Goal: Task Accomplishment & Management: Complete application form

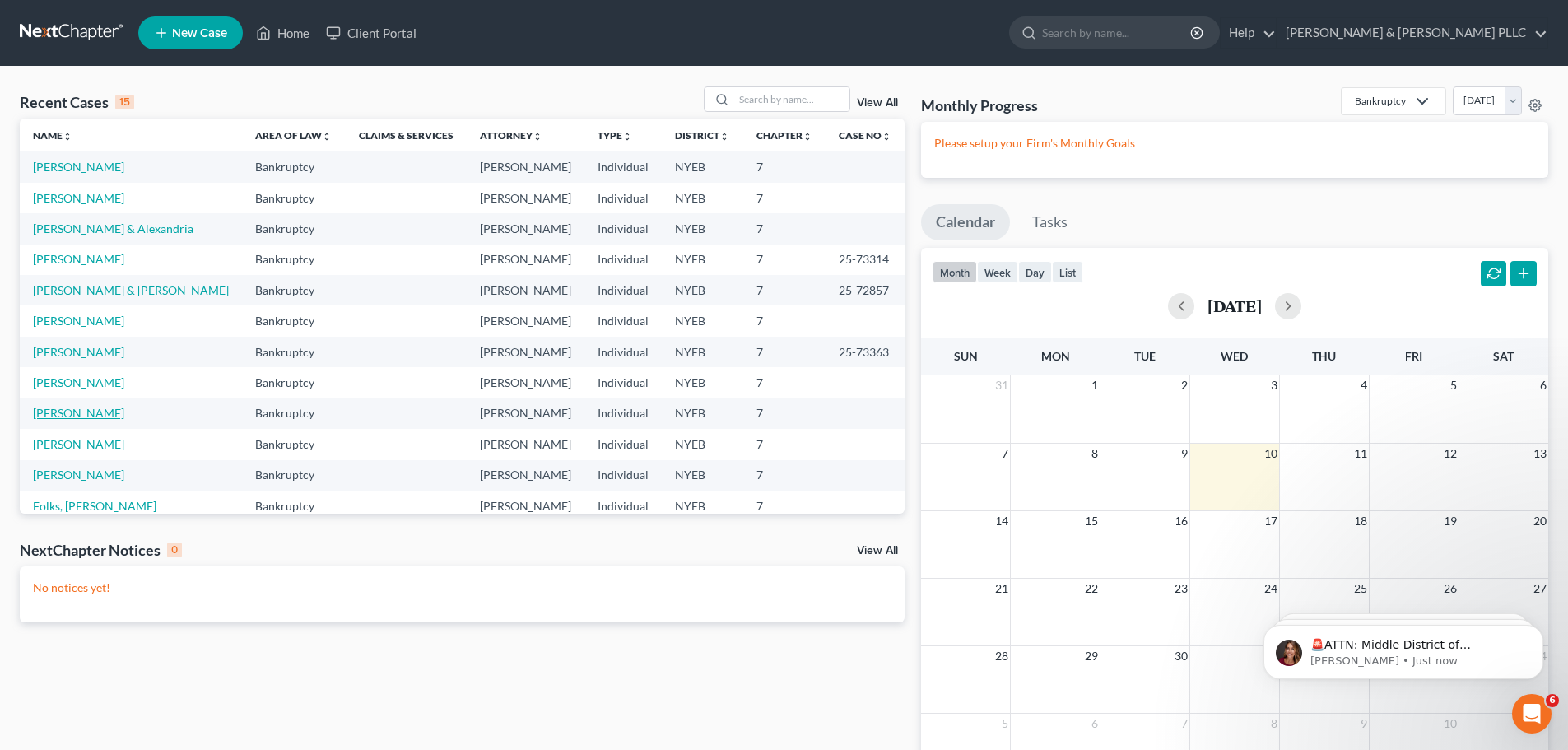
click at [86, 412] on link "[PERSON_NAME]" at bounding box center [79, 413] width 91 height 14
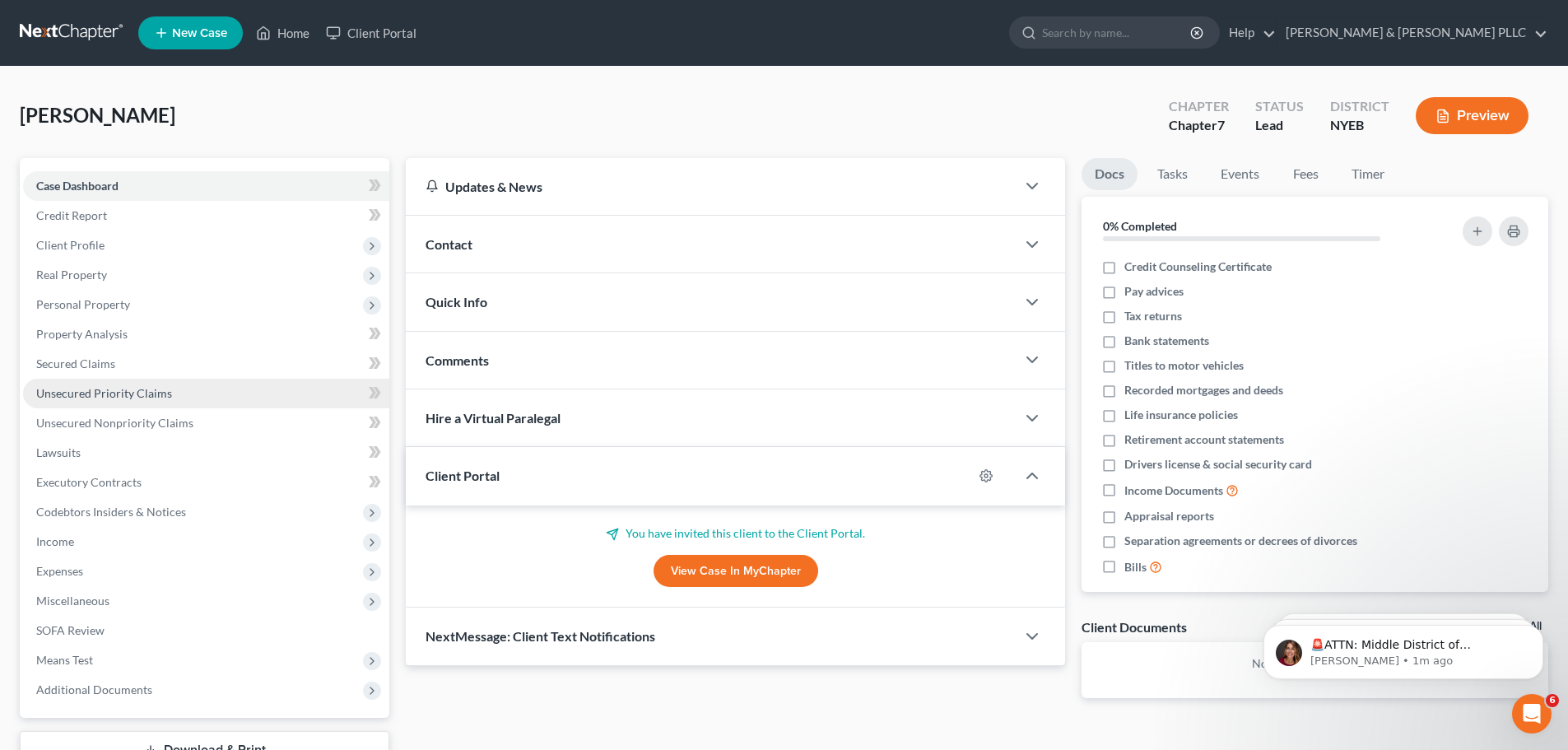
click at [187, 396] on link "Unsecured Priority Claims" at bounding box center [205, 393] width 366 height 29
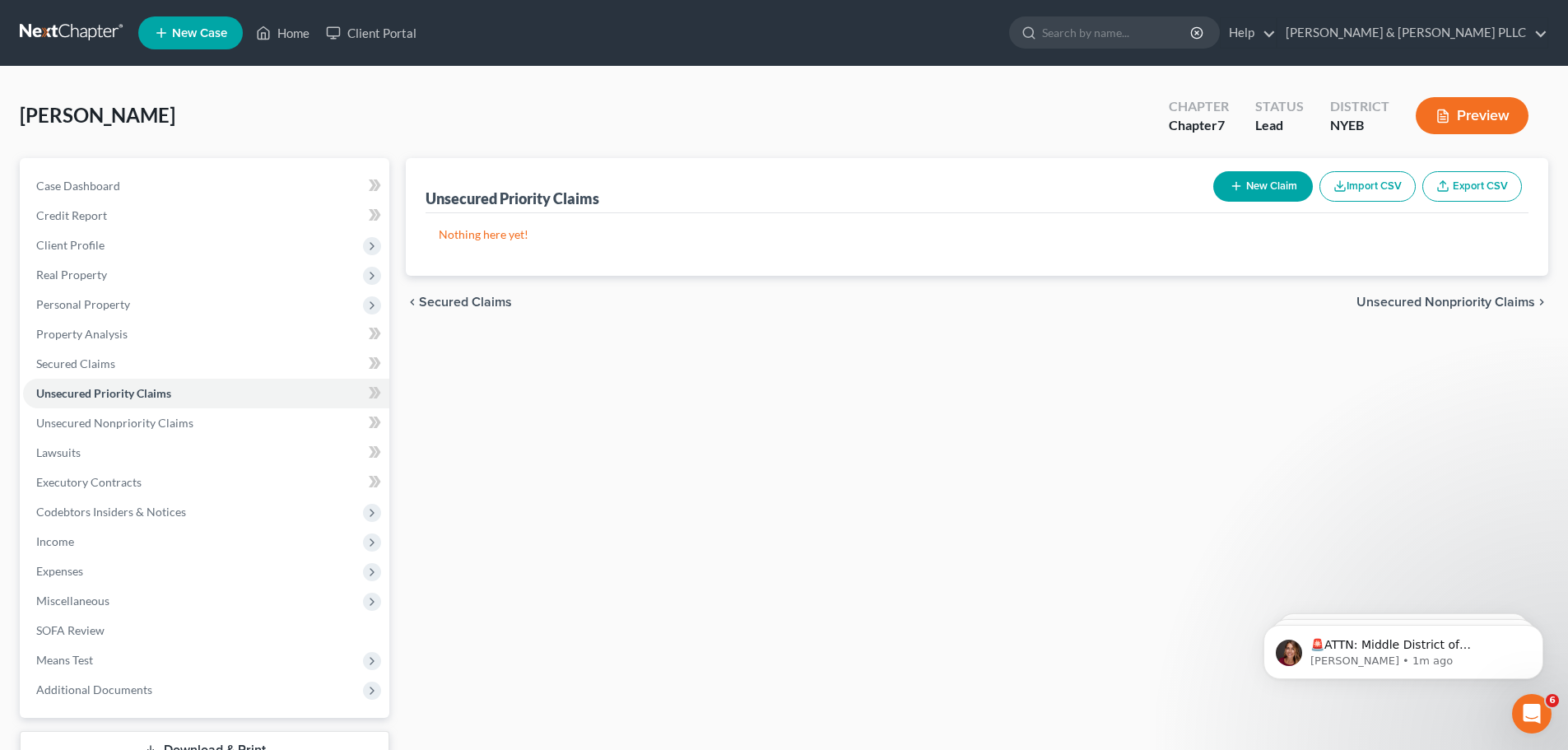
click at [1285, 191] on button "New Claim" at bounding box center [1262, 186] width 99 height 30
select select "0"
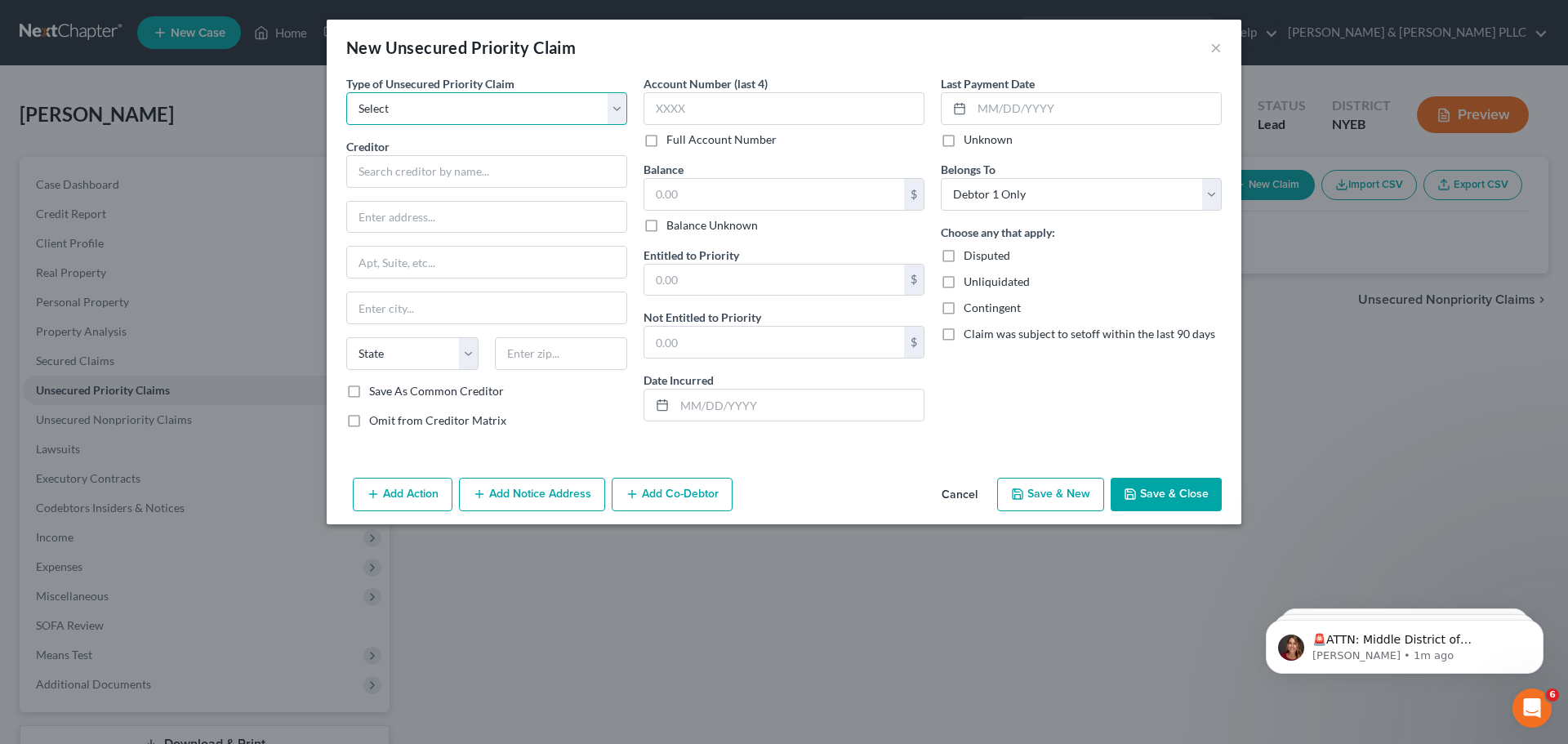
click at [488, 99] on select "Select Taxes & Other Government Units Domestic Support Obligations Extensions o…" at bounding box center [487, 109] width 281 height 33
select select "0"
click at [346, 93] on select "Select Taxes & Other Government Units Domestic Support Obligations Extensions o…" at bounding box center [487, 109] width 281 height 33
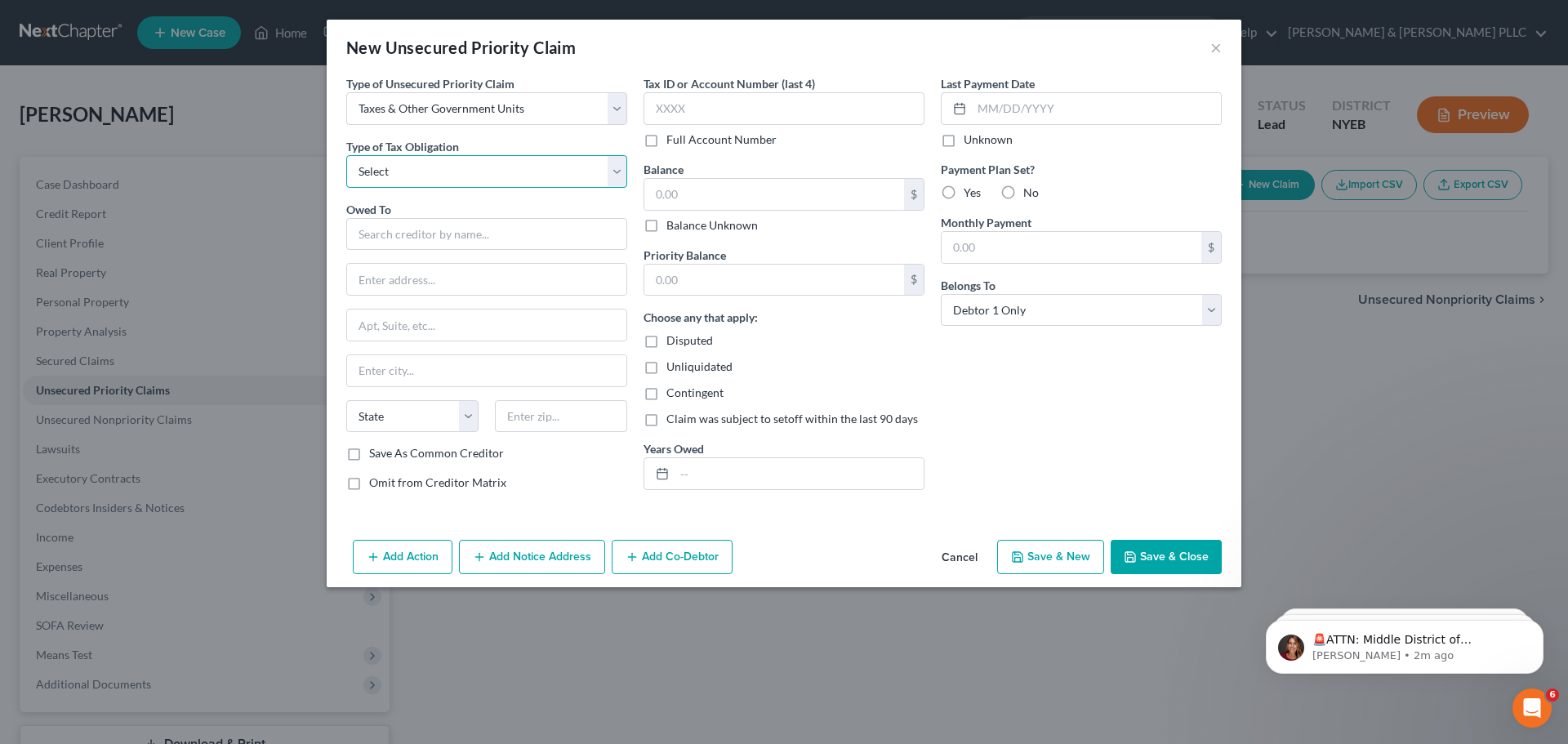
click at [515, 171] on select "Select Federal City State Franchise Tax Board Other" at bounding box center [487, 172] width 281 height 33
select select "2"
click at [346, 155] on select "Select Federal City State Franchise Tax Board Other" at bounding box center [487, 172] width 281 height 33
click at [484, 246] on input "text" at bounding box center [487, 235] width 281 height 33
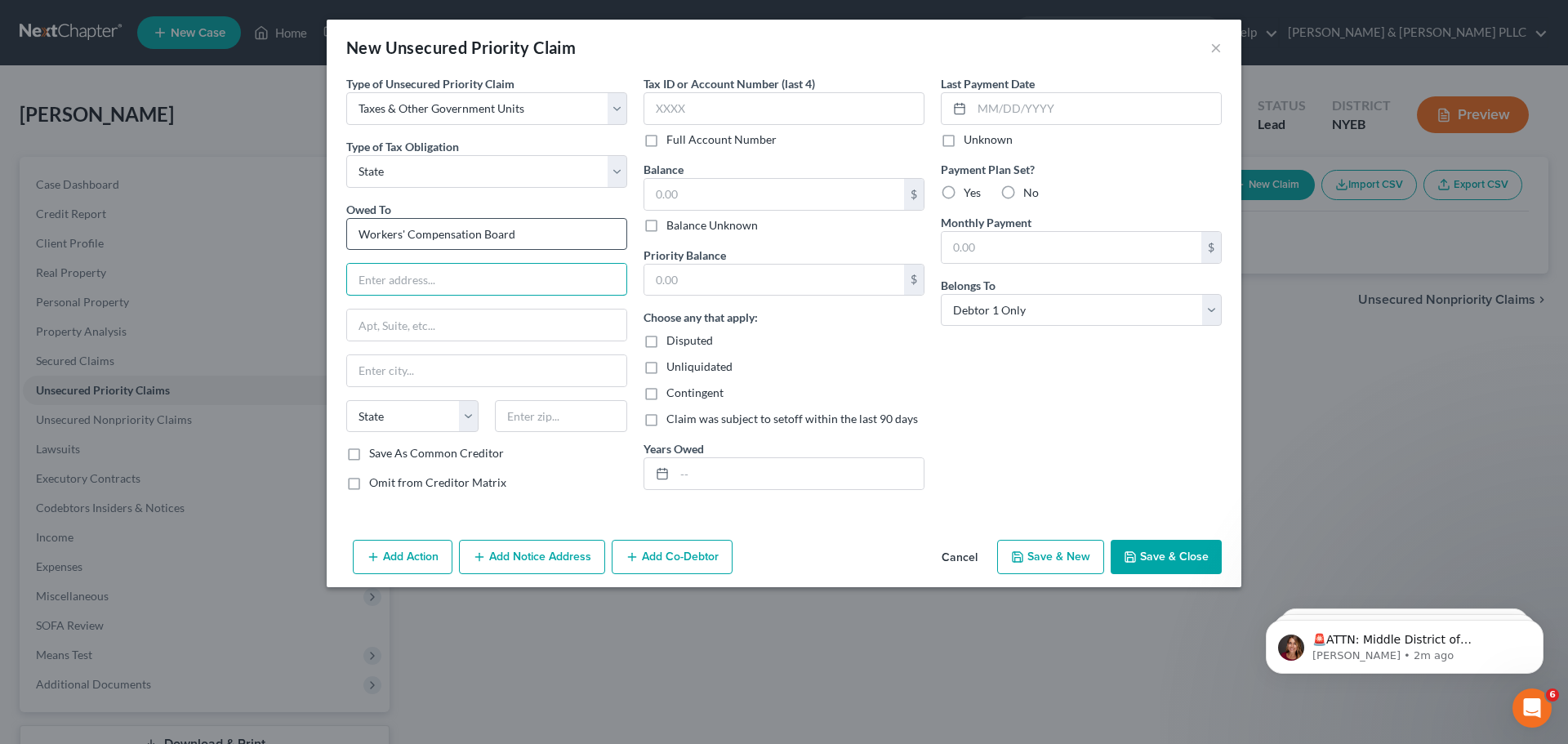
type input "Workers' Compensation Board"
type input "n"
type input "NYS Workers Compensation Board po bOX 5529"
type input "Binghamton"
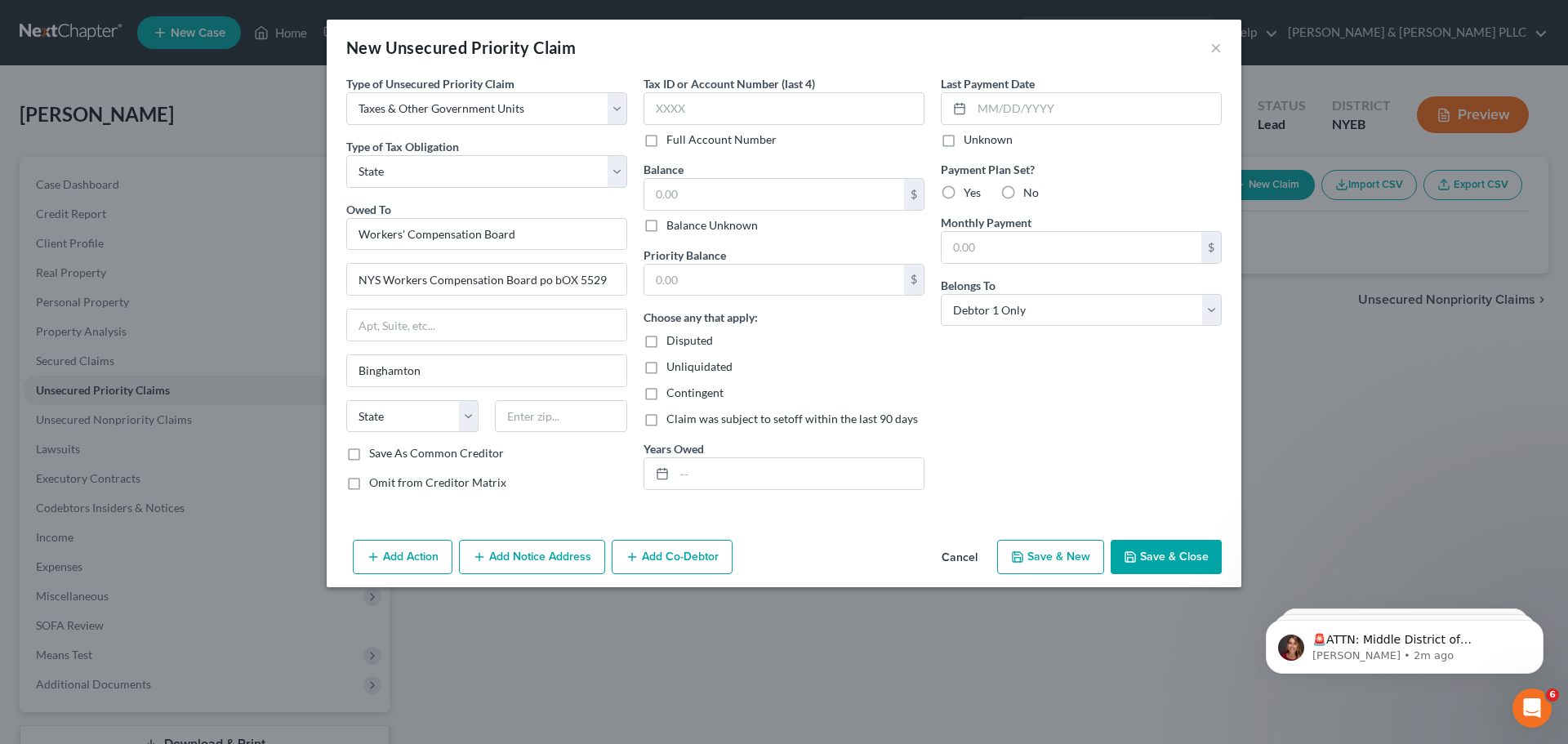
click at [439, 395] on div "Owed To * Workers' Compensation Board NYS Workers Compensation Board po bOX 552…" at bounding box center [487, 323] width 281 height 245
click at [432, 411] on select "State [US_STATE] AK AR AZ CA CO CT DE DC [GEOGRAPHIC_DATA] [GEOGRAPHIC_DATA] GU…" at bounding box center [412, 416] width 133 height 33
select select "35"
click at [346, 400] on select "State [US_STATE] AK AR AZ CA CO CT DE DC [GEOGRAPHIC_DATA] [GEOGRAPHIC_DATA] GU…" at bounding box center [412, 416] width 133 height 33
click at [557, 411] on input "text" at bounding box center [562, 416] width 133 height 33
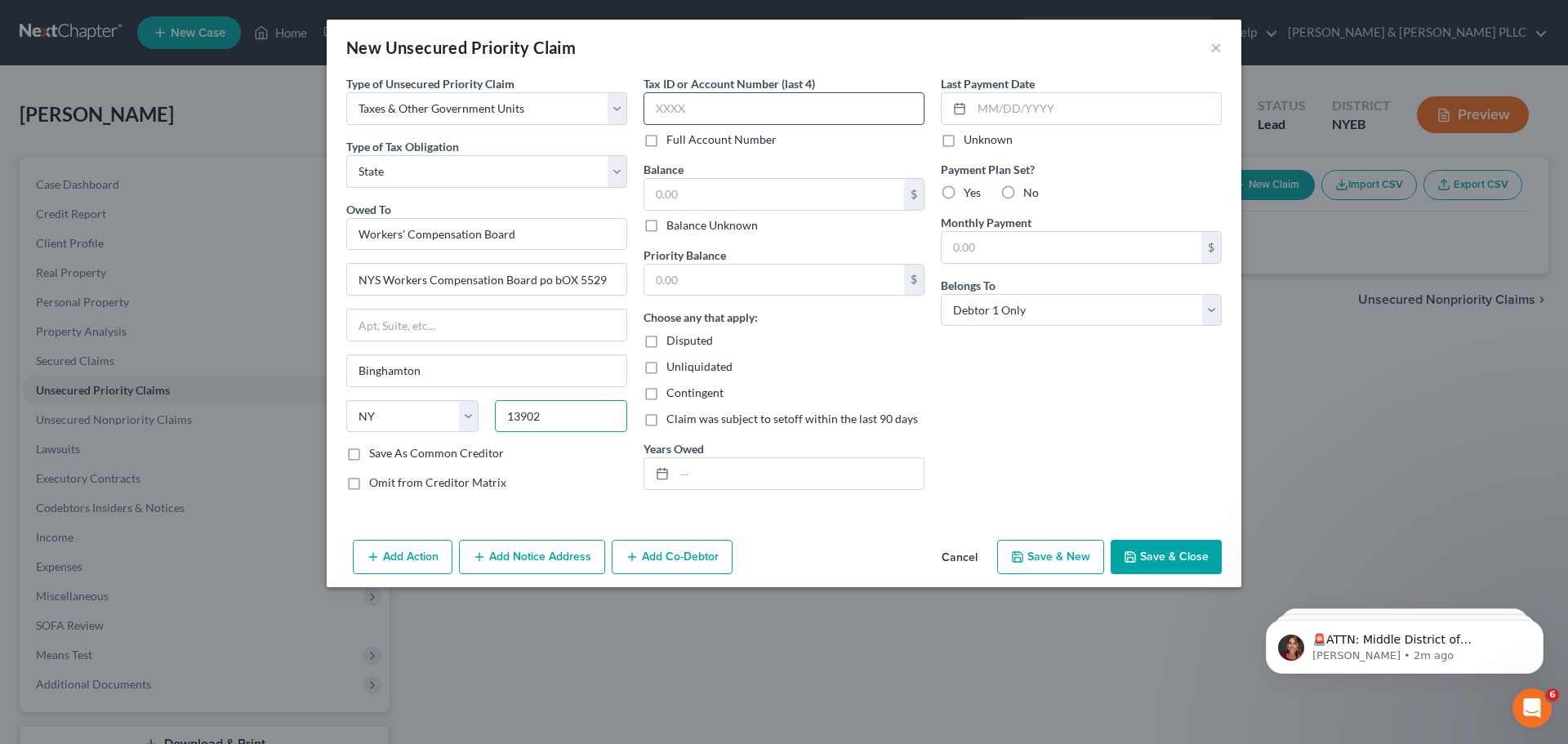
type input "13902"
click at [747, 113] on input "text" at bounding box center [784, 109] width 281 height 33
type input "6412"
click at [727, 199] on input "text" at bounding box center [774, 194] width 259 height 31
type input "22,558.33"
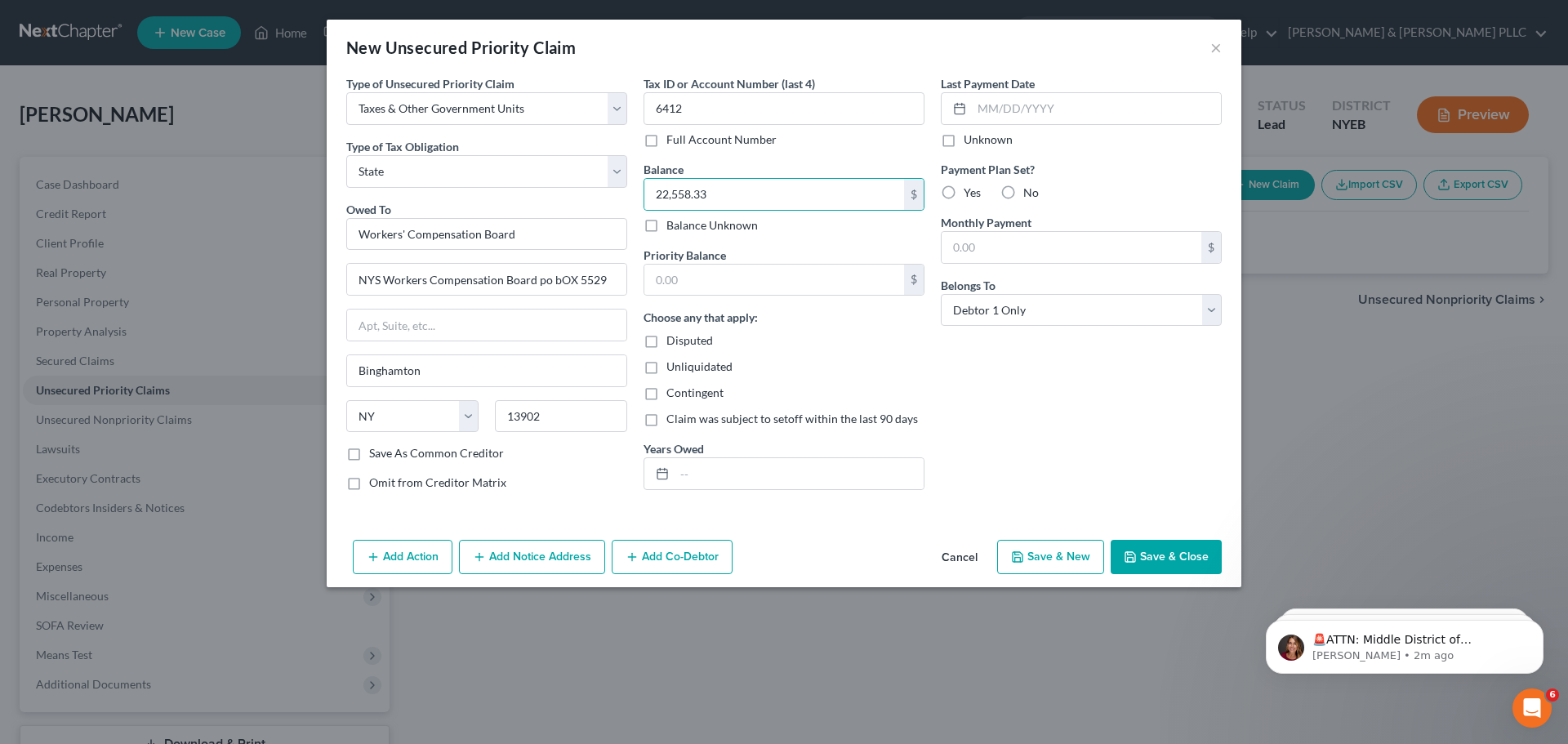
click at [1151, 566] on button "Save & Close" at bounding box center [1166, 557] width 111 height 34
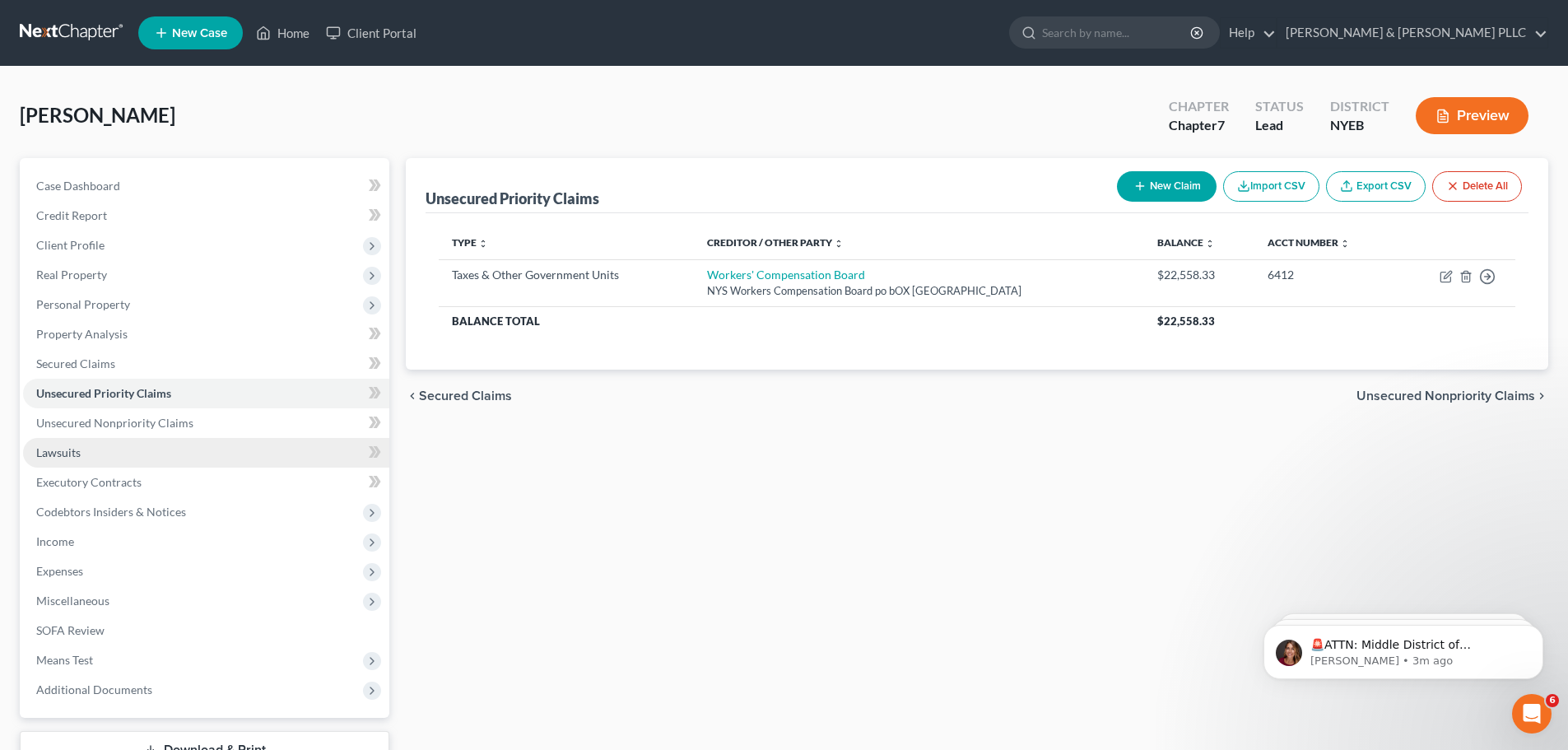
click at [106, 461] on link "Lawsuits" at bounding box center [205, 453] width 366 height 29
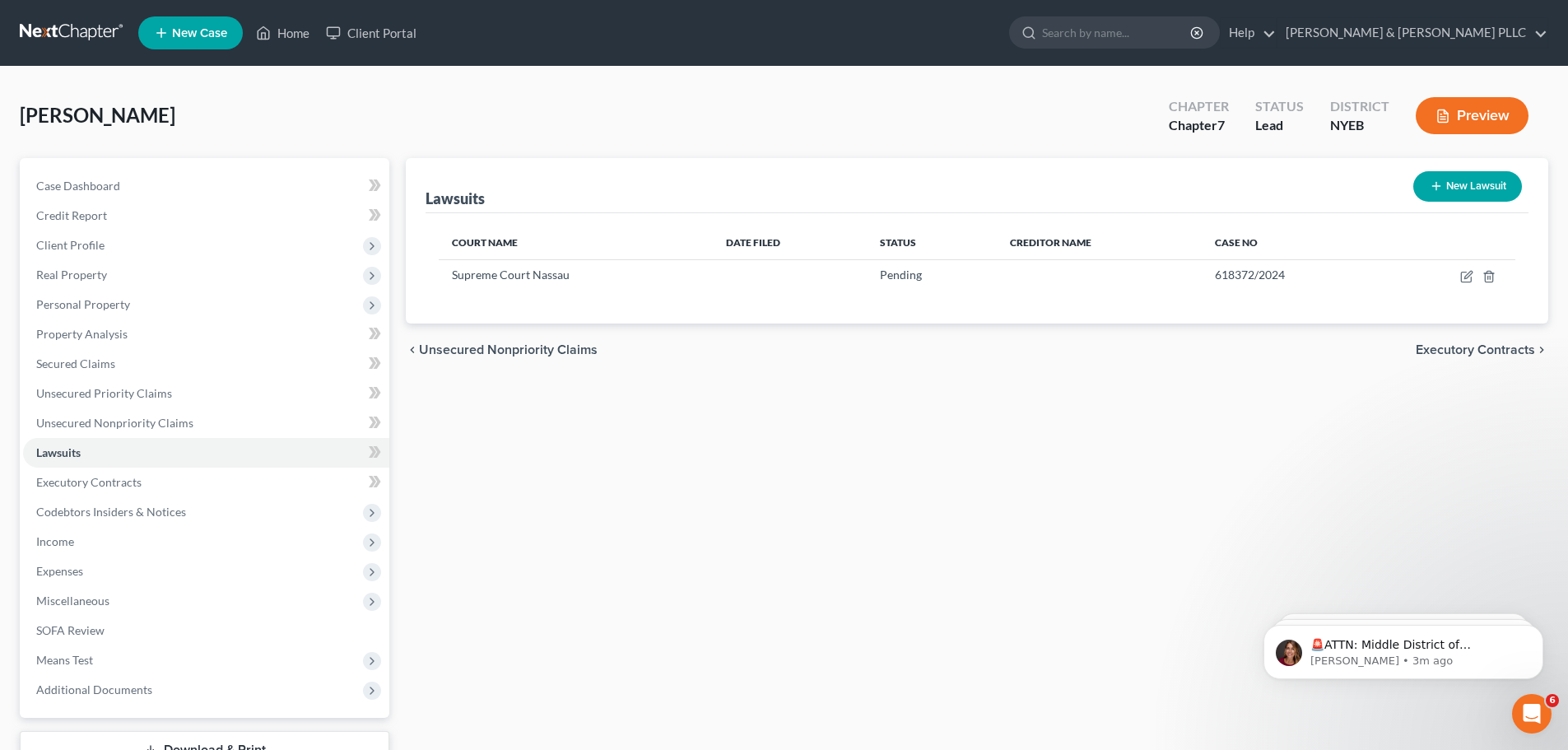
click at [1463, 185] on button "New Lawsuit" at bounding box center [1467, 186] width 109 height 30
select select "0"
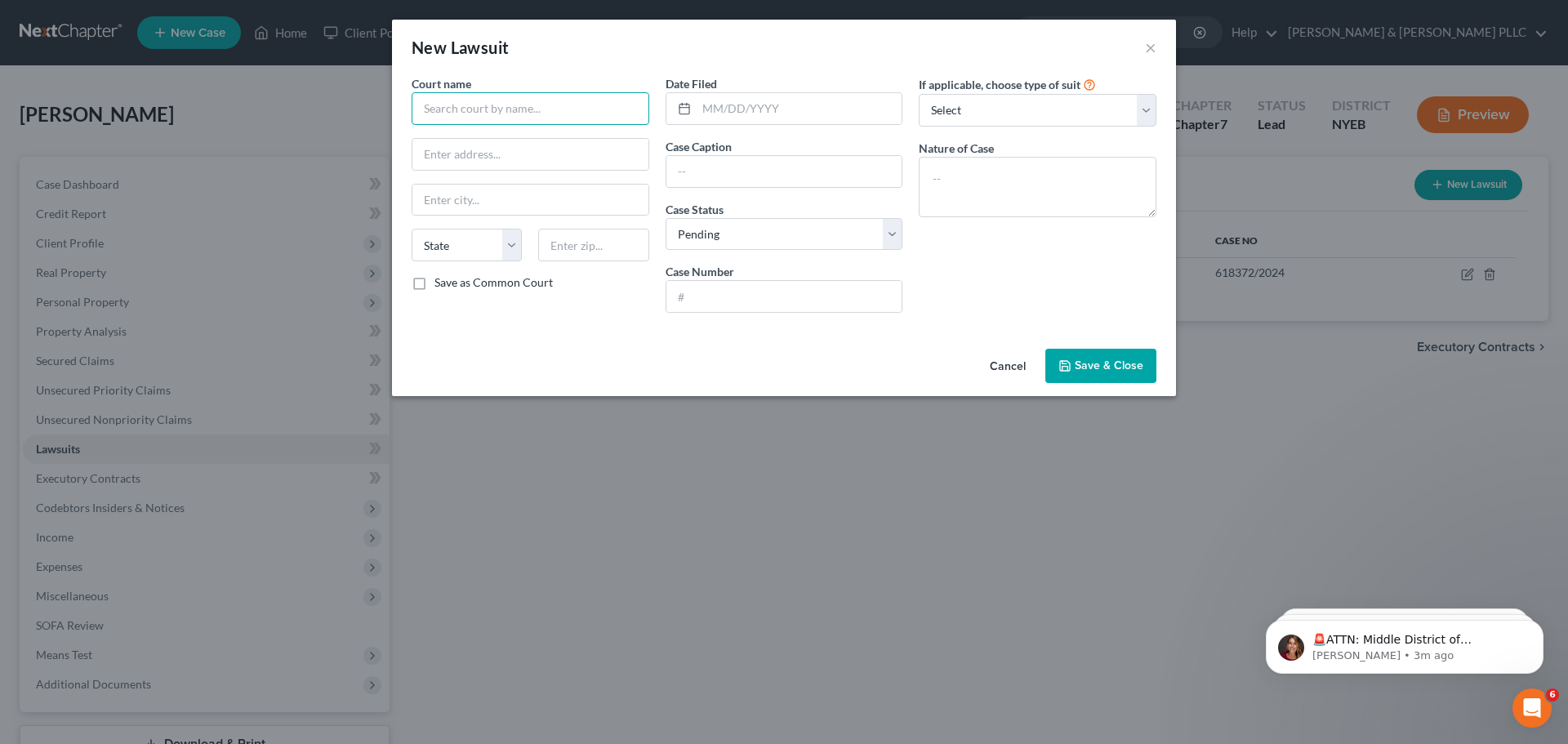
click at [531, 106] on input "text" at bounding box center [530, 109] width 238 height 33
type input "d"
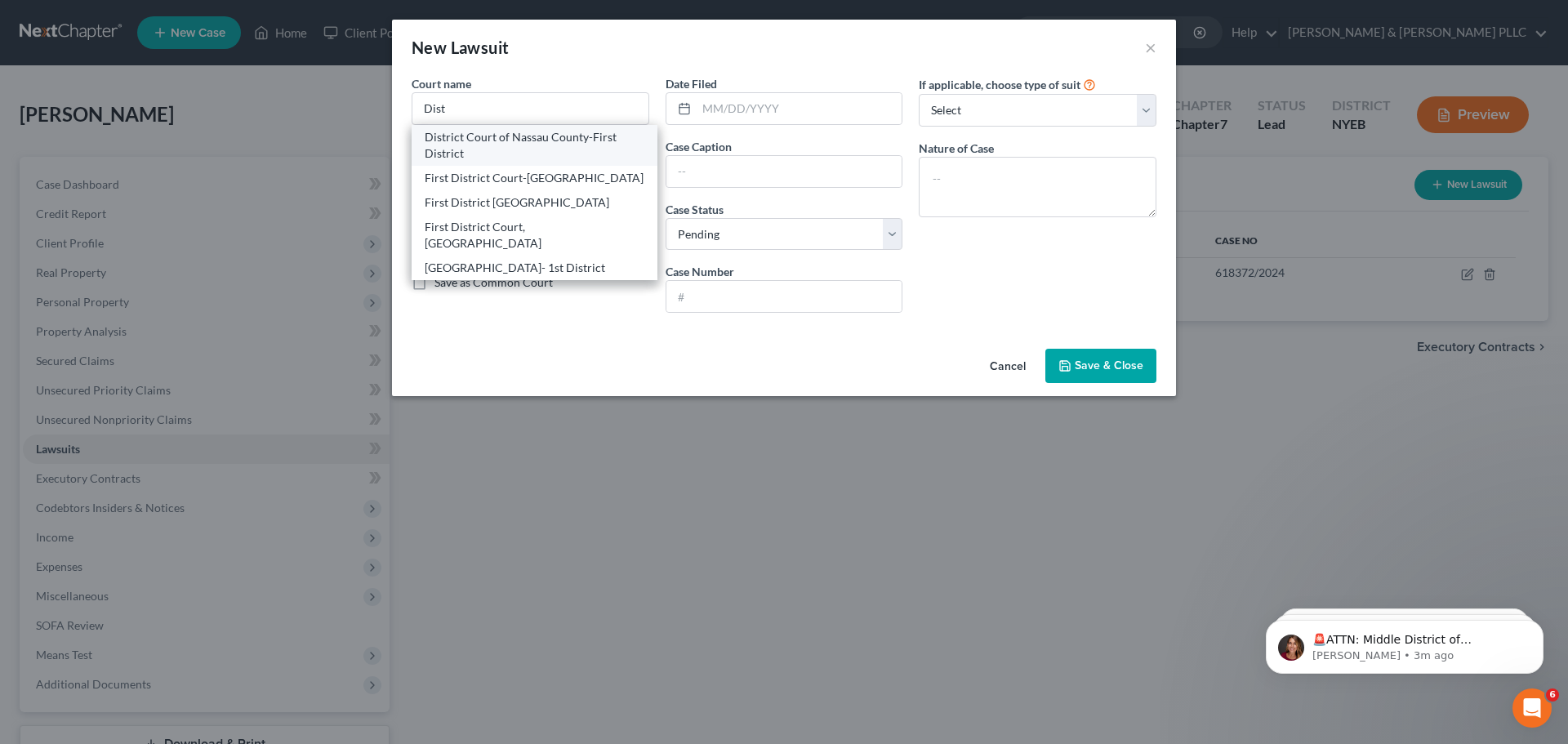
click at [583, 160] on div "District Court of Nassau County-First District" at bounding box center [534, 145] width 219 height 33
type input "District Court of Nassau County-First District"
type input "[STREET_ADDRESS]"
type input "Hempstead"
select select "35"
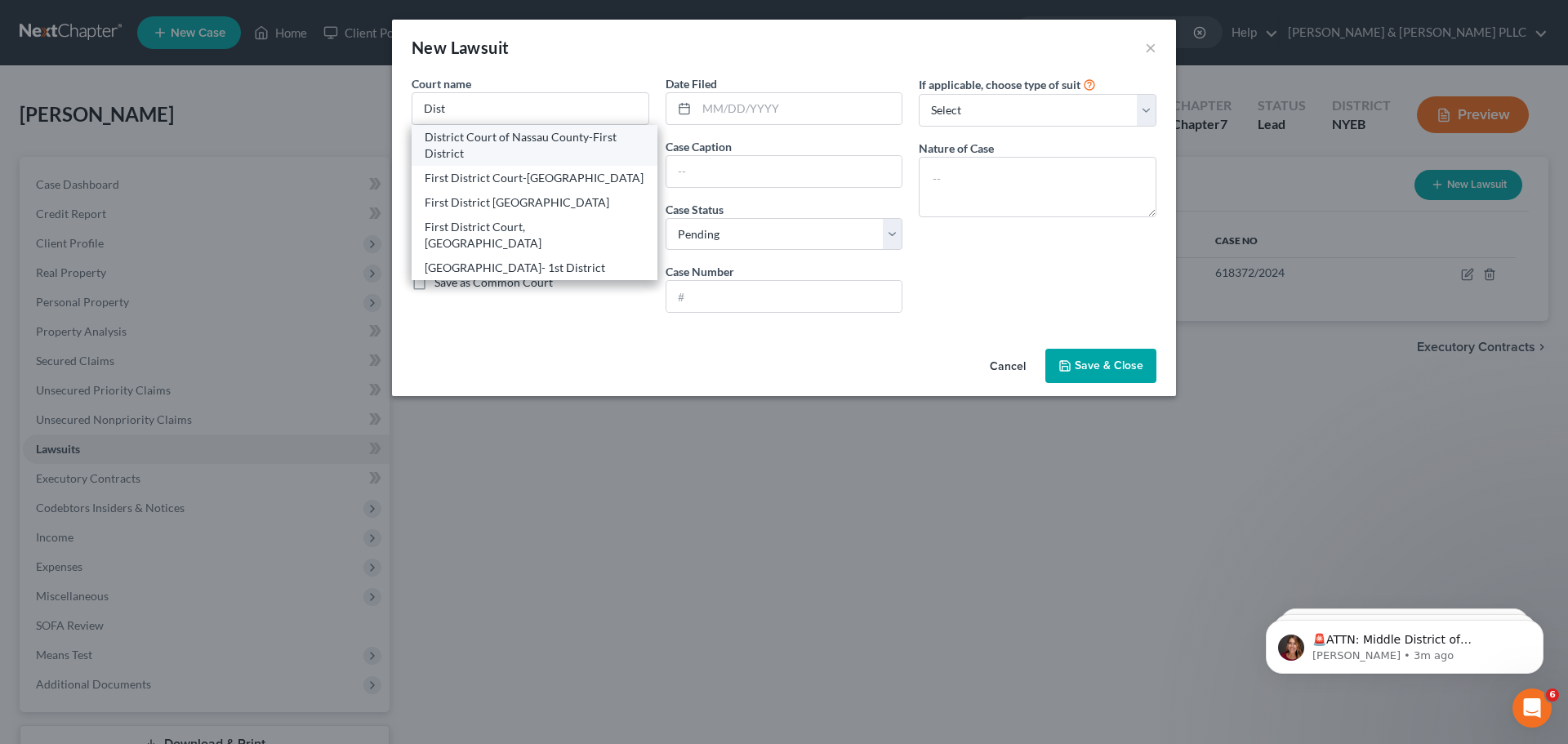
type input "11550"
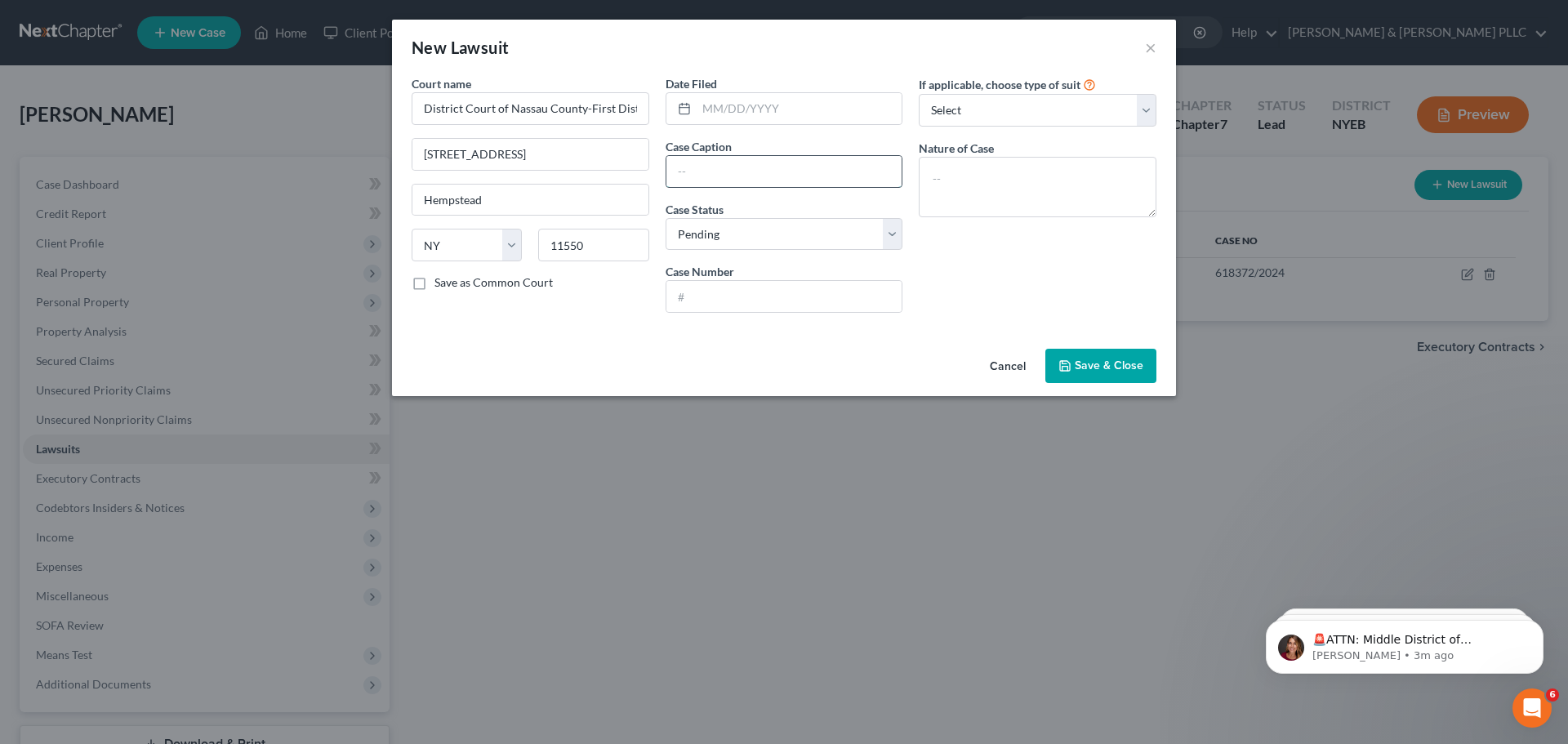
click at [744, 167] on input "text" at bounding box center [785, 172] width 236 height 31
type input "Capital One Against [PERSON_NAME]"
type input "CV-004113-25"
click at [1093, 356] on button "Save & Close" at bounding box center [1101, 366] width 111 height 34
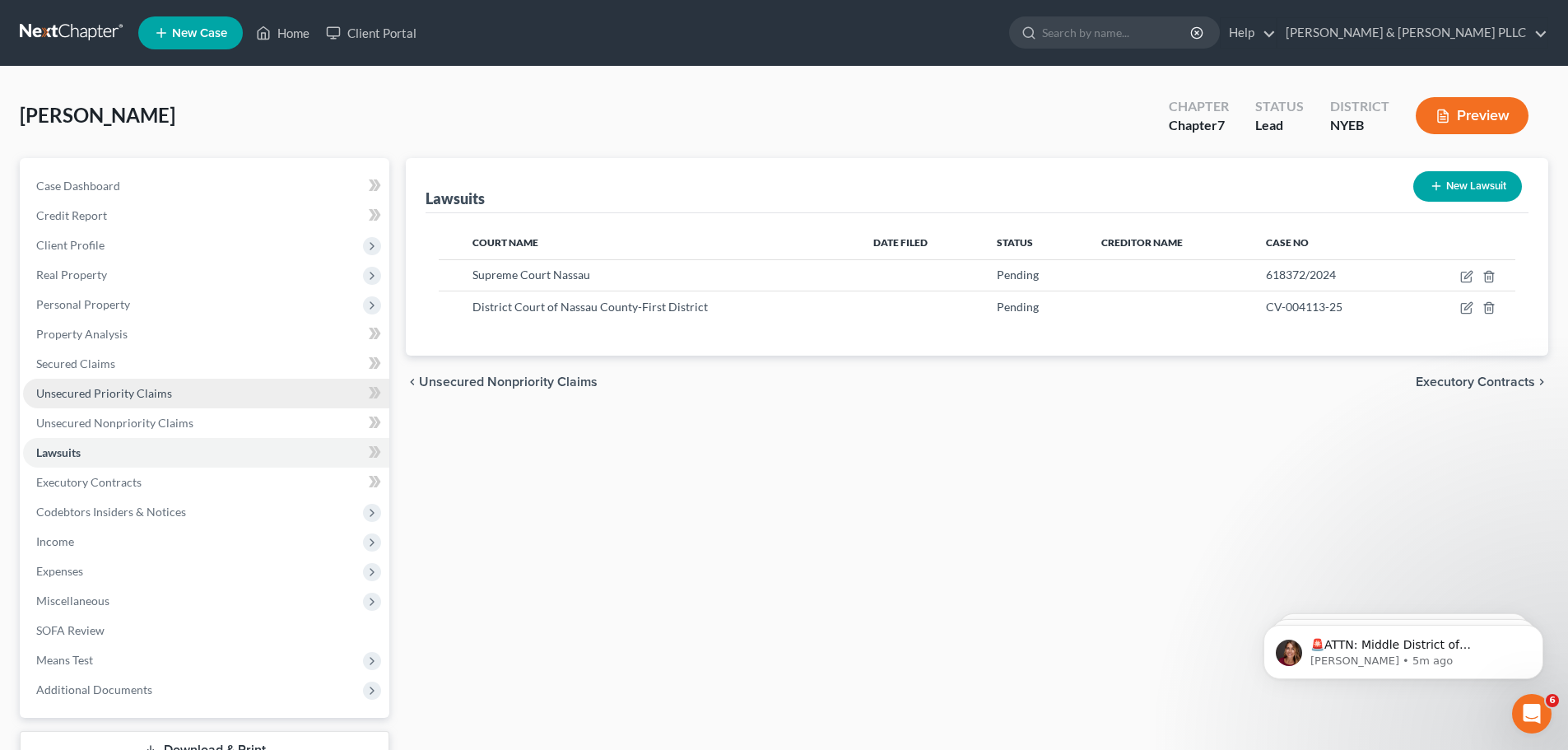
click at [136, 404] on link "Unsecured Priority Claims" at bounding box center [205, 393] width 366 height 29
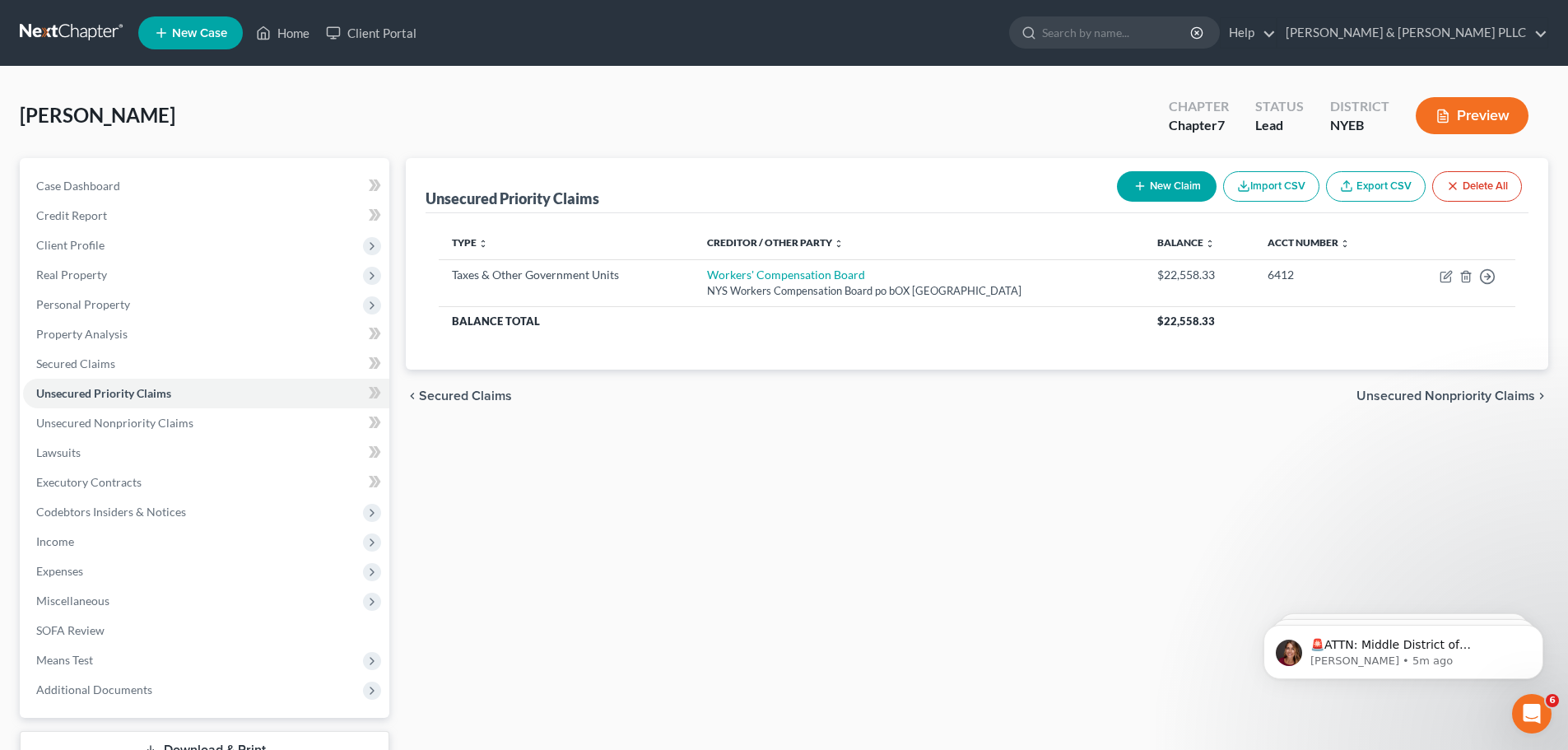
click at [1113, 175] on div "New Claim Import CSV Export CSV Delete All" at bounding box center [1319, 187] width 419 height 43
click at [1157, 181] on button "New Claim" at bounding box center [1166, 186] width 99 height 30
select select "0"
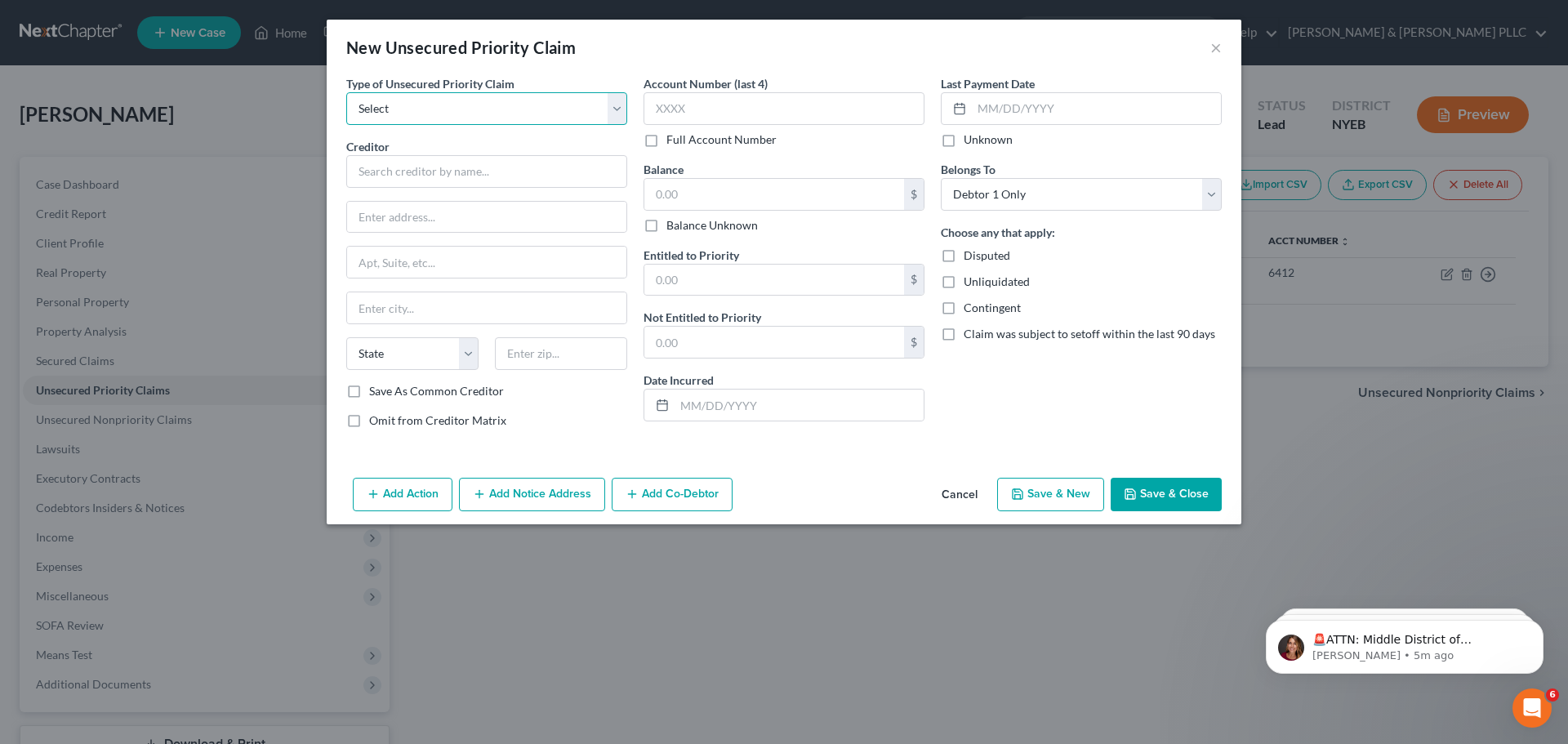
click at [429, 117] on select "Select Taxes & Other Government Units Domestic Support Obligations Extensions o…" at bounding box center [487, 109] width 281 height 33
select select "0"
click at [346, 93] on select "Select Taxes & Other Government Units Domestic Support Obligations Extensions o…" at bounding box center [487, 109] width 281 height 33
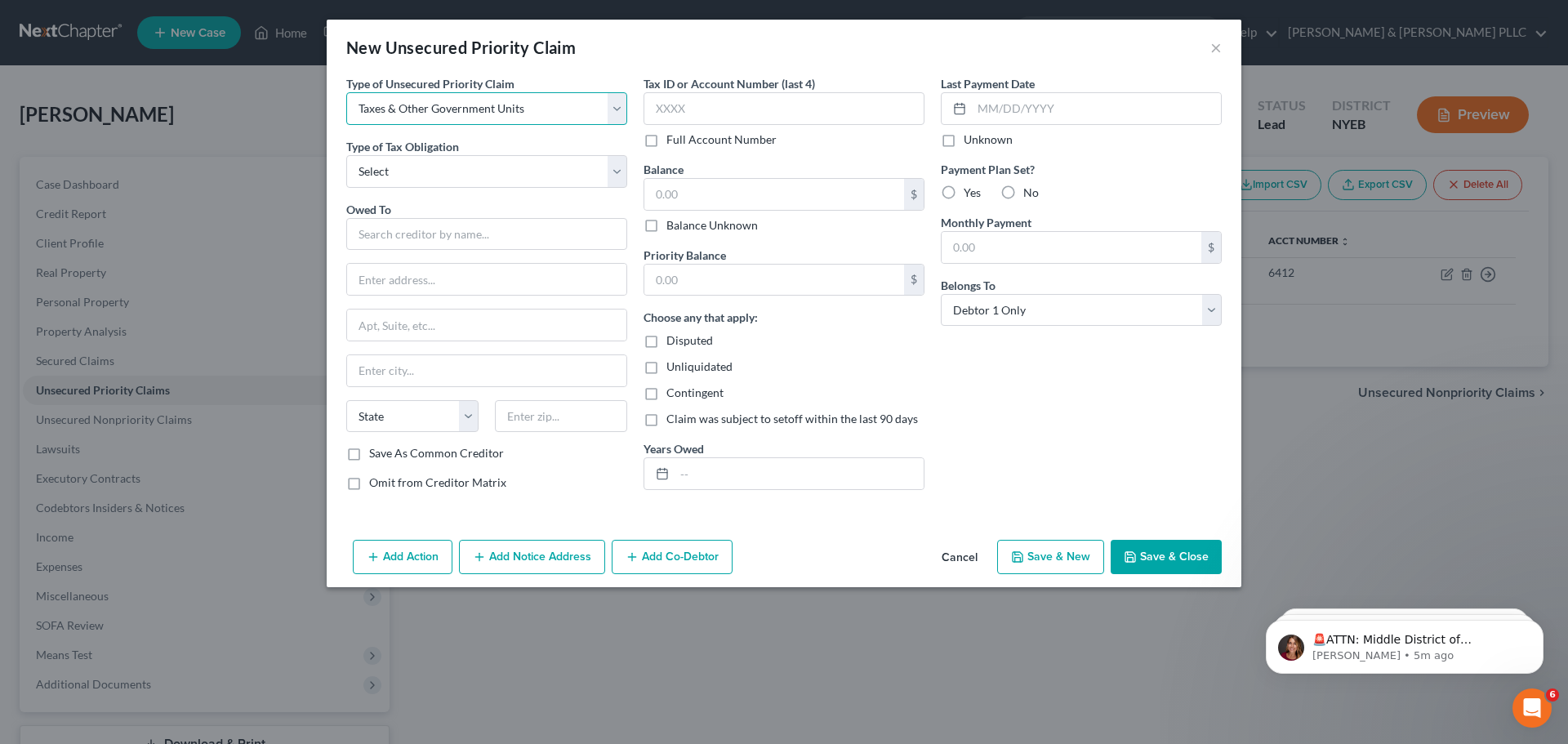
click at [481, 103] on select "Select Taxes & Other Government Units Domestic Support Obligations Extensions o…" at bounding box center [487, 109] width 281 height 33
click at [605, 47] on div "New Unsecured Priority Claim ×" at bounding box center [784, 47] width 915 height 56
click at [546, 178] on select "Select Federal City State Franchise Tax Board Other" at bounding box center [487, 172] width 281 height 33
select select "2"
click at [346, 155] on select "Select Federal City State Franchise Tax Board Other" at bounding box center [487, 172] width 281 height 33
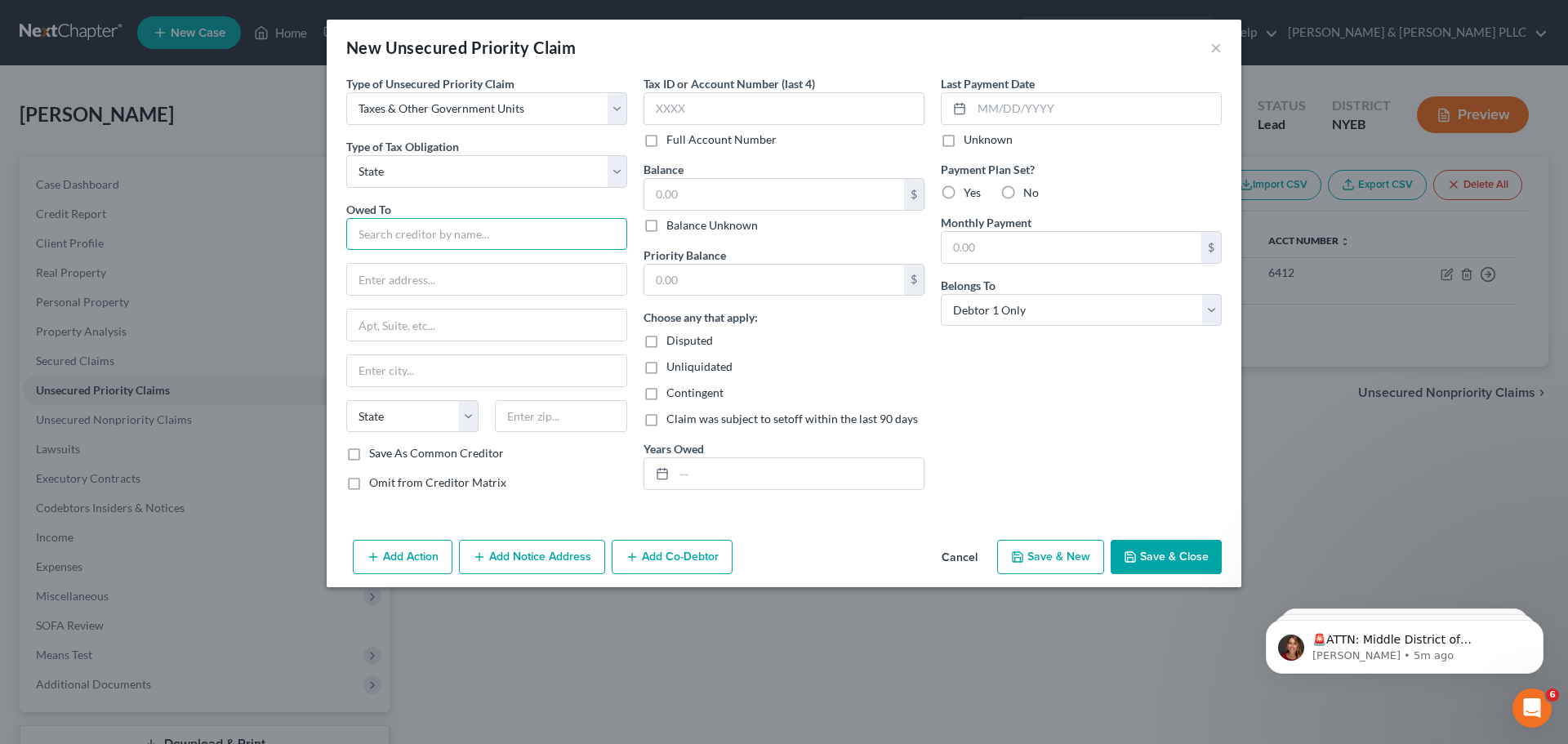
click at [482, 243] on input "text" at bounding box center [487, 235] width 281 height 33
type input "Department of Labor"
type input "PO Box 15012"
type input "[GEOGRAPHIC_DATA]"
select select "35"
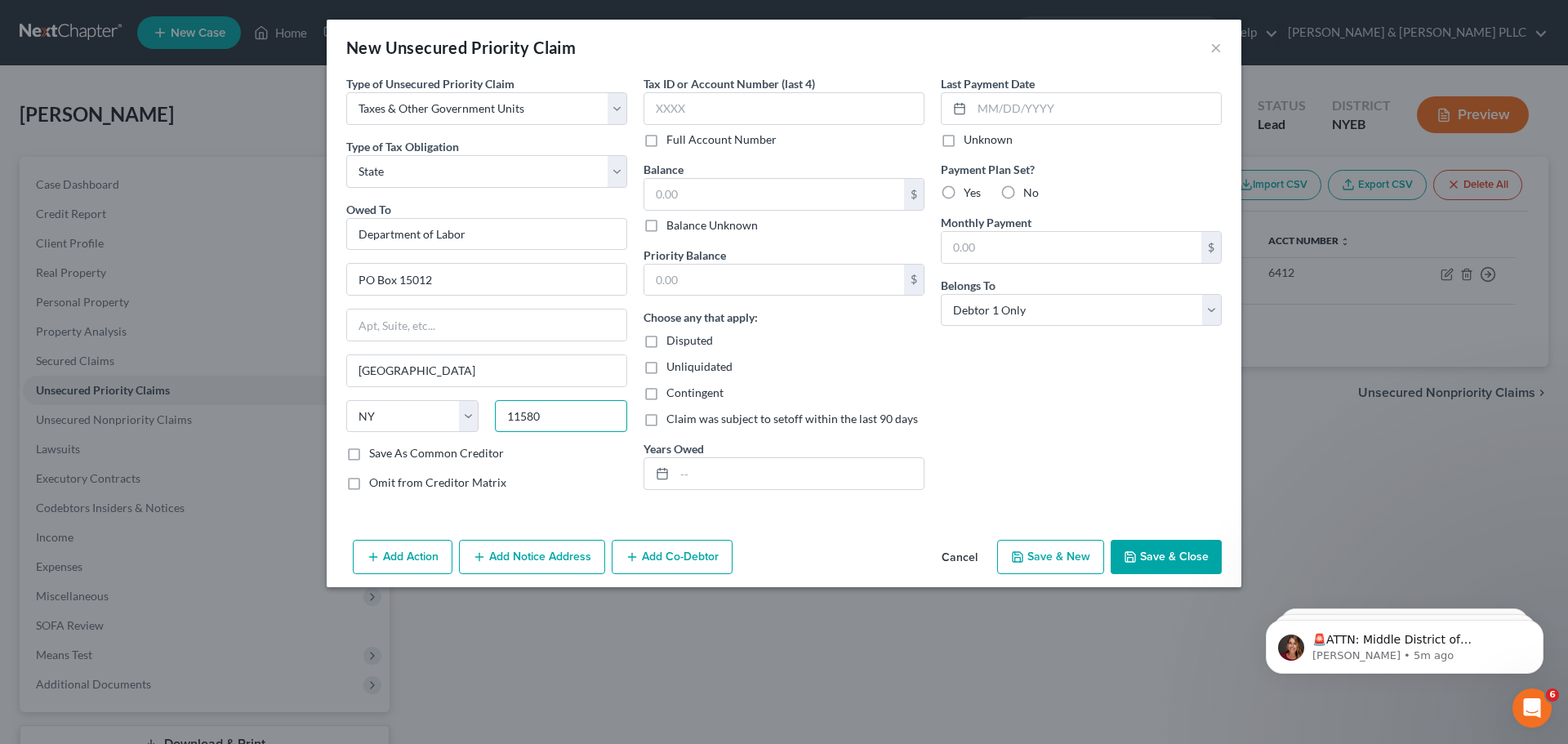
type input "11580"
type input "Valley Stream"
click at [678, 92] on label "Tax ID or Account Number (last 4)" at bounding box center [729, 84] width 172 height 18
click at [679, 103] on input "text" at bounding box center [784, 109] width 281 height 33
click at [790, 200] on input "text" at bounding box center [774, 194] width 259 height 31
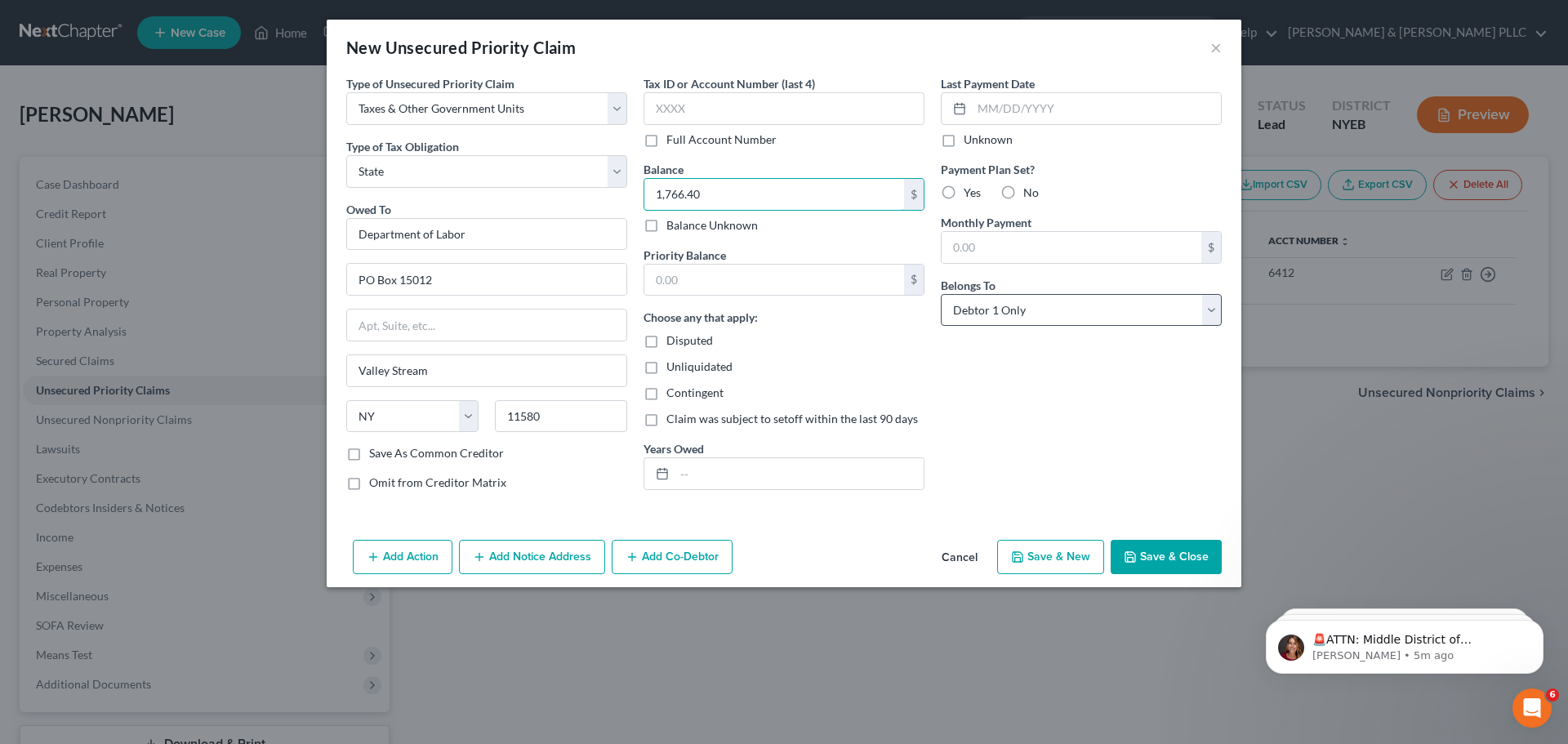
type input "1,766.40"
click at [1013, 308] on select "Select Debtor 1 Only Debtor 2 Only Debtor 1 And Debtor 2 Only At Least One Of T…" at bounding box center [1081, 311] width 281 height 33
click at [1025, 306] on select "Select Debtor 1 Only Debtor 2 Only Debtor 1 And Debtor 2 Only At Least One Of T…" at bounding box center [1081, 311] width 281 height 33
click at [1212, 562] on button "Save & Close" at bounding box center [1166, 557] width 111 height 34
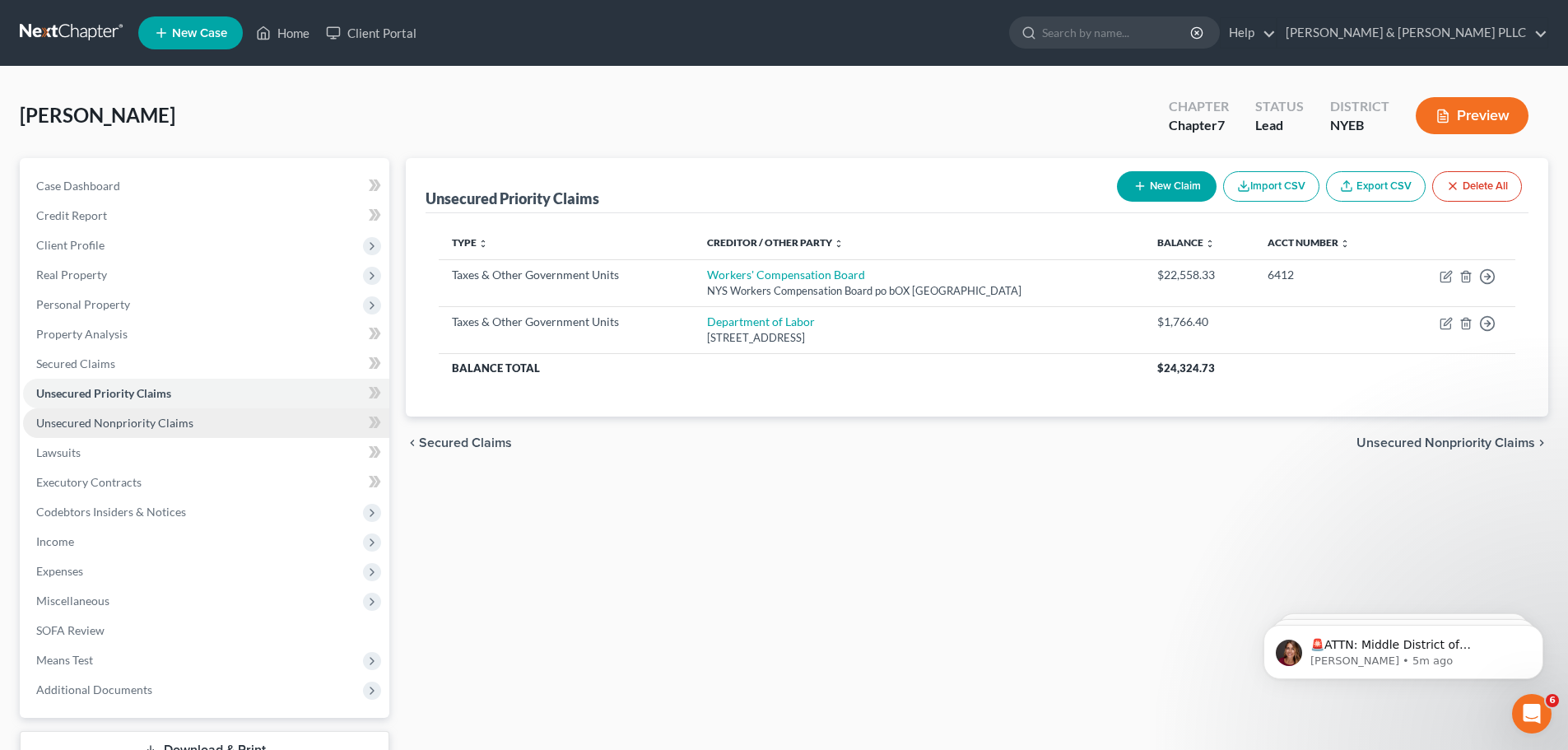
click at [183, 426] on span "Unsecured Nonpriority Claims" at bounding box center [115, 423] width 157 height 14
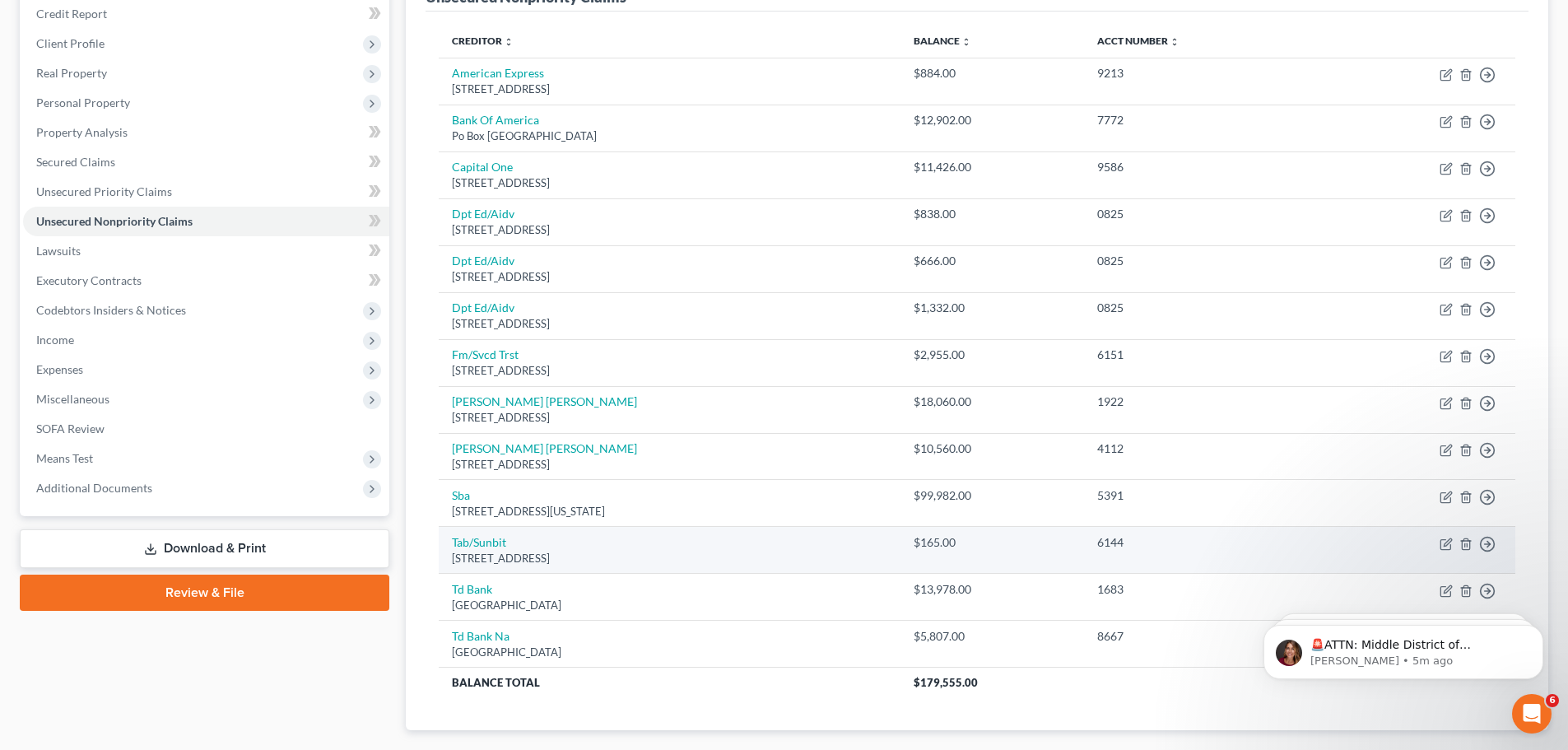
scroll to position [165, 0]
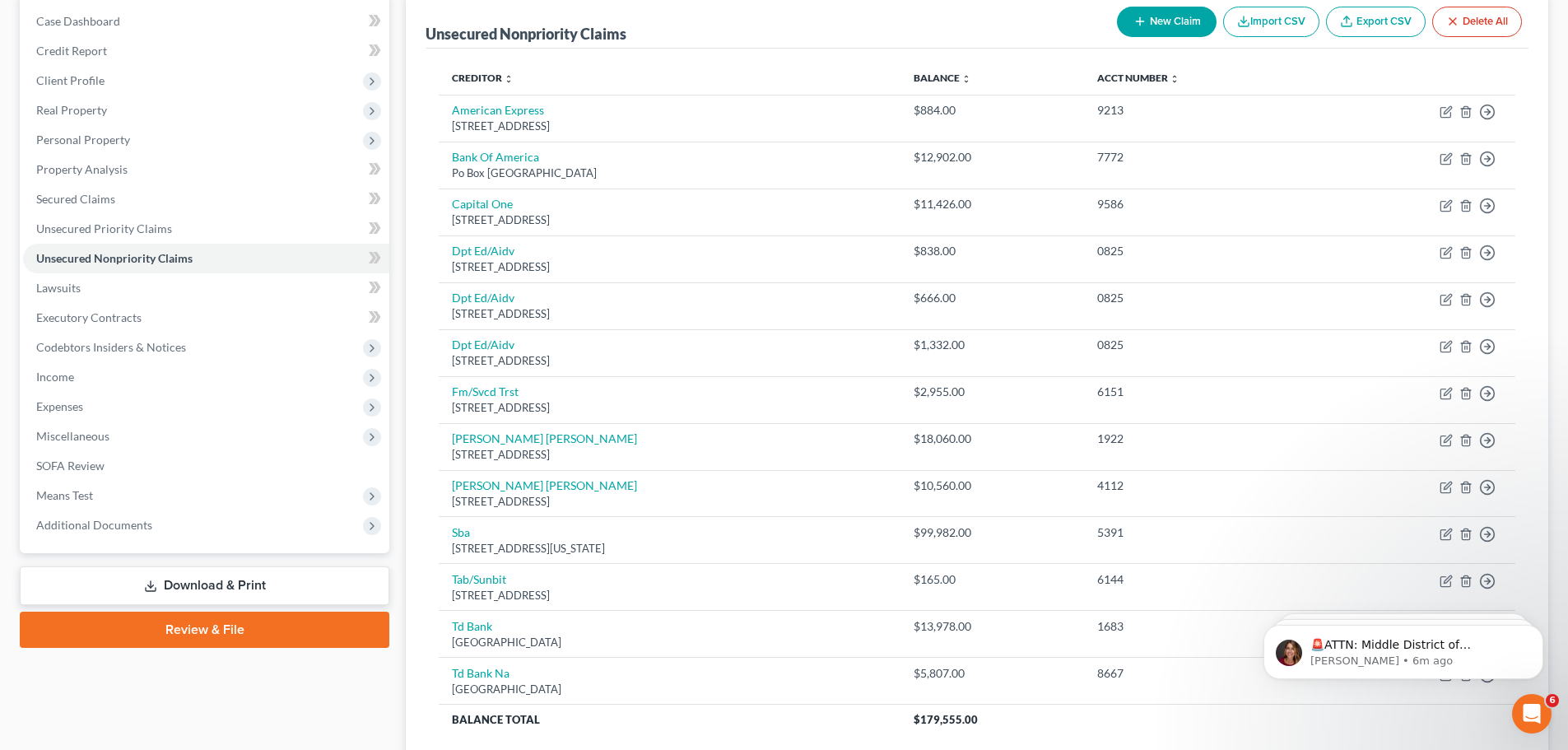
click at [1168, 21] on button "New Claim" at bounding box center [1166, 22] width 99 height 30
select select "0"
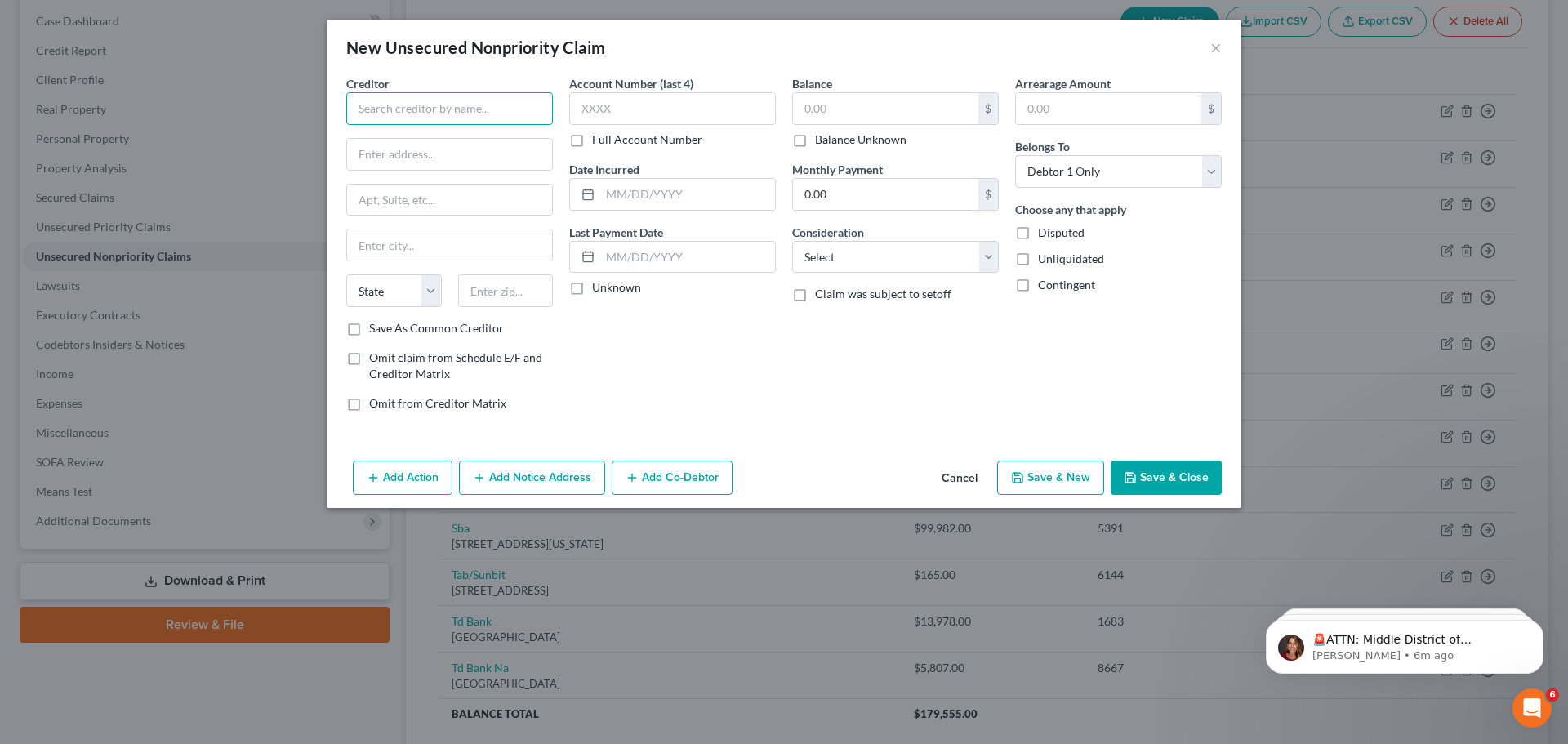
click at [449, 113] on input "text" at bounding box center [450, 109] width 207 height 33
drag, startPoint x: 440, startPoint y: 118, endPoint x: 435, endPoint y: 143, distance: 25.5
click at [435, 143] on div "Creditor * Wing Zonew State [US_STATE] AK AR AZ CA CO [GEOGRAPHIC_DATA] DE DC […" at bounding box center [450, 197] width 207 height 245
type input "Wing Zone"
click at [428, 160] on input "text" at bounding box center [450, 154] width 205 height 31
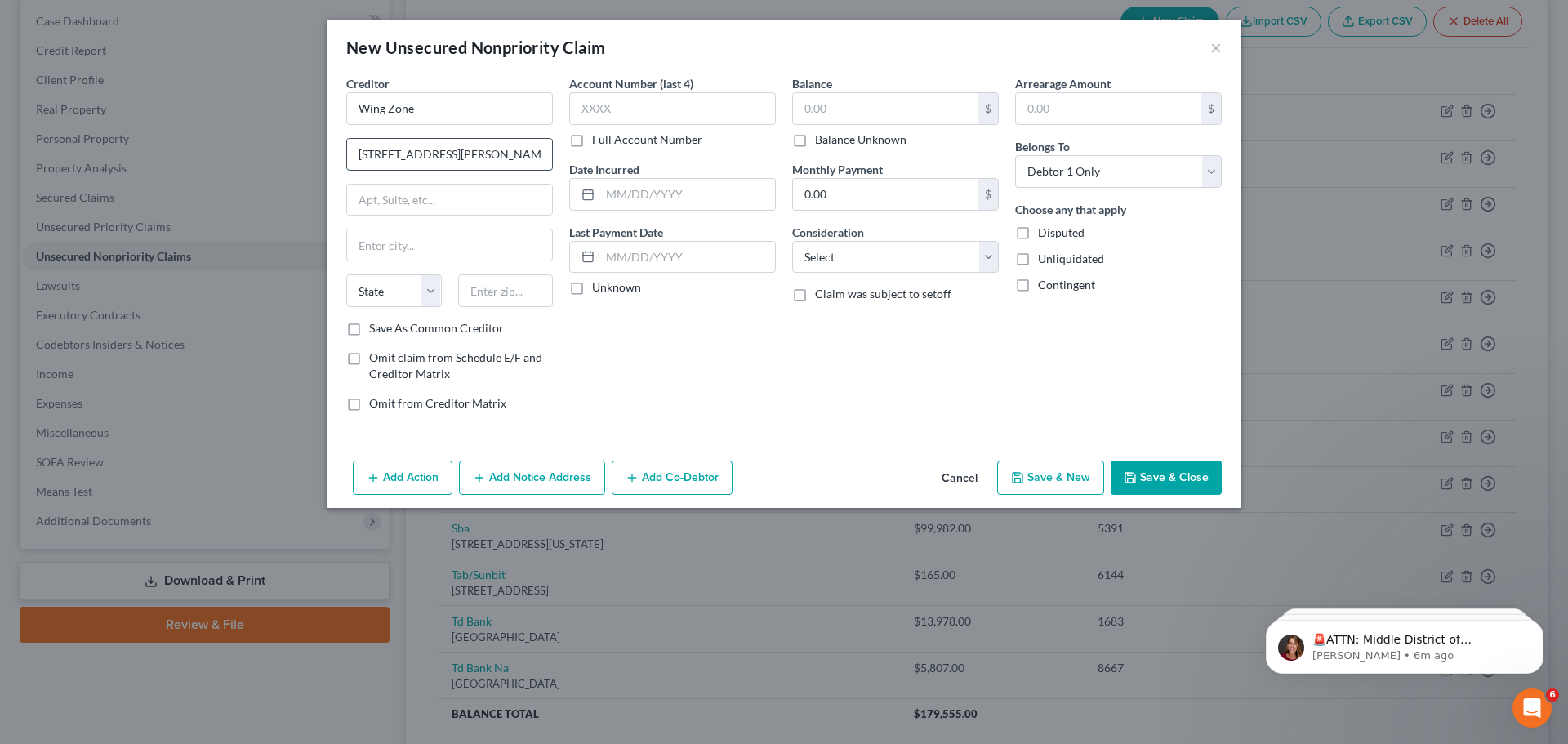
type input "[STREET_ADDRESS][PERSON_NAME]"
type input "Valley Stream"
select select "35"
type input "11580"
click at [676, 121] on input "text" at bounding box center [673, 109] width 207 height 33
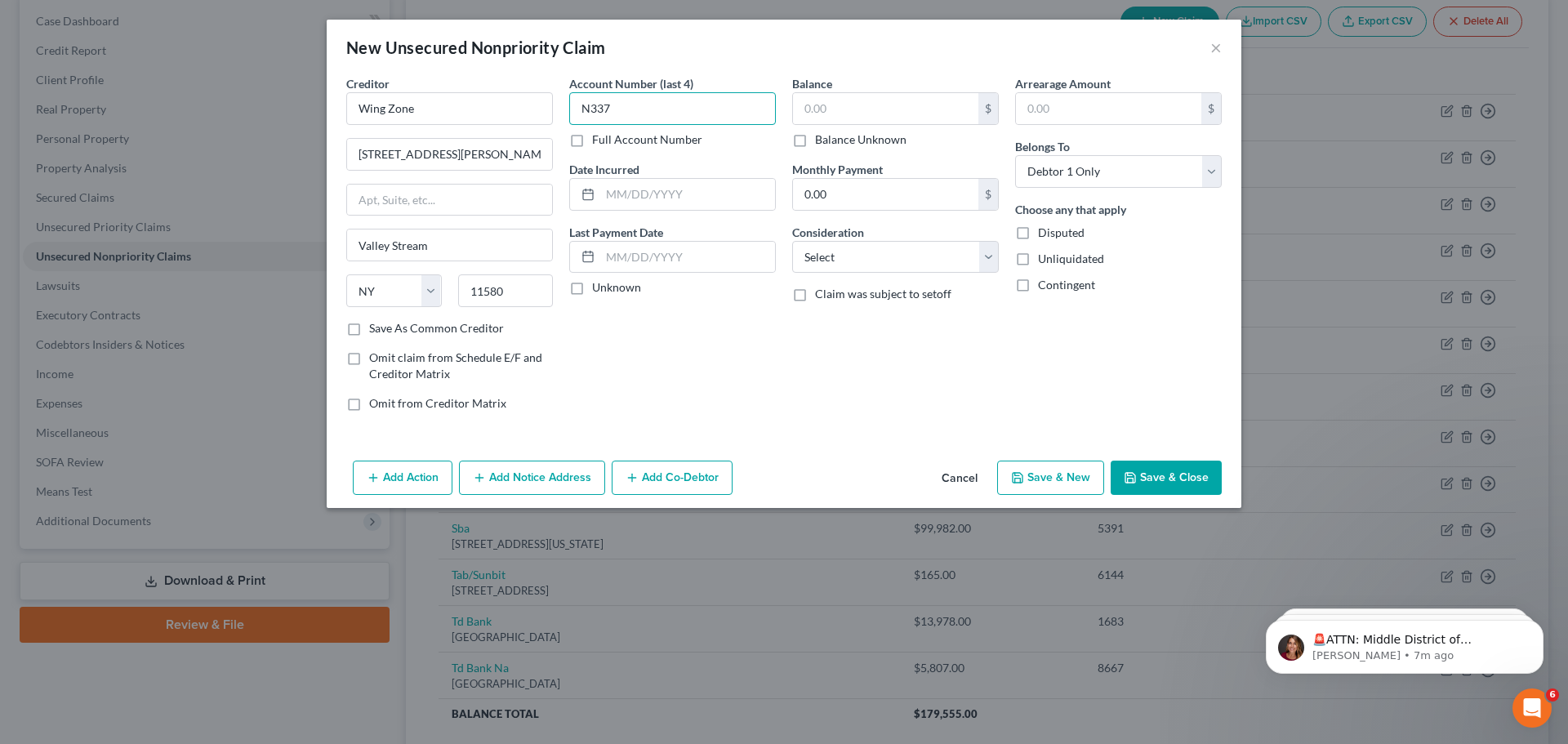
type input "N337"
type input "3,440.69"
click at [948, 255] on select "Select Cable / Satellite Services Collection Agency Credit Card Debt Debt Couns…" at bounding box center [896, 257] width 207 height 33
select select "14"
click at [793, 241] on select "Select Cable / Satellite Services Collection Agency Credit Card Debt Debt Couns…" at bounding box center [896, 257] width 207 height 33
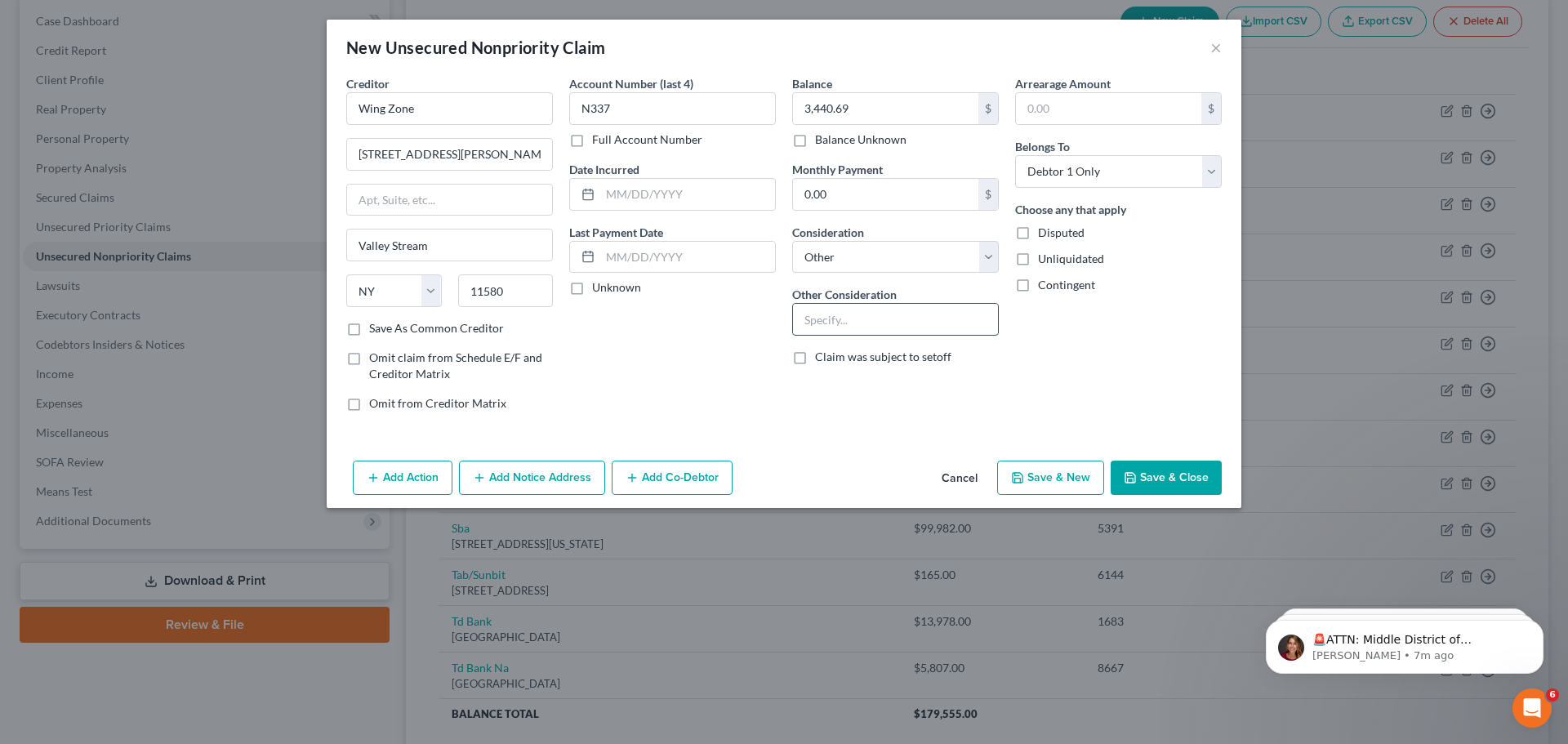
click at [882, 320] on input "text" at bounding box center [895, 320] width 205 height 31
type input "Business Debt"
click at [1162, 466] on button "Save & Close" at bounding box center [1166, 477] width 111 height 34
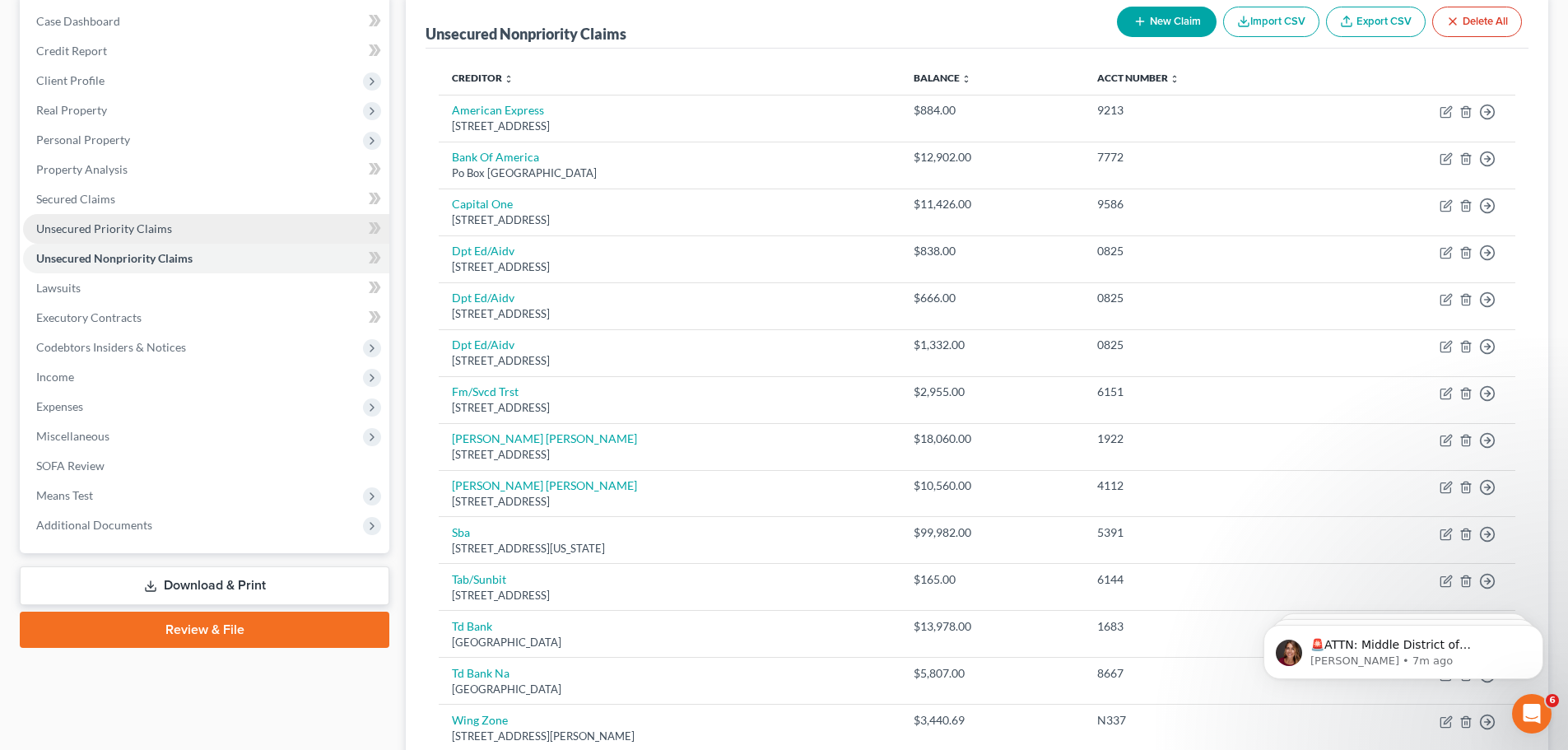
click at [259, 214] on link "Unsecured Priority Claims" at bounding box center [205, 229] width 366 height 29
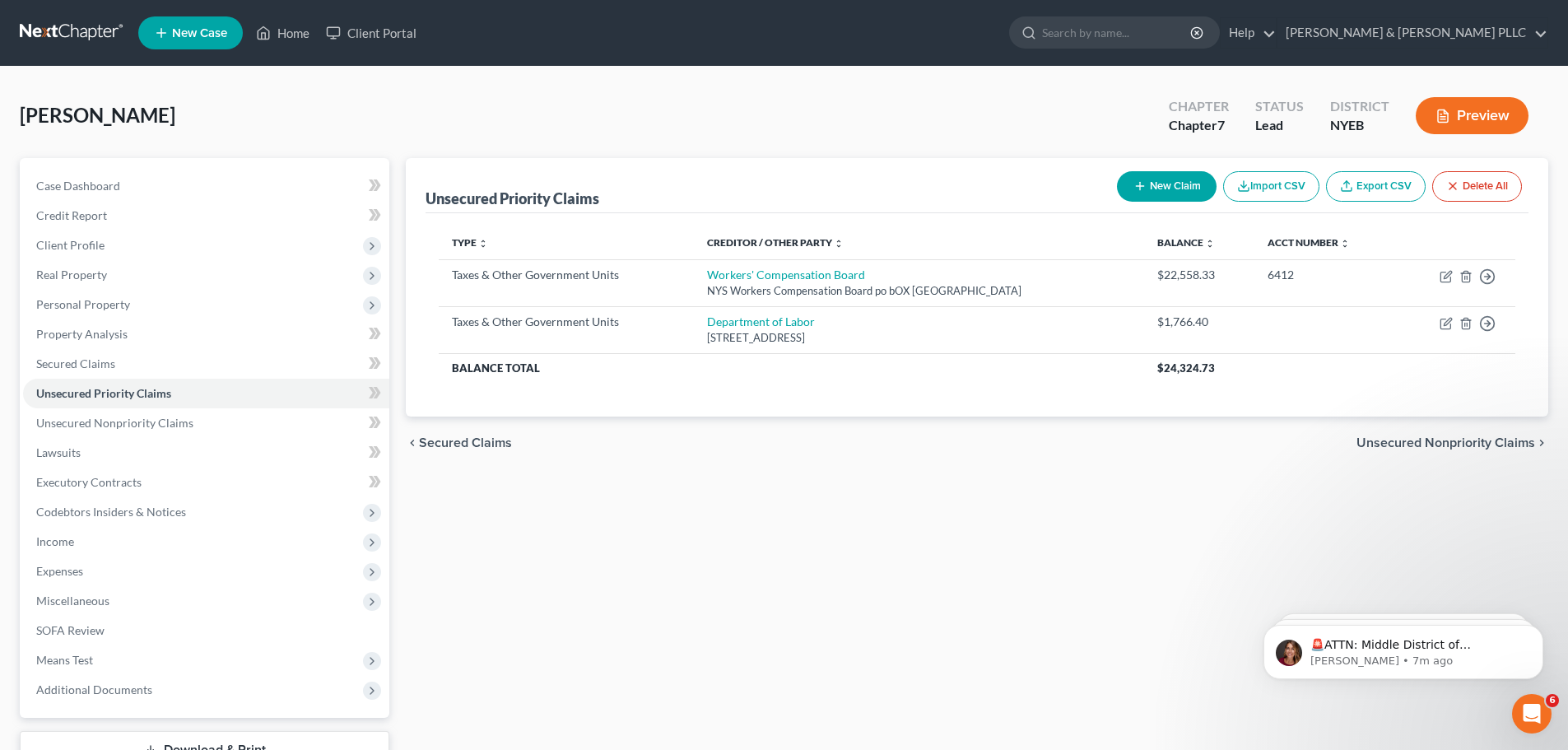
click at [1174, 196] on button "New Claim" at bounding box center [1166, 186] width 99 height 30
select select "0"
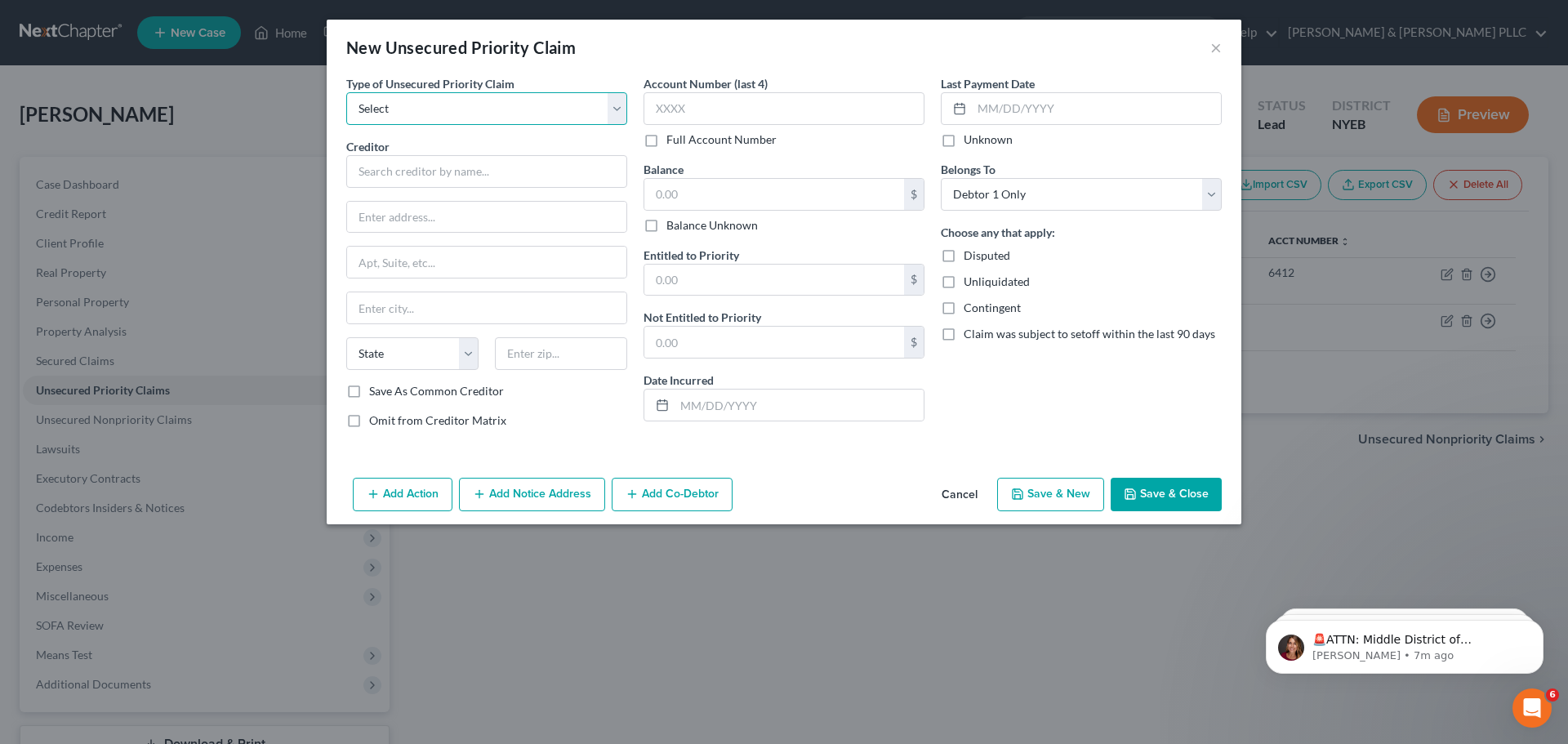
click at [450, 111] on select "Select Taxes & Other Government Units Domestic Support Obligations Extensions o…" at bounding box center [487, 109] width 281 height 33
select select "0"
click at [346, 93] on select "Select Taxes & Other Government Units Domestic Support Obligations Extensions o…" at bounding box center [487, 109] width 281 height 33
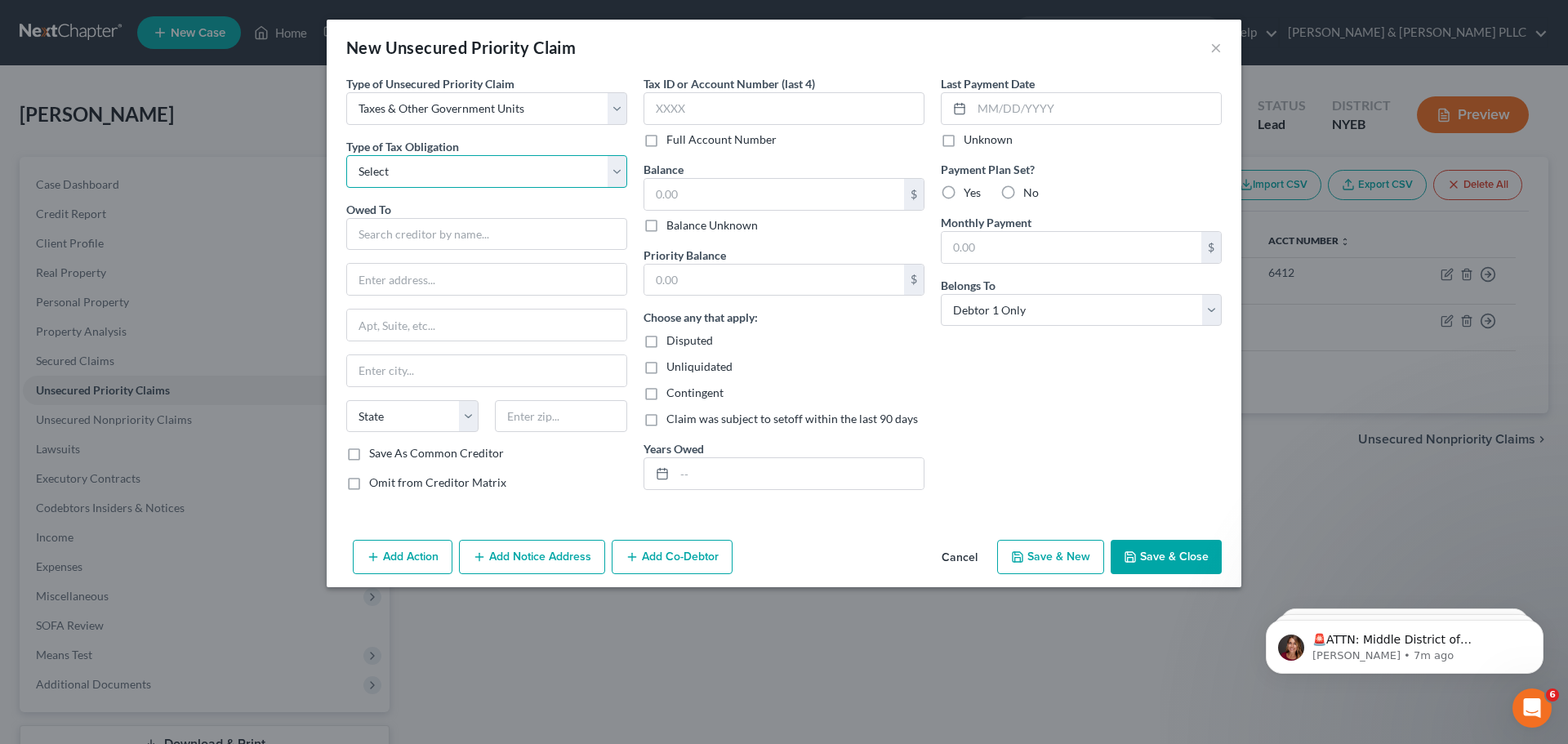
drag, startPoint x: 458, startPoint y: 187, endPoint x: 459, endPoint y: 176, distance: 11.0
click at [458, 185] on select "Select Federal City State Franchise Tax Board Other" at bounding box center [487, 172] width 281 height 33
select select "2"
click at [346, 155] on select "Select Federal City State Franchise Tax Board Other" at bounding box center [487, 172] width 281 height 33
click at [458, 225] on input "text" at bounding box center [487, 235] width 281 height 33
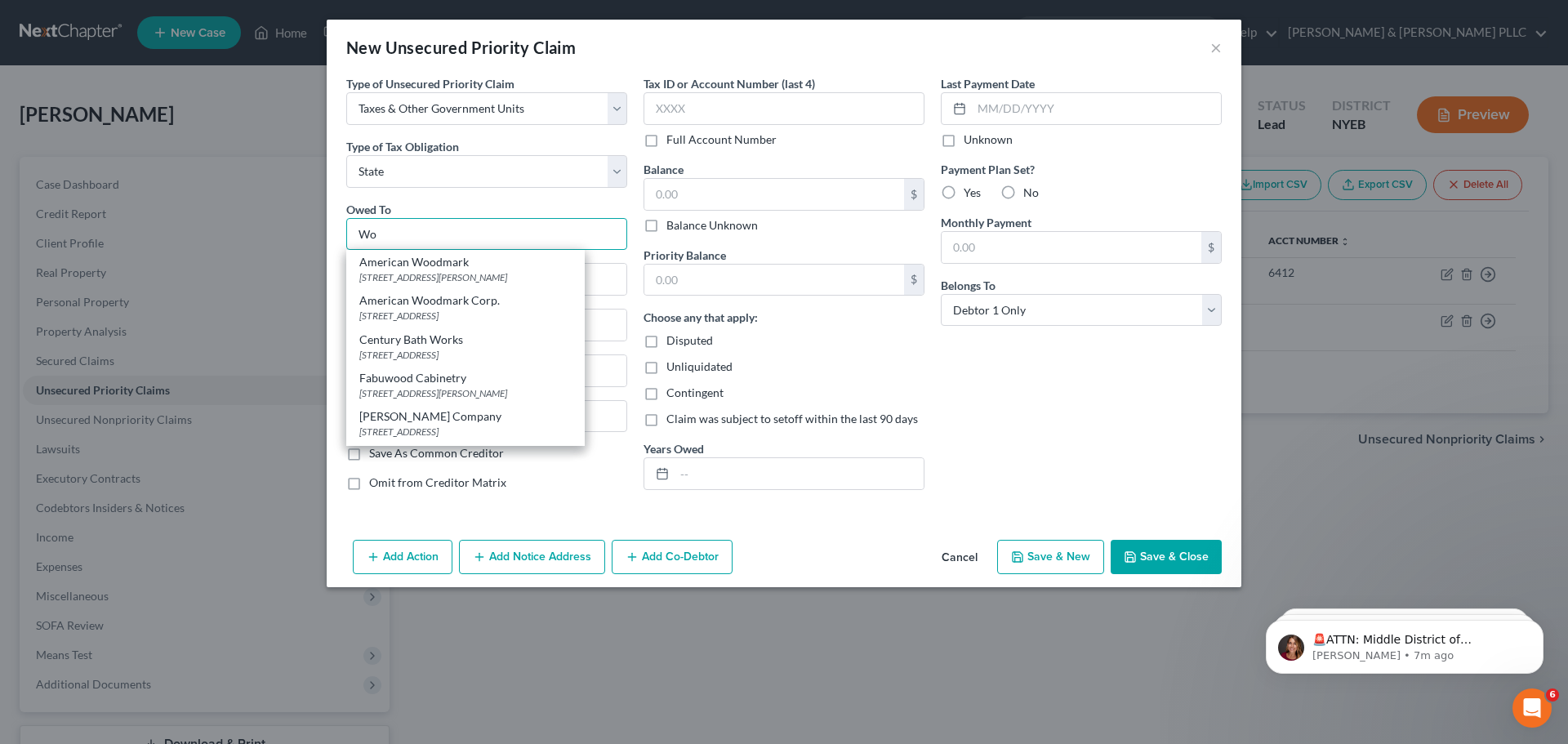
type input "W"
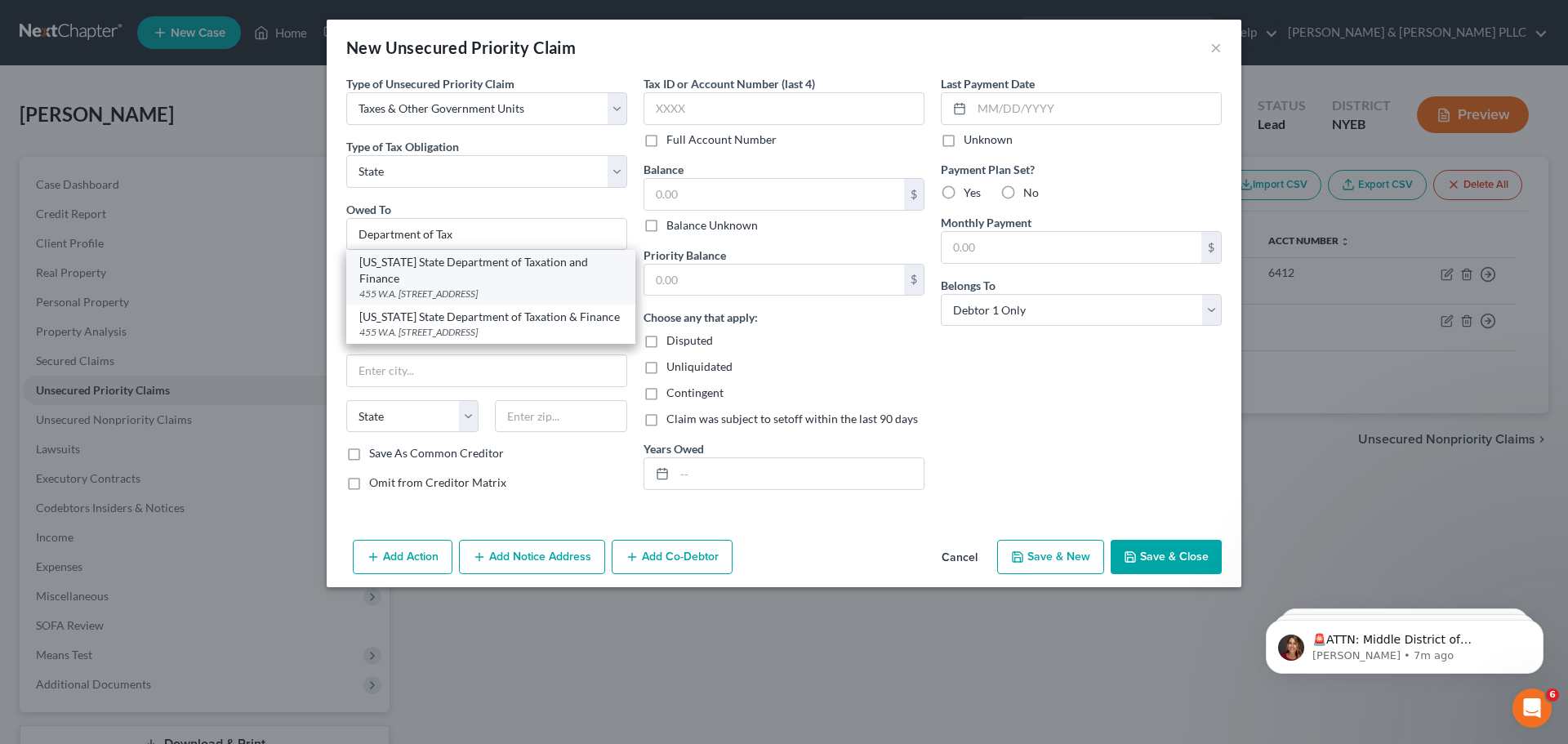
click at [487, 267] on div "[US_STATE] State Department of Taxation and Finance" at bounding box center [491, 271] width 263 height 33
type input "[US_STATE] State Department of Taxation and Finance"
type input "455 [PERSON_NAME][GEOGRAPHIC_DATA]"
type input "[STREET_ADDRESS]"
type input "[GEOGRAPHIC_DATA]"
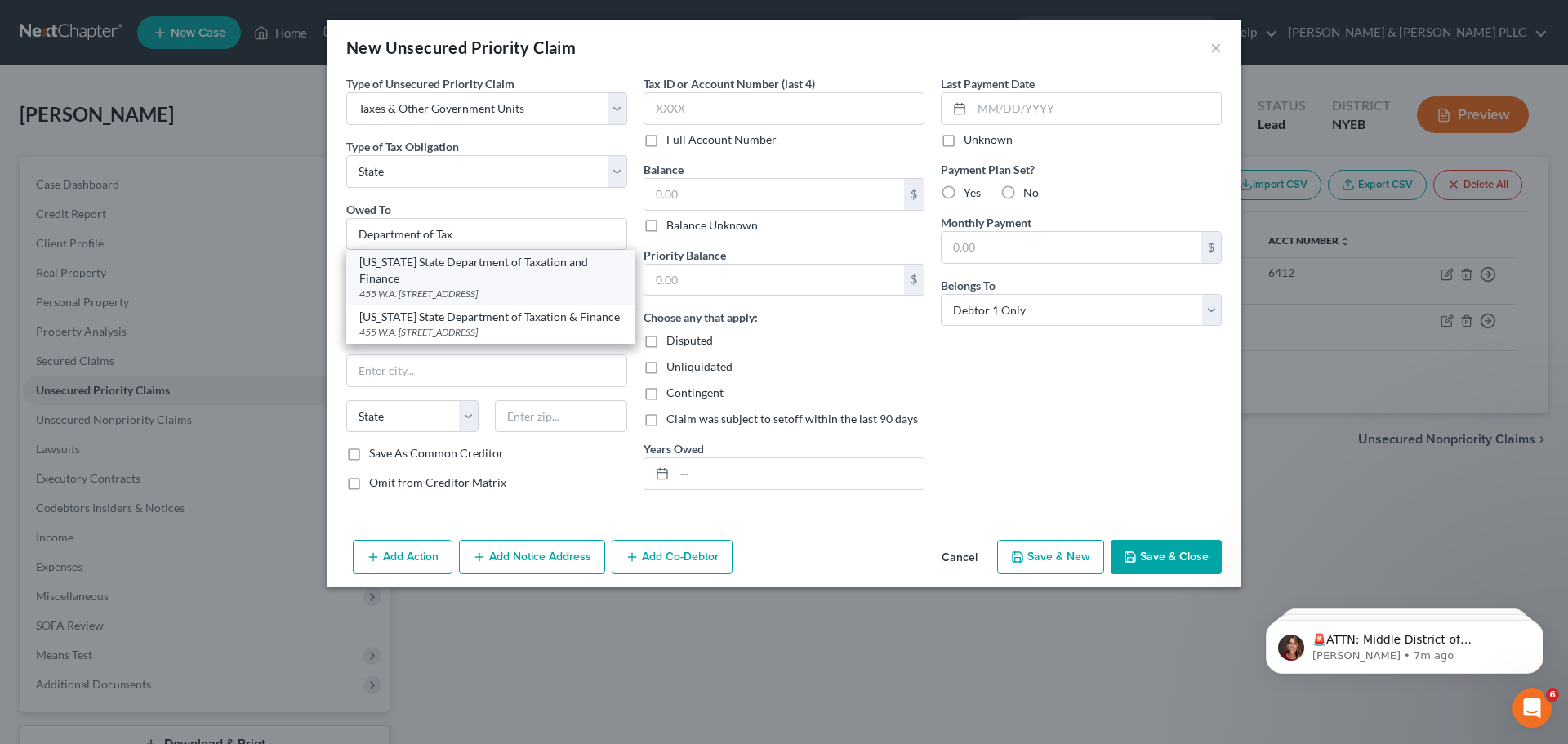
select select "35"
type input "12227"
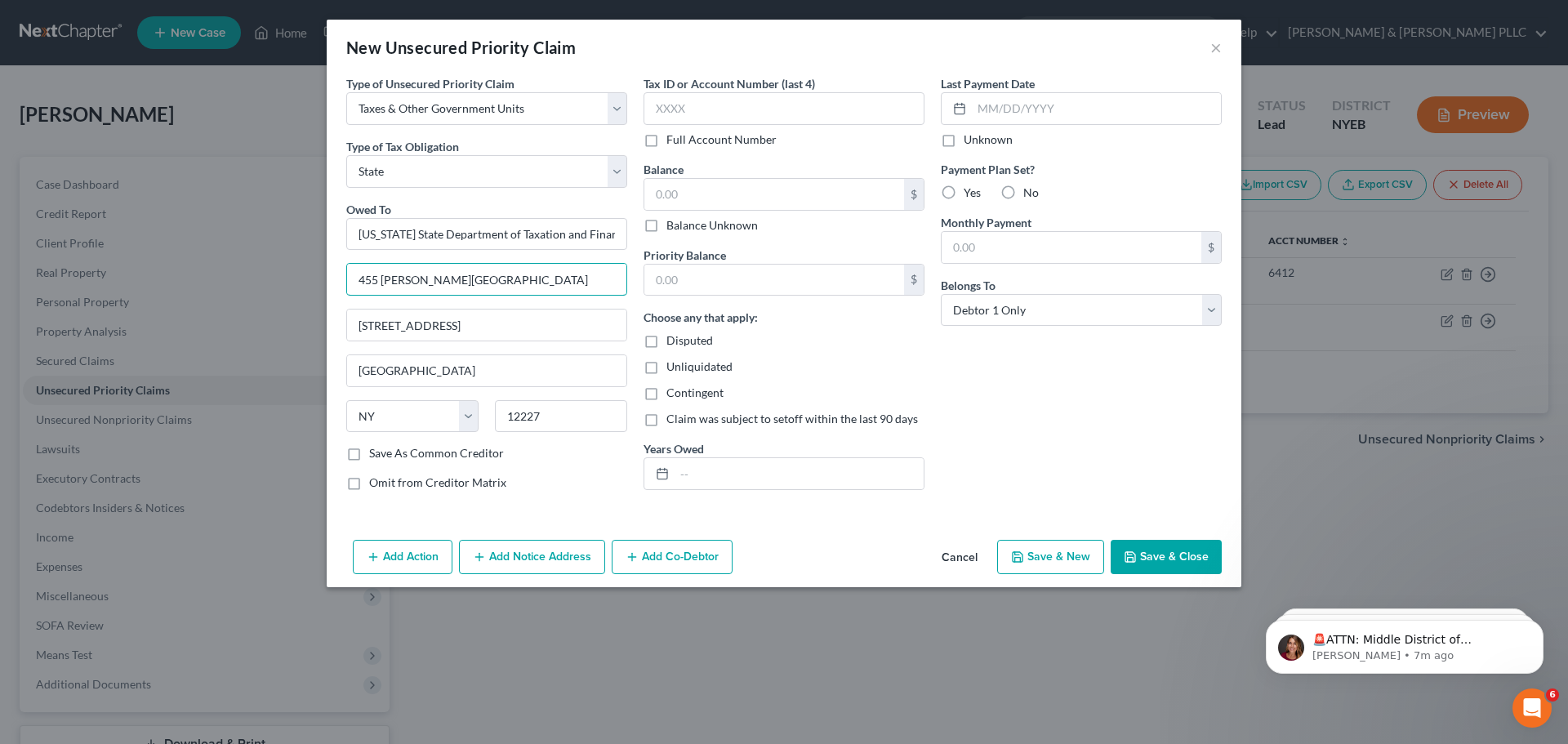
drag, startPoint x: 554, startPoint y: 286, endPoint x: 309, endPoint y: 255, distance: 247.0
click at [309, 255] on div "New Unsecured Priority Claim × Type of Unsecured Priority Claim * Select Taxes …" at bounding box center [784, 372] width 1568 height 744
drag, startPoint x: 470, startPoint y: 320, endPoint x: 230, endPoint y: 265, distance: 246.2
click at [230, 265] on div "New Unsecured Priority Claim × Type of Unsecured Priority Claim * Select Taxes …" at bounding box center [784, 372] width 1568 height 744
click at [503, 285] on input "text" at bounding box center [487, 280] width 279 height 31
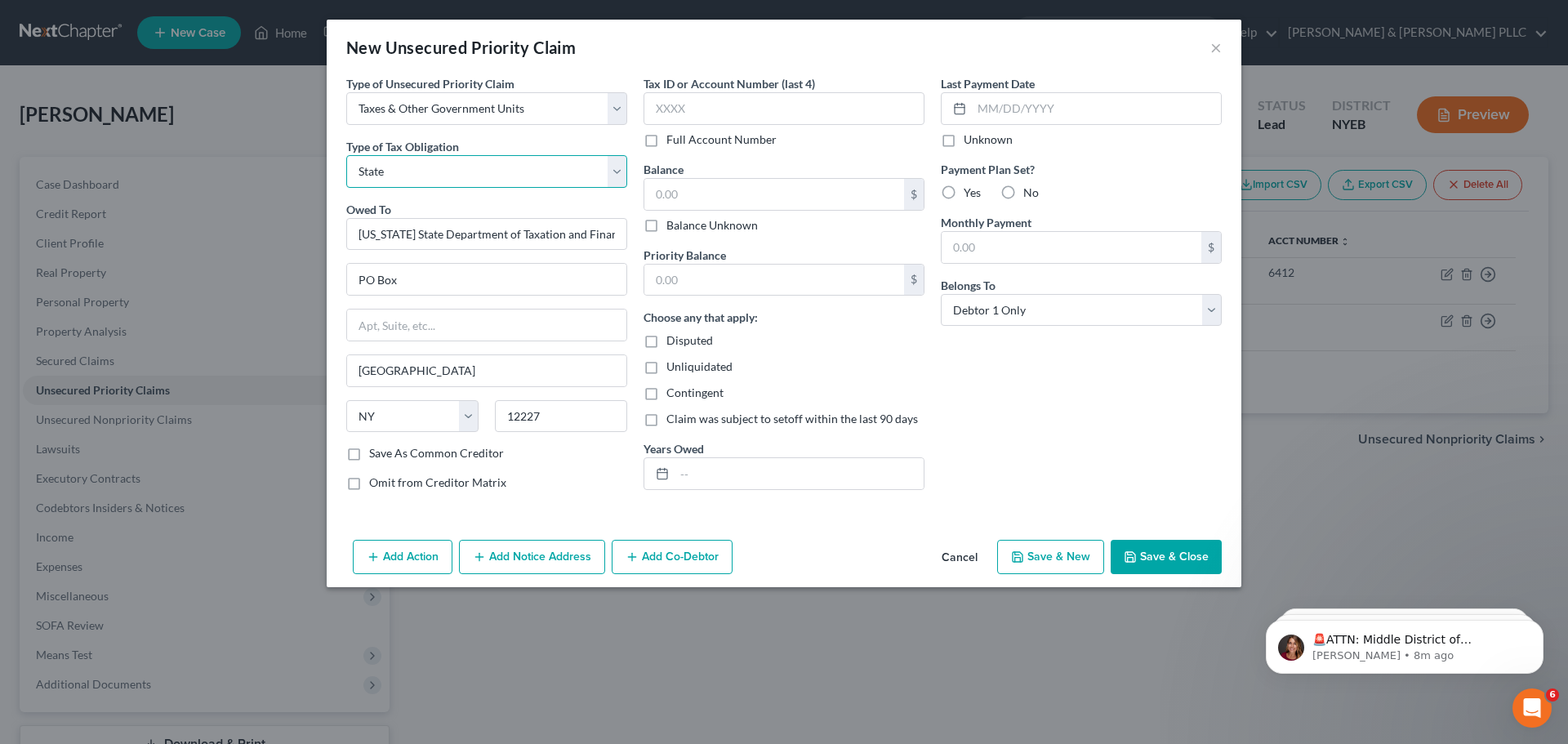
drag, startPoint x: 418, startPoint y: 179, endPoint x: 429, endPoint y: 167, distance: 16.3
click at [418, 179] on select "Select Federal City State Franchise Tax Board Other" at bounding box center [487, 172] width 281 height 33
click at [554, 272] on input "PO Box" at bounding box center [487, 280] width 279 height 31
type input "PO Box 15012"
click at [788, 283] on input "text" at bounding box center [774, 280] width 259 height 31
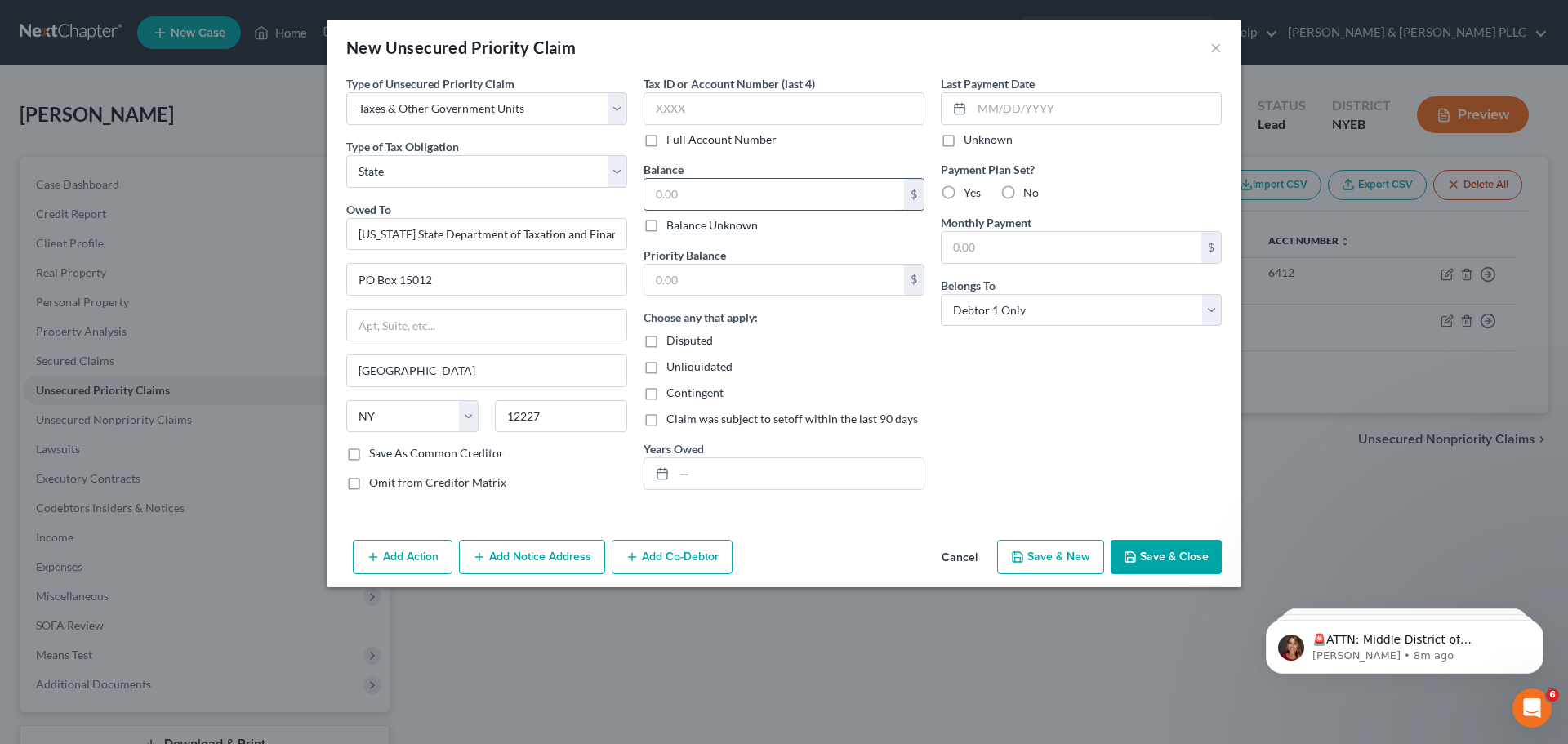
click at [745, 202] on input "text" at bounding box center [774, 194] width 259 height 31
type input "1,843.20"
click at [1084, 569] on button "Save & New" at bounding box center [1051, 557] width 107 height 34
select select "0"
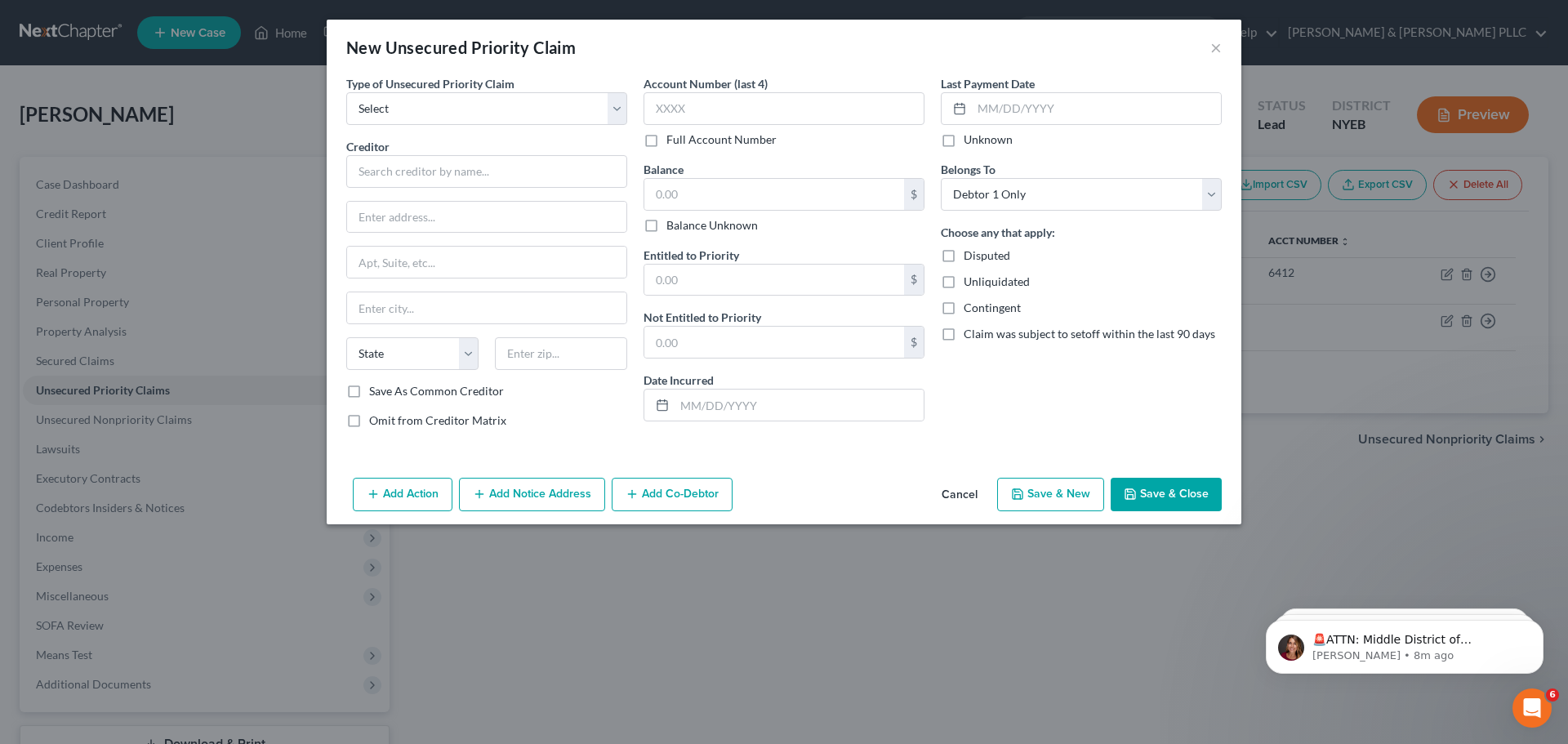
type input "0.00"
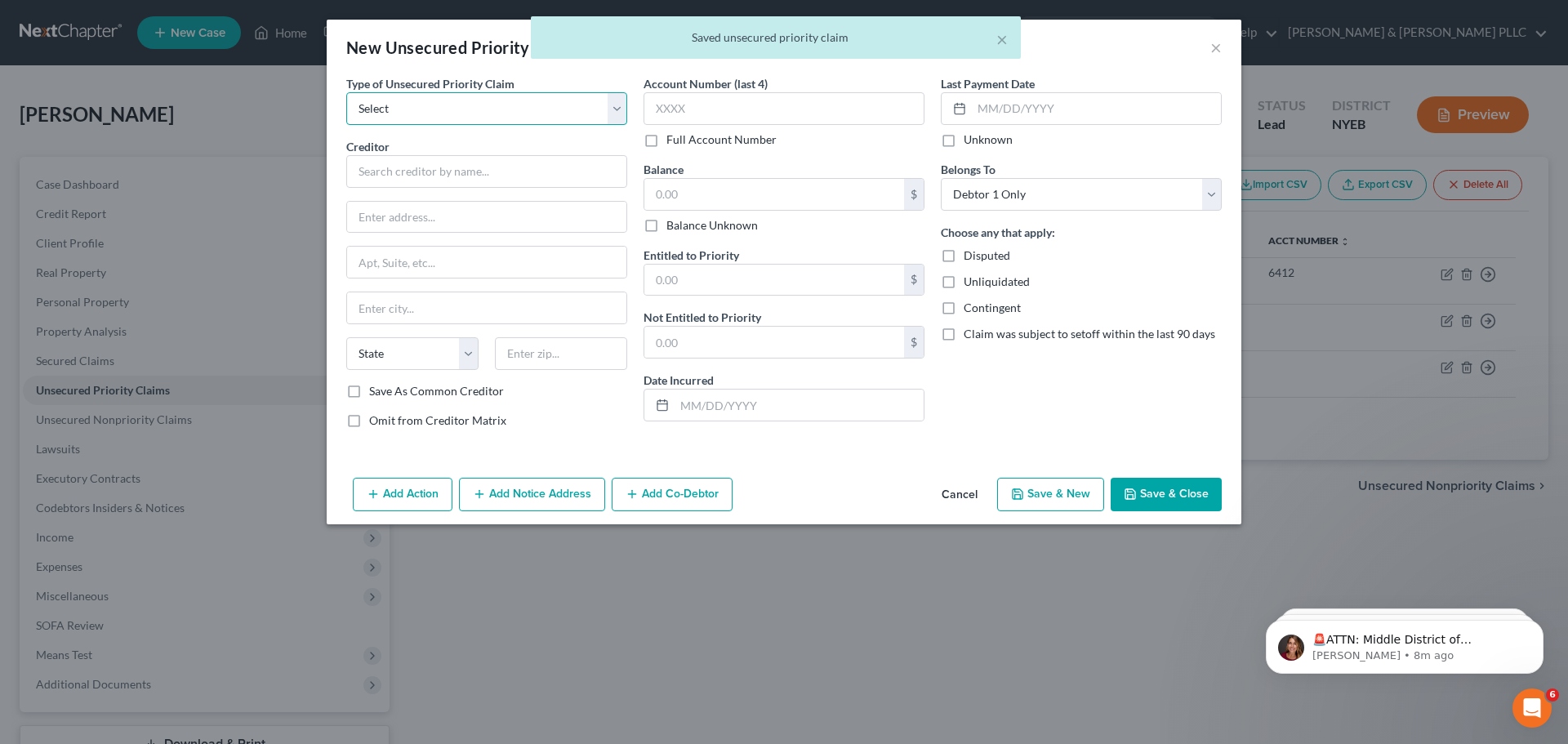
click at [428, 101] on select "Select Taxes & Other Government Units Domestic Support Obligations Extensions o…" at bounding box center [487, 109] width 281 height 33
select select "0"
click at [346, 93] on select "Select Taxes & Other Government Units Domestic Support Obligations Extensions o…" at bounding box center [487, 109] width 281 height 33
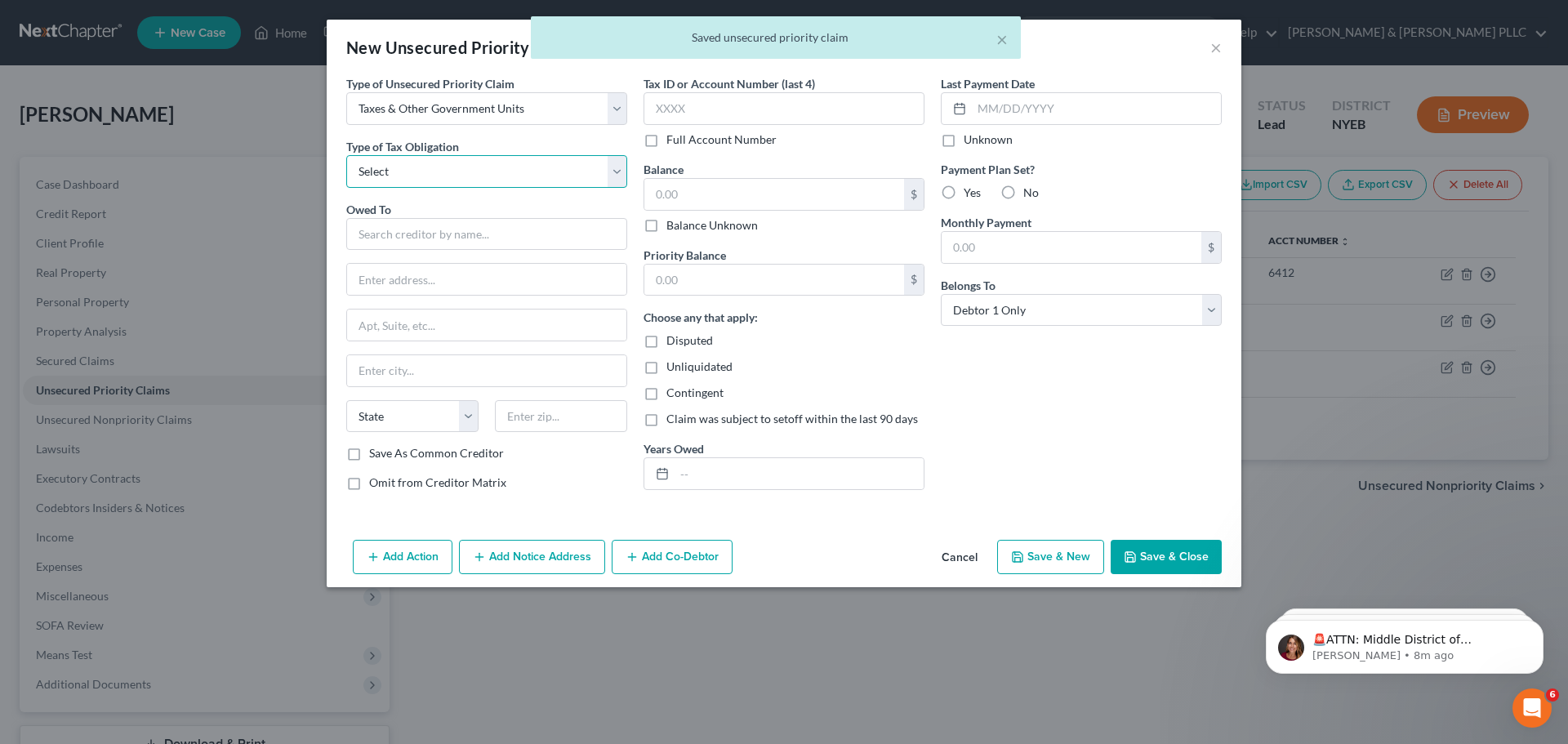
click at [412, 177] on select "Select Federal City State Franchise Tax Board Other" at bounding box center [487, 172] width 281 height 33
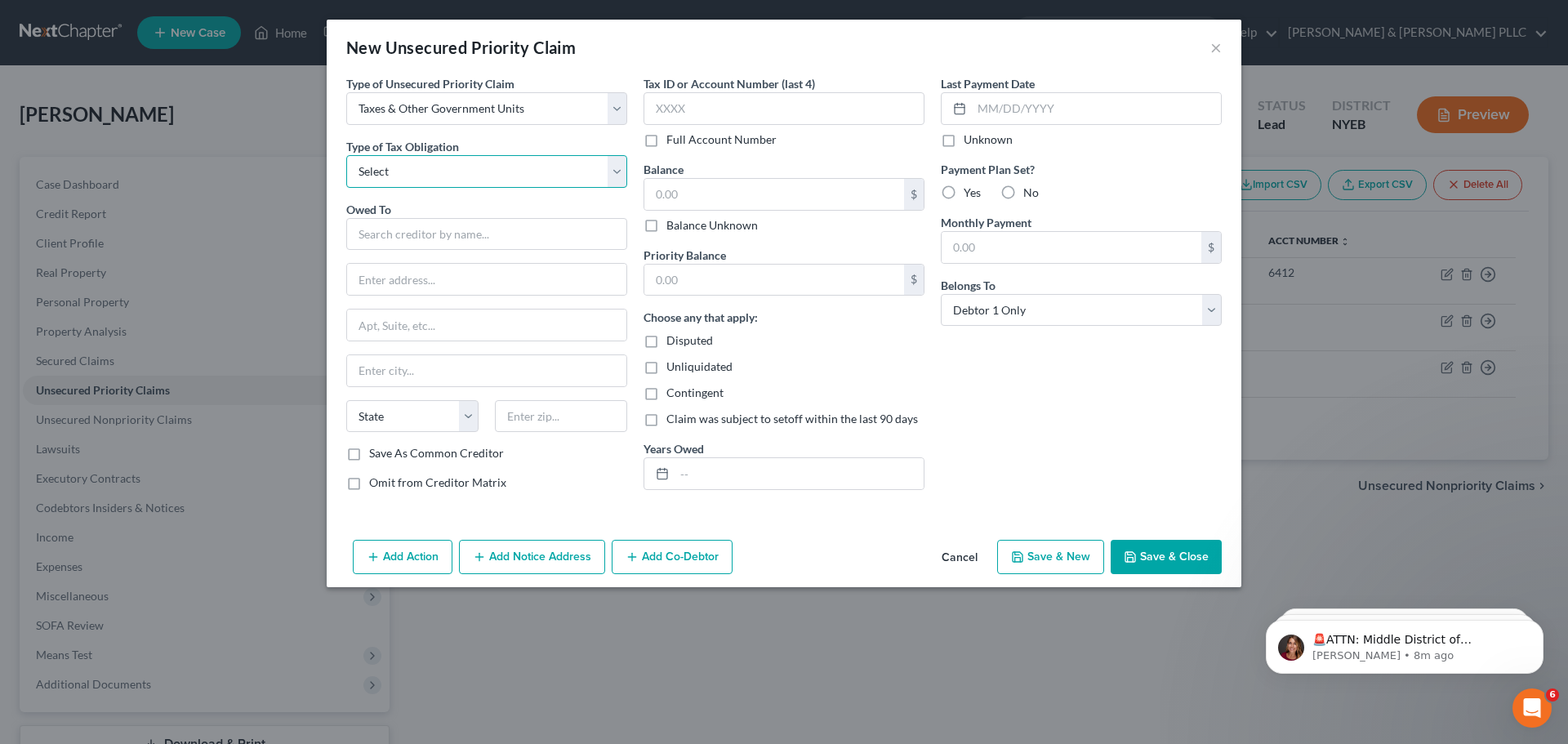
select select "2"
click at [346, 155] on select "Select Federal City State Franchise Tax Board Other" at bounding box center [487, 172] width 281 height 33
click at [395, 223] on input "text" at bounding box center [487, 235] width 281 height 33
type input "Department of Labor"
type input "PO Box 15012"
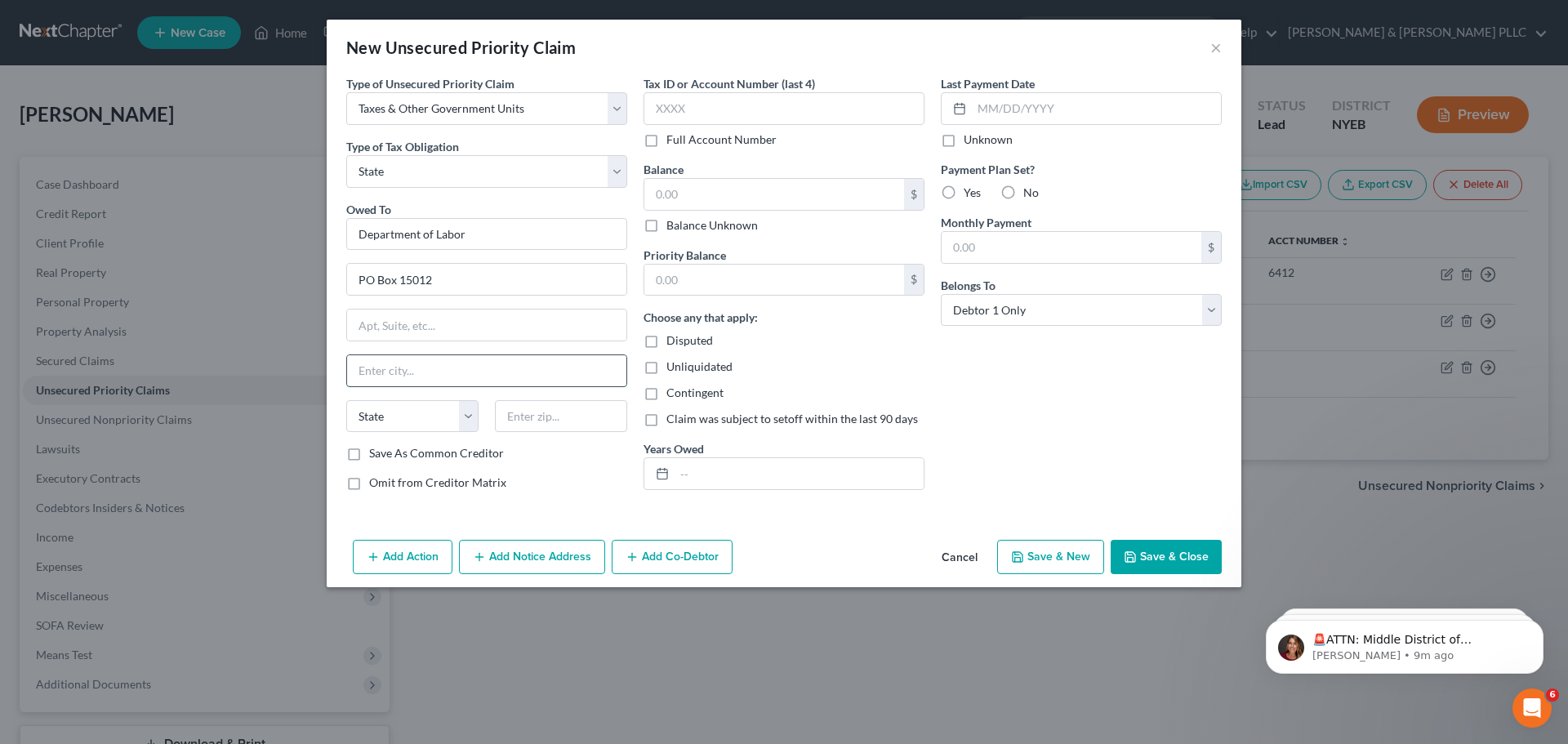
click at [416, 372] on input "text" at bounding box center [487, 371] width 279 height 31
type input "[GEOGRAPHIC_DATA]"
click at [395, 415] on select "State [US_STATE] AK AR AZ CA CO CT DE DC [GEOGRAPHIC_DATA] [GEOGRAPHIC_DATA] GU…" at bounding box center [412, 416] width 133 height 33
select select "35"
click at [346, 400] on select "State [US_STATE] AK AR AZ CA CO CT DE DC [GEOGRAPHIC_DATA] [GEOGRAPHIC_DATA] GU…" at bounding box center [412, 416] width 133 height 33
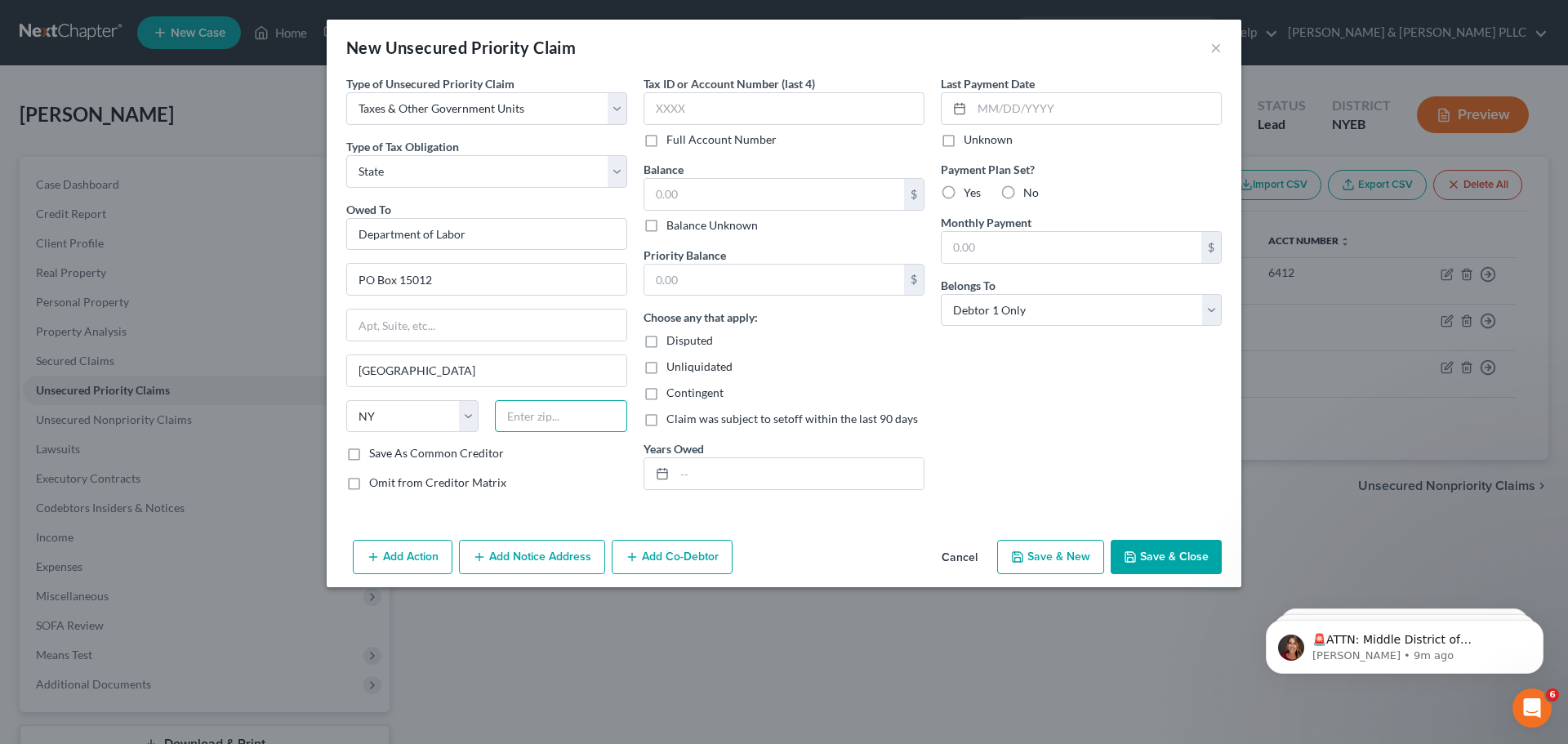
click at [529, 414] on input "text" at bounding box center [562, 416] width 133 height 33
type input "11580"
type input "Valley Stream"
click at [707, 98] on input "text" at bounding box center [784, 109] width 281 height 33
click at [802, 192] on input "text" at bounding box center [774, 194] width 259 height 31
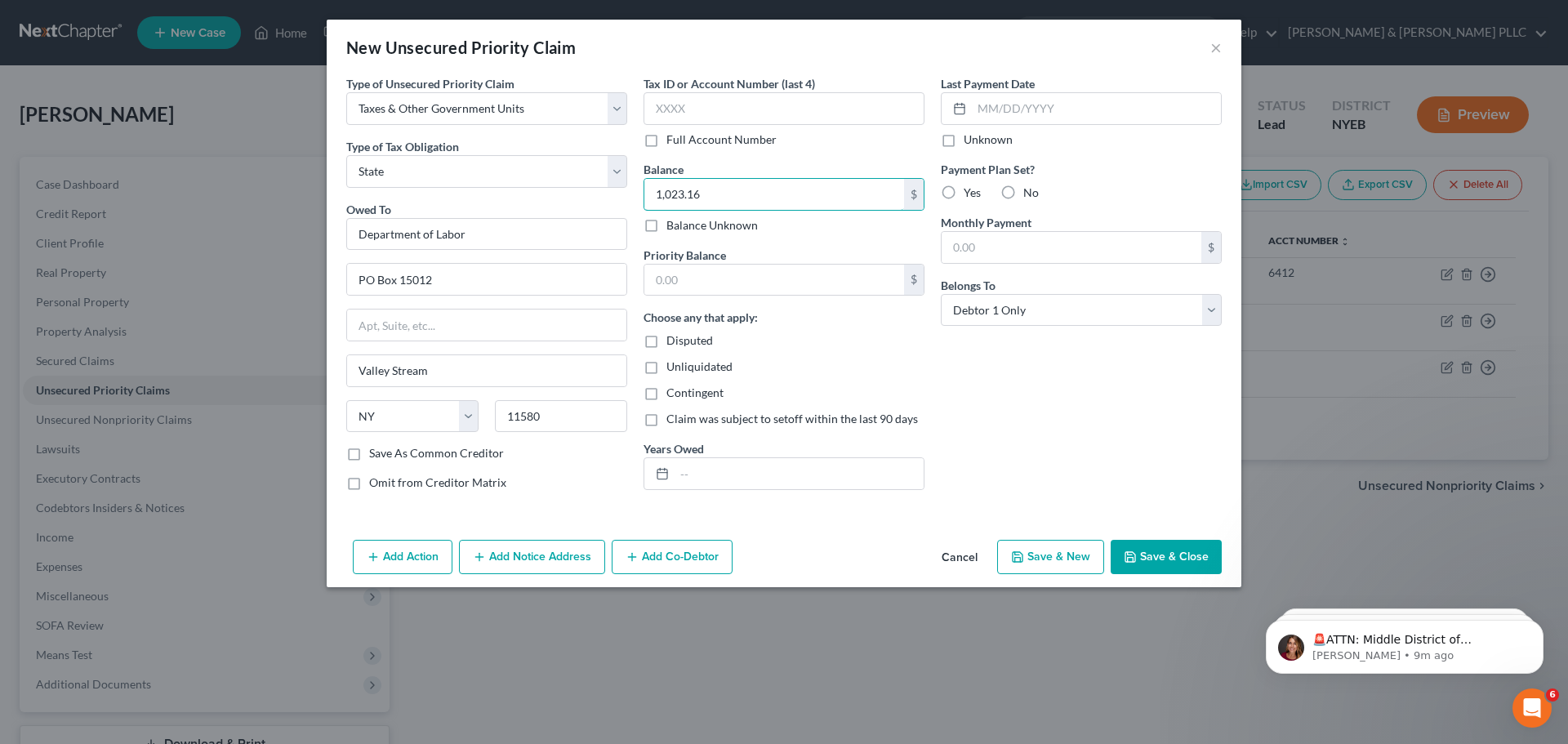
type input "1,023.16"
click at [1211, 550] on button "Save & Close" at bounding box center [1166, 557] width 111 height 34
type input "0.00"
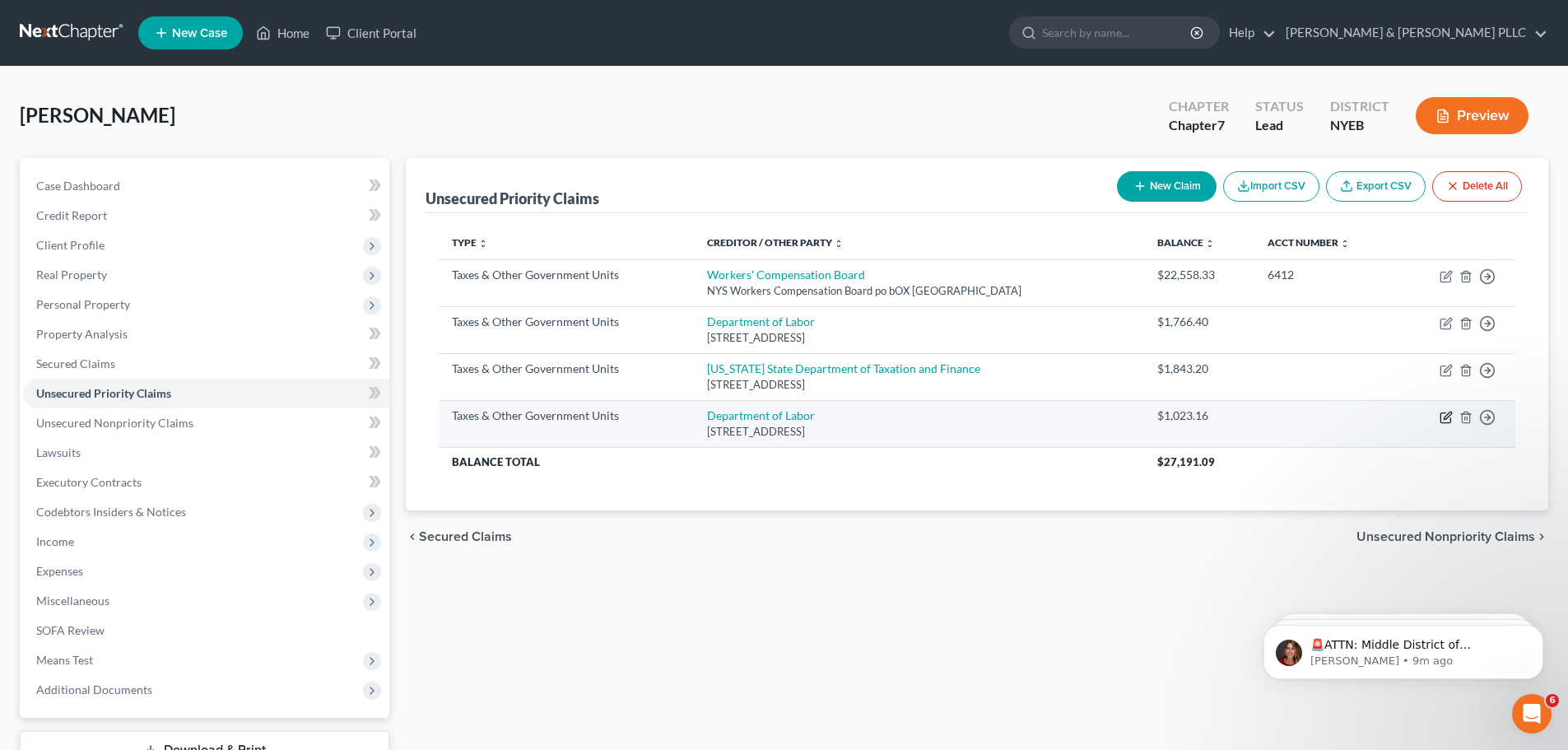
click at [1442, 418] on icon "button" at bounding box center [1445, 417] width 13 height 13
select select "2"
select select "35"
select select "0"
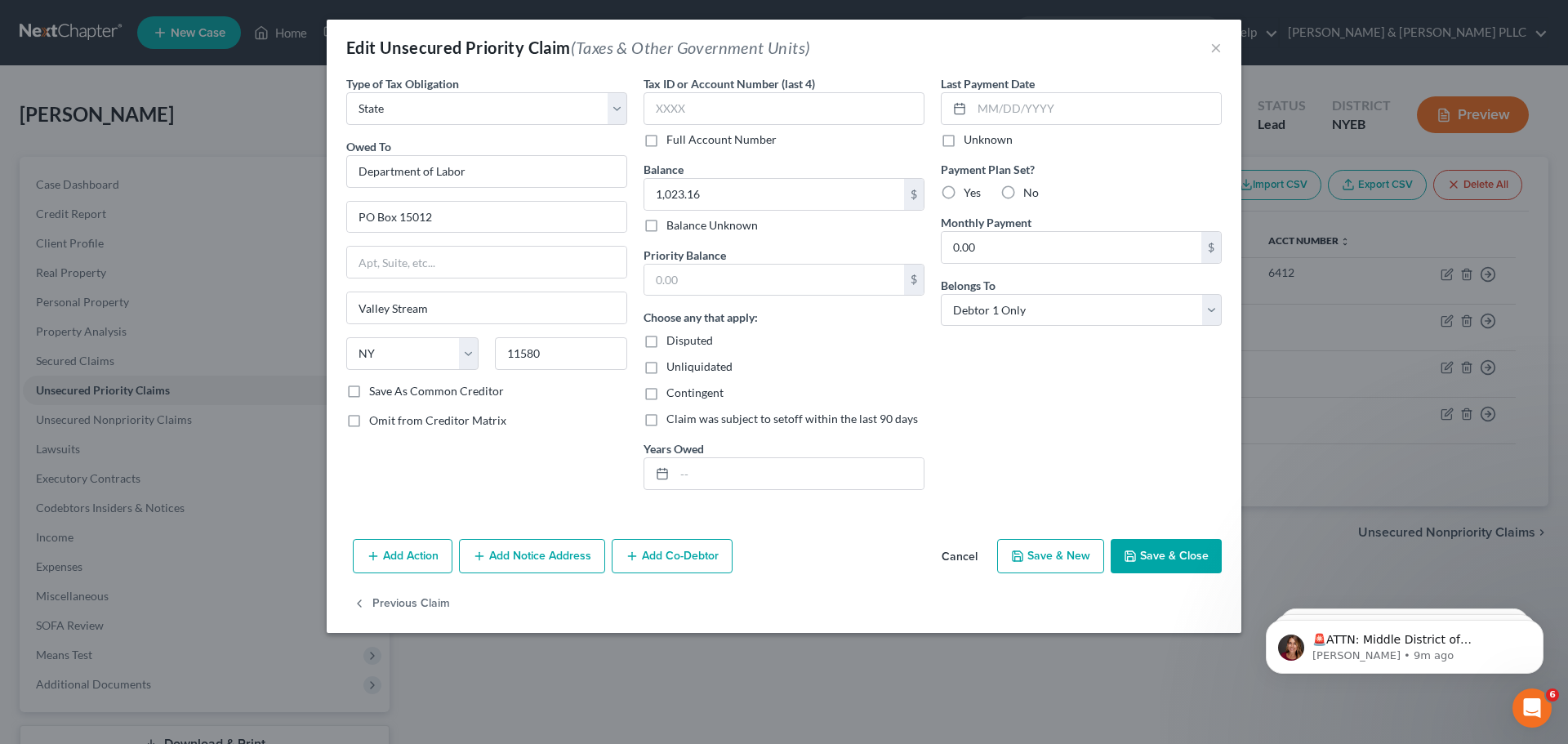
click at [396, 390] on label "Save As Common Creditor" at bounding box center [437, 391] width 135 height 17
click at [386, 390] on input "Save As Common Creditor" at bounding box center [380, 388] width 11 height 11
click at [1189, 555] on button "Save & Close" at bounding box center [1166, 556] width 111 height 34
checkbox input "false"
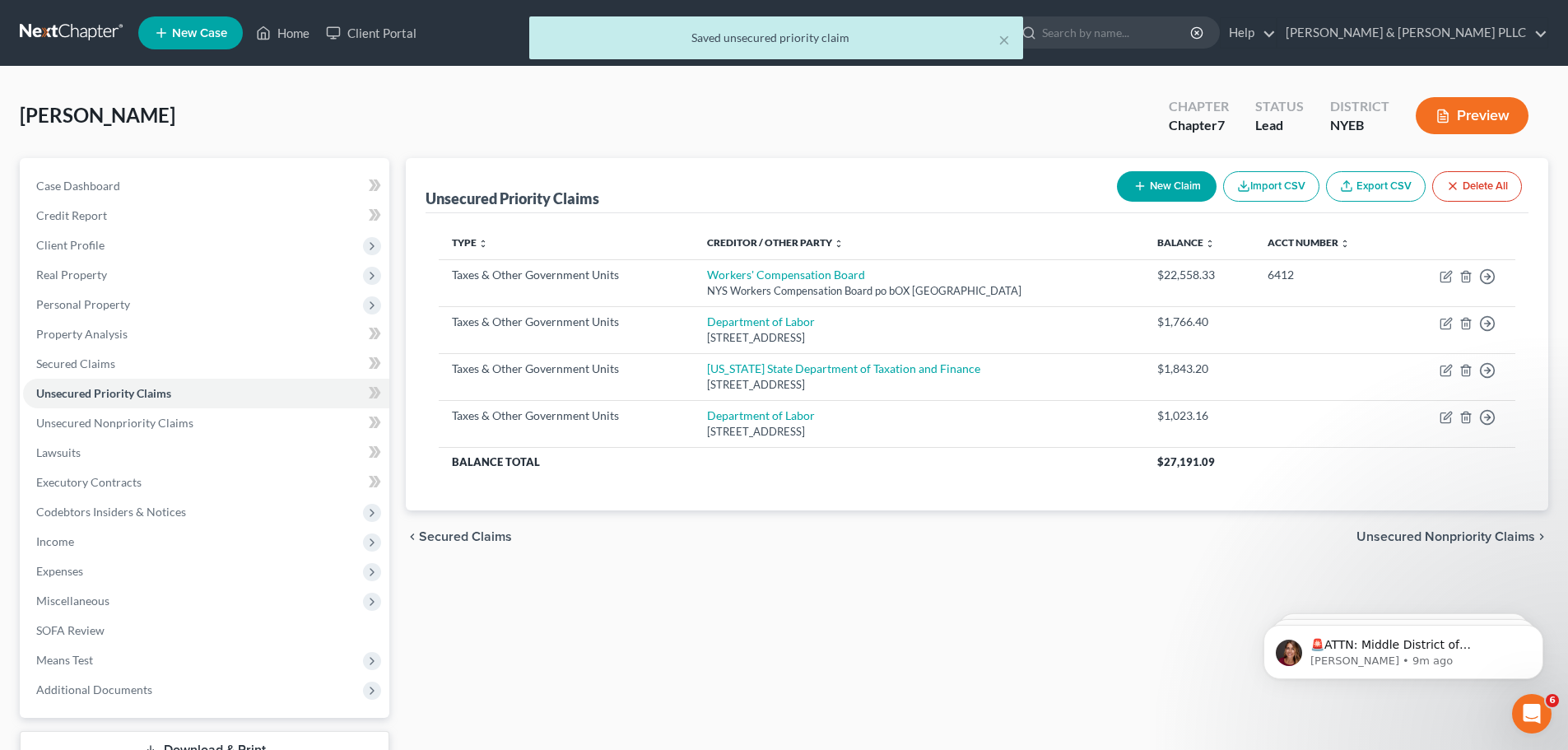
click at [1183, 186] on button "New Claim" at bounding box center [1166, 186] width 99 height 30
select select "0"
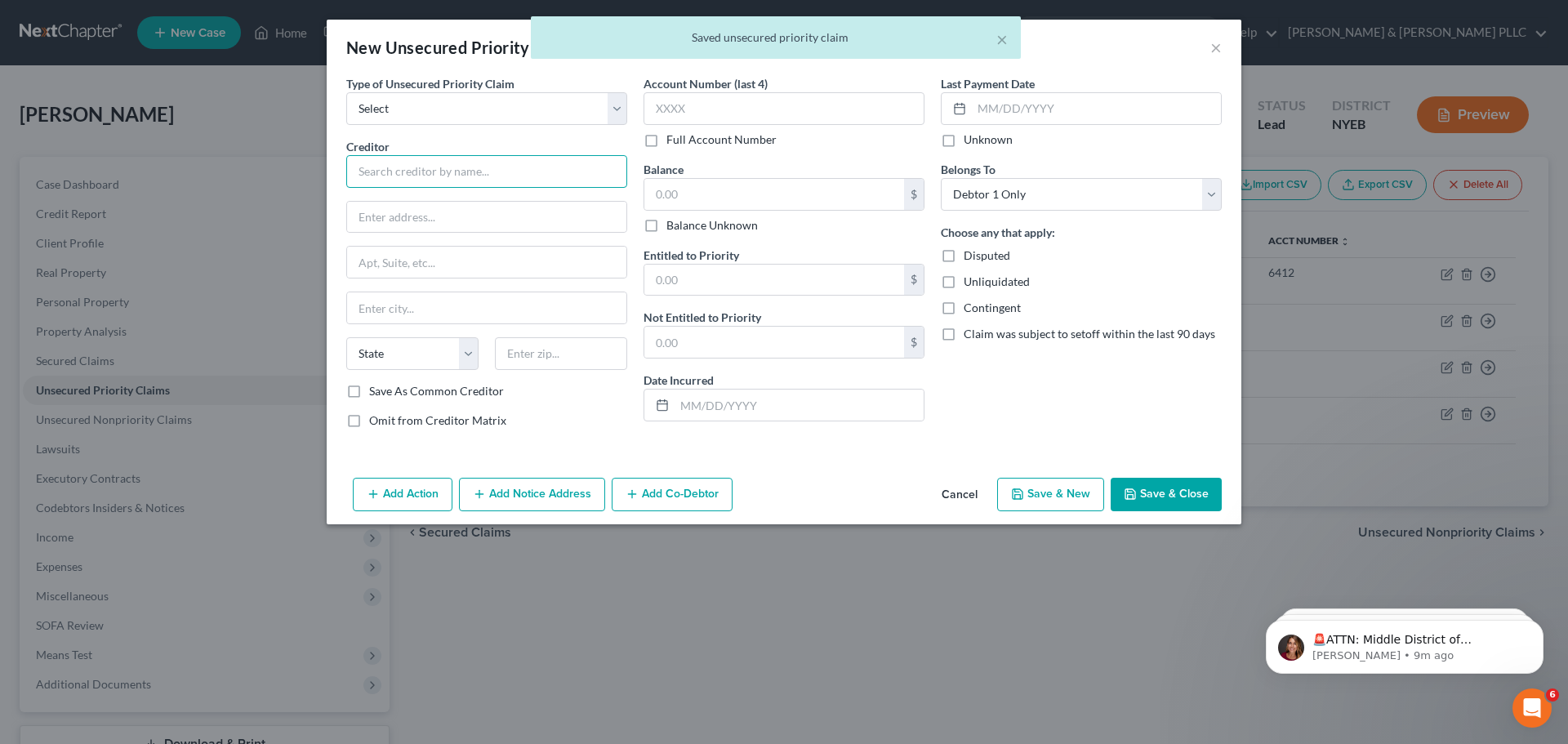
click at [541, 183] on input "text" at bounding box center [487, 172] width 281 height 33
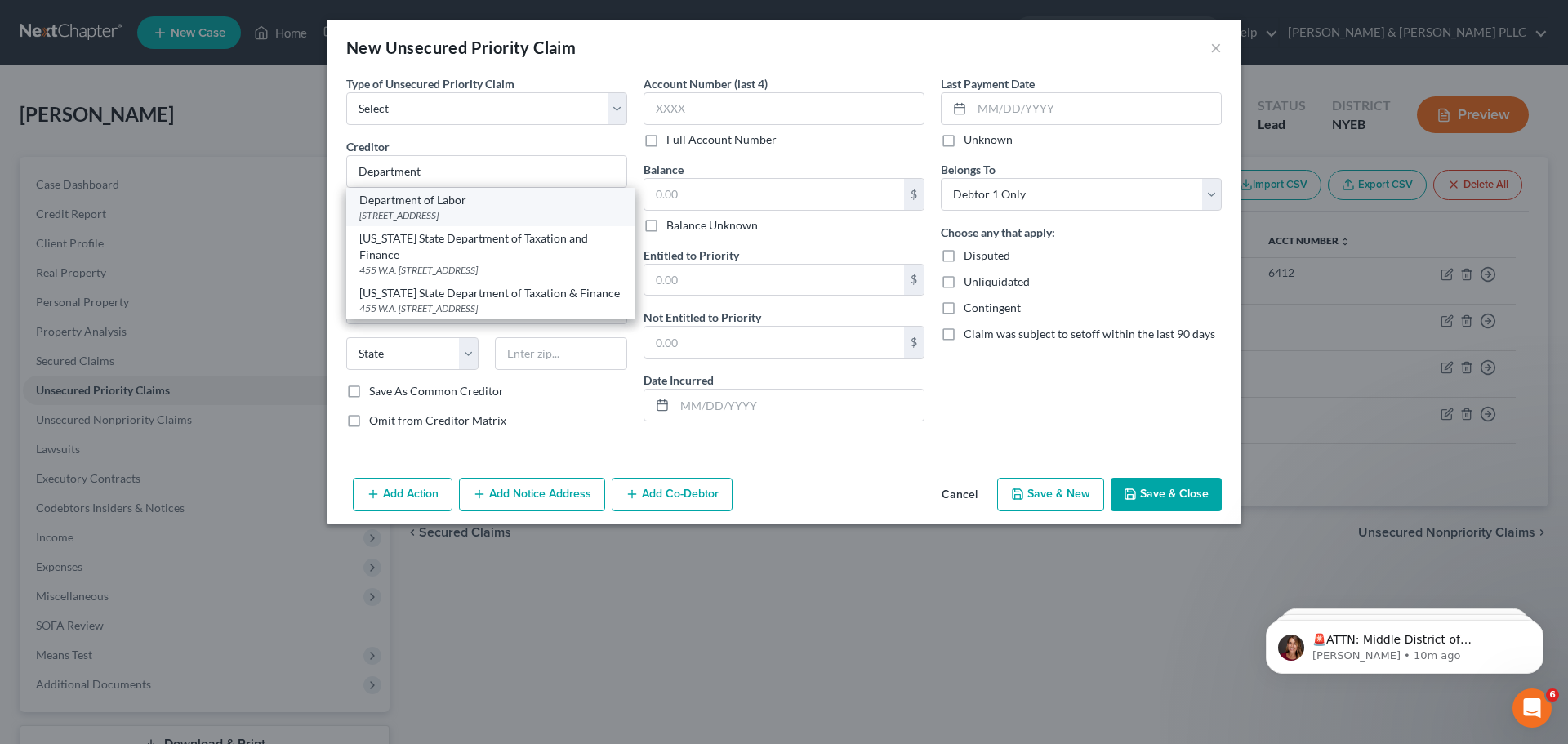
click at [534, 212] on div "[STREET_ADDRESS]" at bounding box center [491, 215] width 263 height 14
type input "Department of Labor"
type input "PO Box 15012"
type input "Valley Stream"
select select "35"
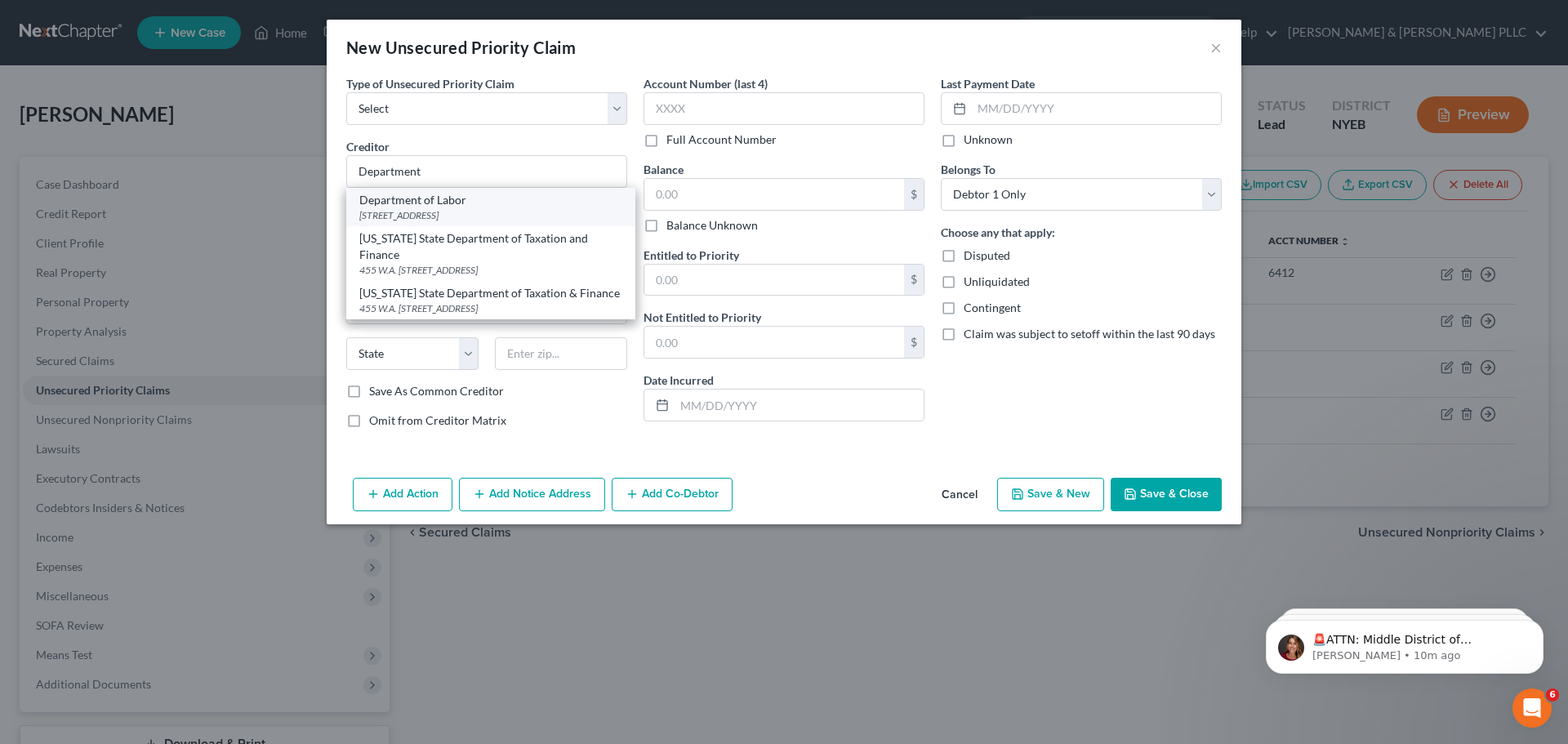
type input "11580"
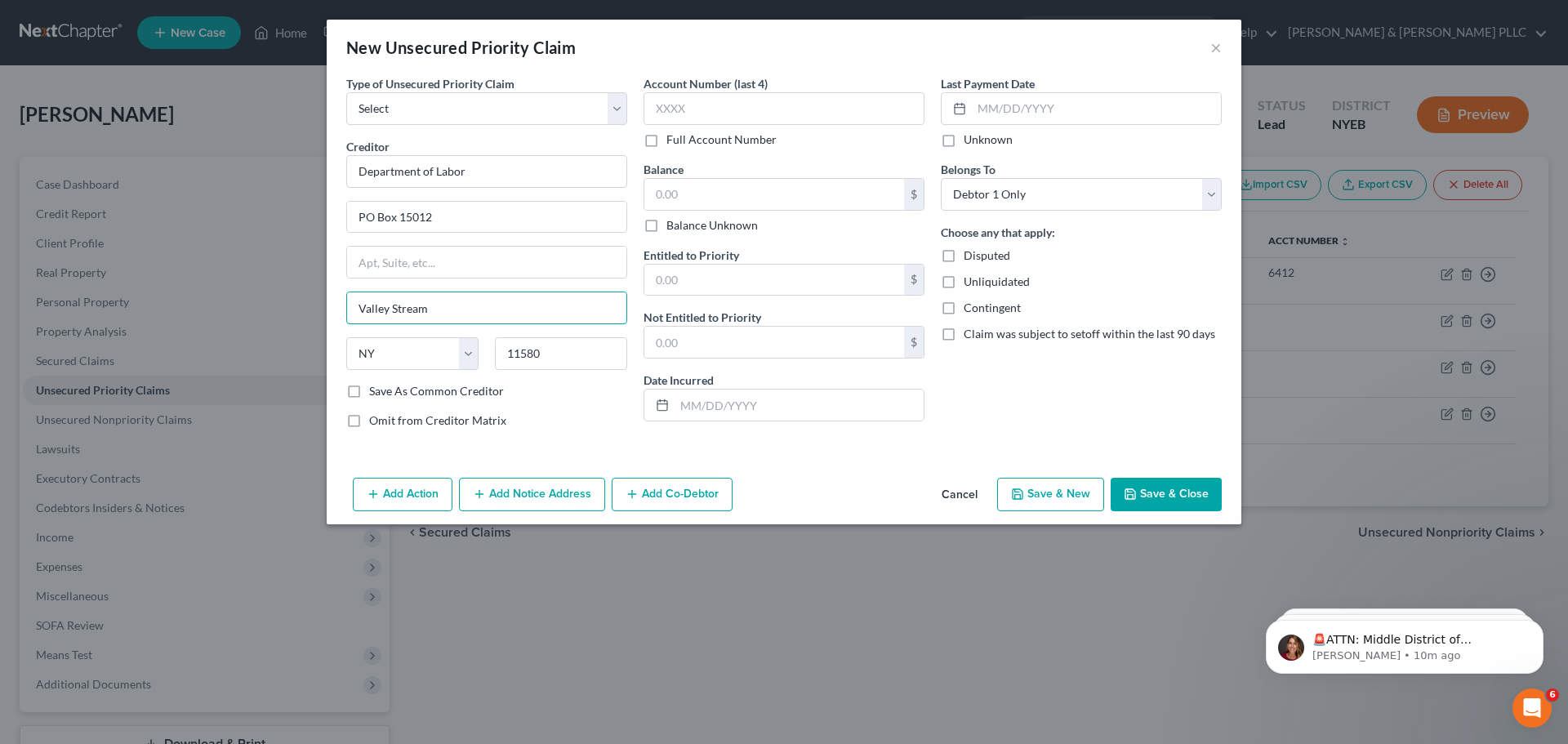
drag, startPoint x: 460, startPoint y: 304, endPoint x: 323, endPoint y: 302, distance: 137.0
click at [323, 302] on div "New Unsecured Priority Claim × Type of Unsecured Priority Claim * Select Taxes …" at bounding box center [784, 372] width 1568 height 744
type input "[GEOGRAPHIC_DATA]"
click at [800, 187] on input "text" at bounding box center [774, 194] width 259 height 31
type input "1,047.18"
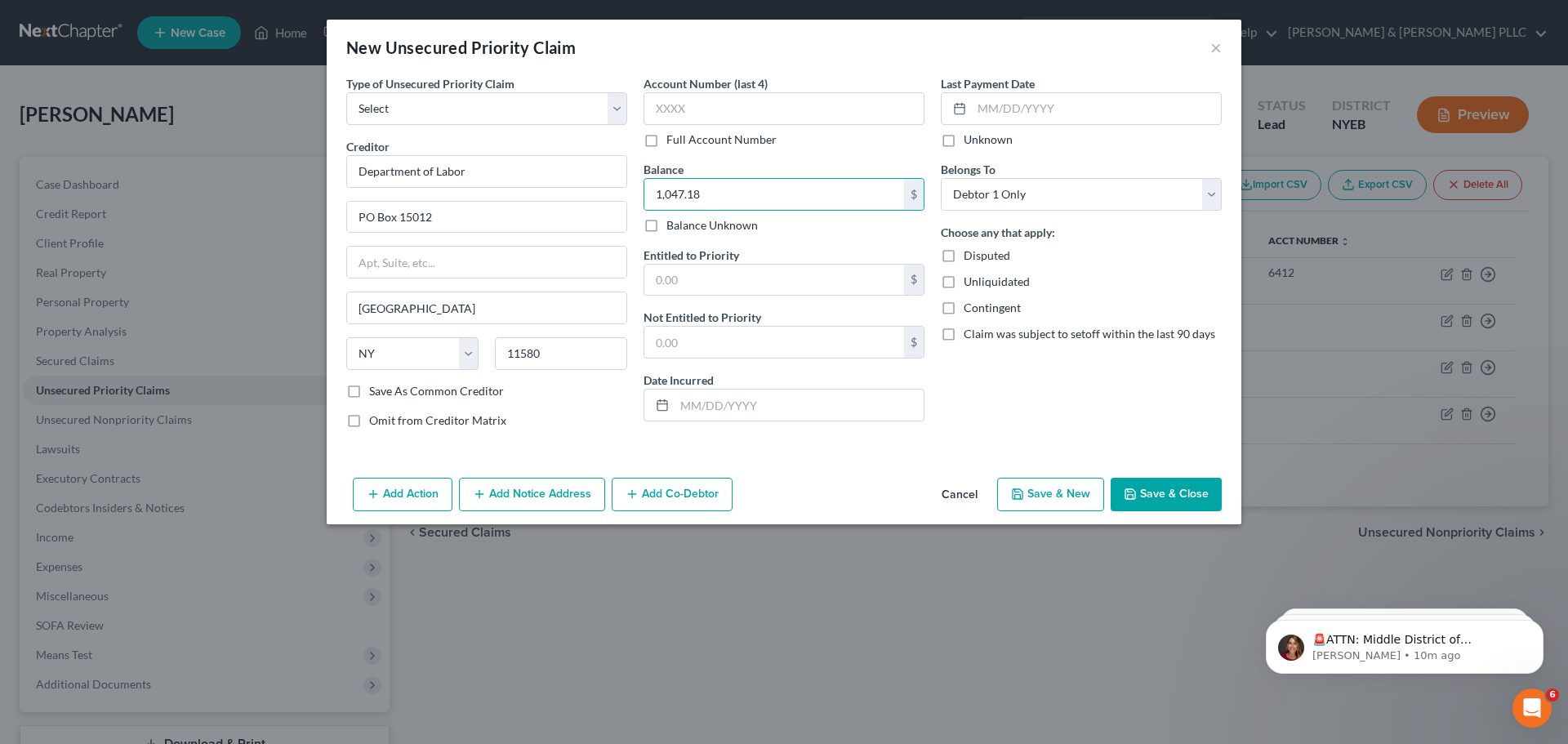
click at [1196, 495] on button "Save & Close" at bounding box center [1166, 494] width 111 height 34
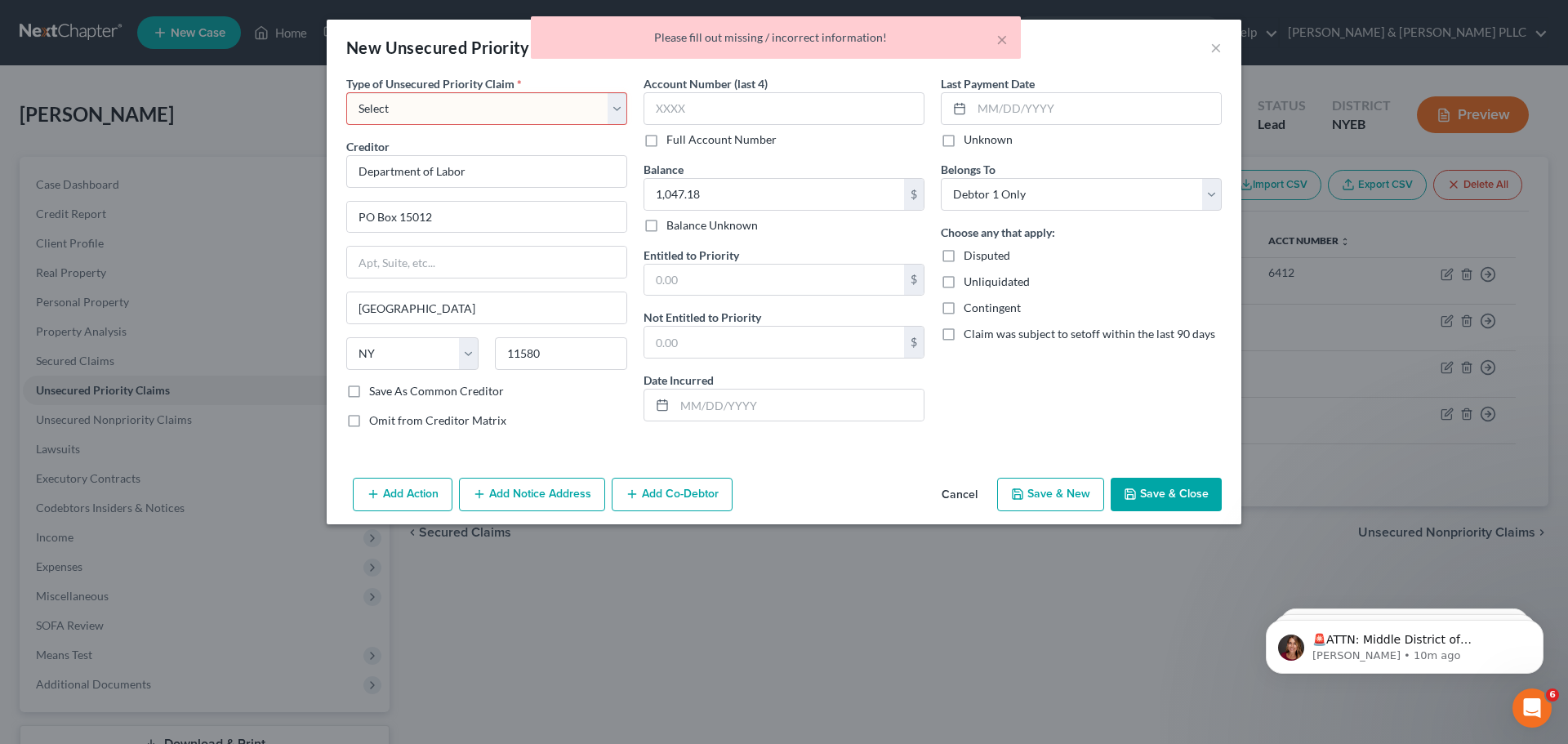
click at [541, 123] on select "Select Taxes & Other Government Units Domestic Support Obligations Extensions o…" at bounding box center [487, 109] width 281 height 33
select select "0"
click at [346, 93] on select "Select Taxes & Other Government Units Domestic Support Obligations Extensions o…" at bounding box center [487, 109] width 281 height 33
select select "35"
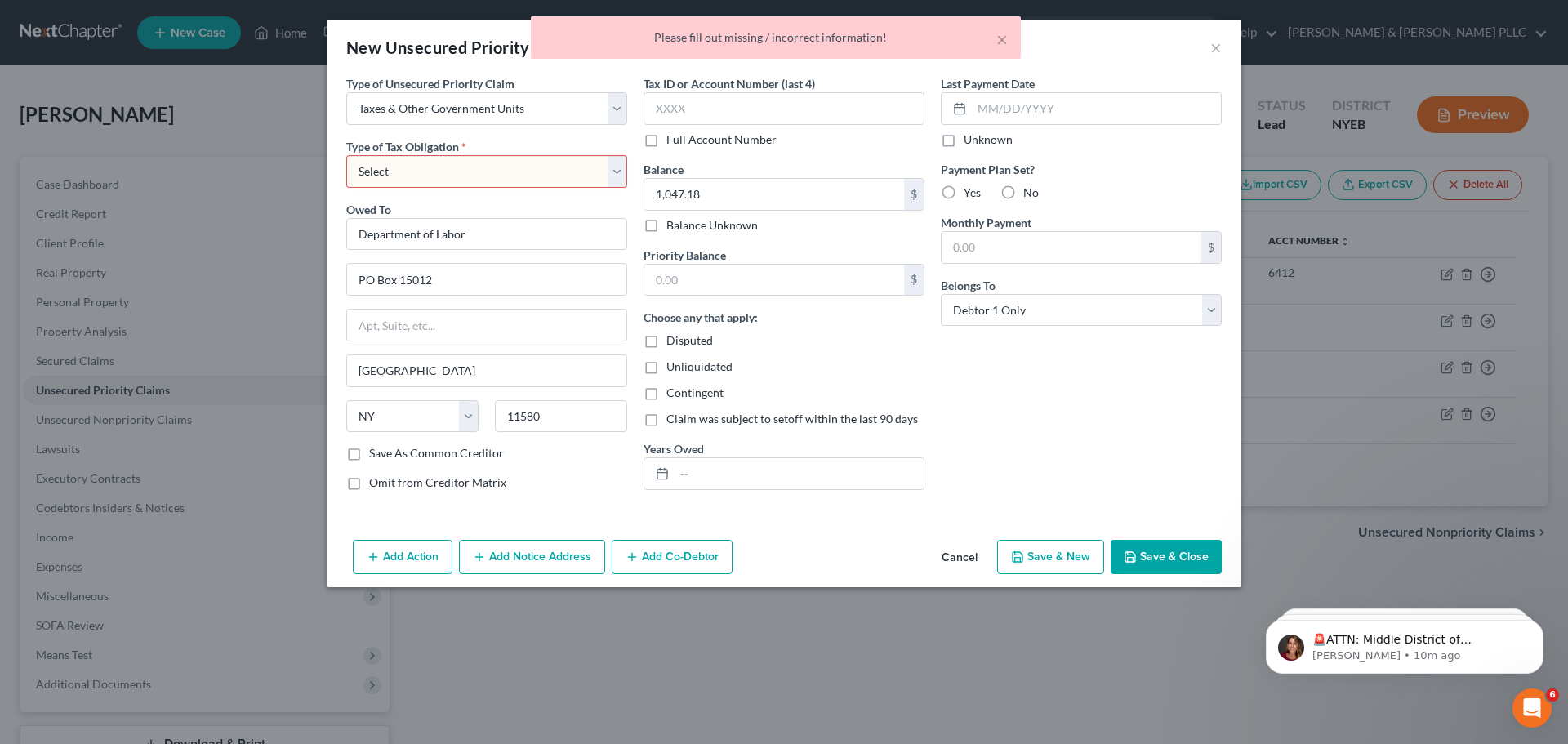
click at [478, 168] on select "Select Federal City State Franchise Tax Board Other" at bounding box center [487, 172] width 281 height 33
select select "2"
click at [346, 155] on select "Select Federal City State Franchise Tax Board Other" at bounding box center [487, 172] width 281 height 33
click at [1165, 552] on button "Save & Close" at bounding box center [1166, 557] width 111 height 34
type input "0.00"
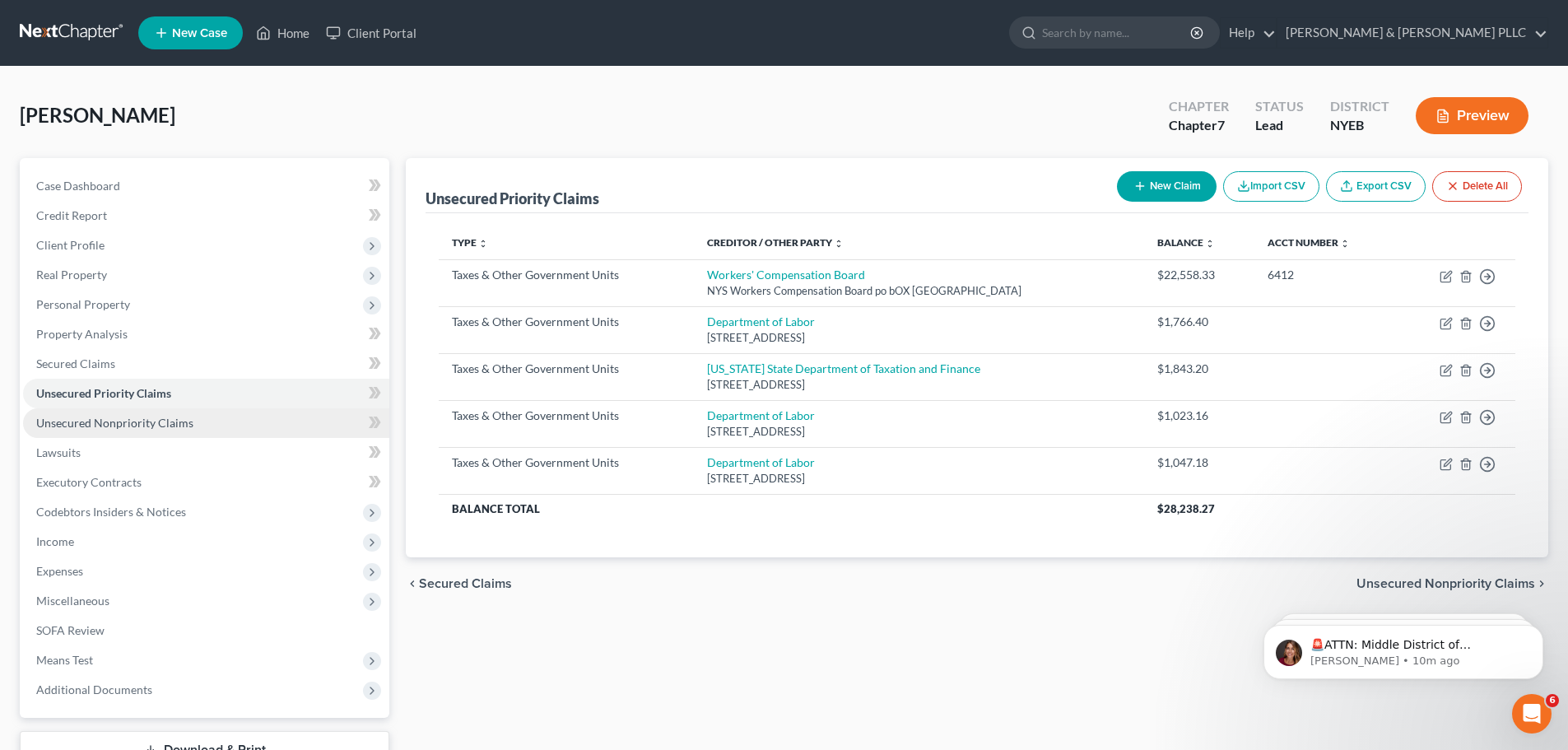
click at [195, 429] on link "Unsecured Nonpriority Claims" at bounding box center [205, 423] width 366 height 29
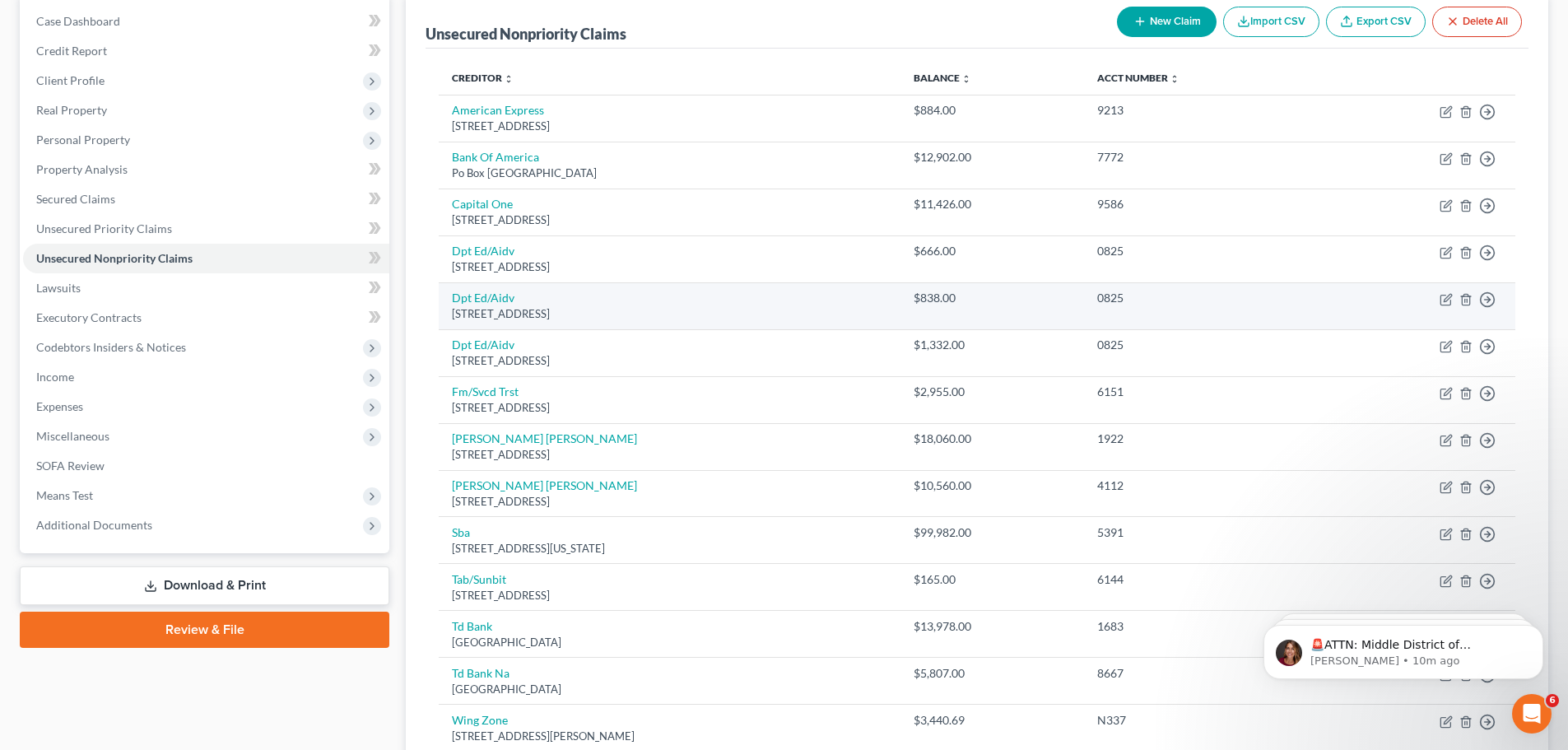
scroll to position [247, 0]
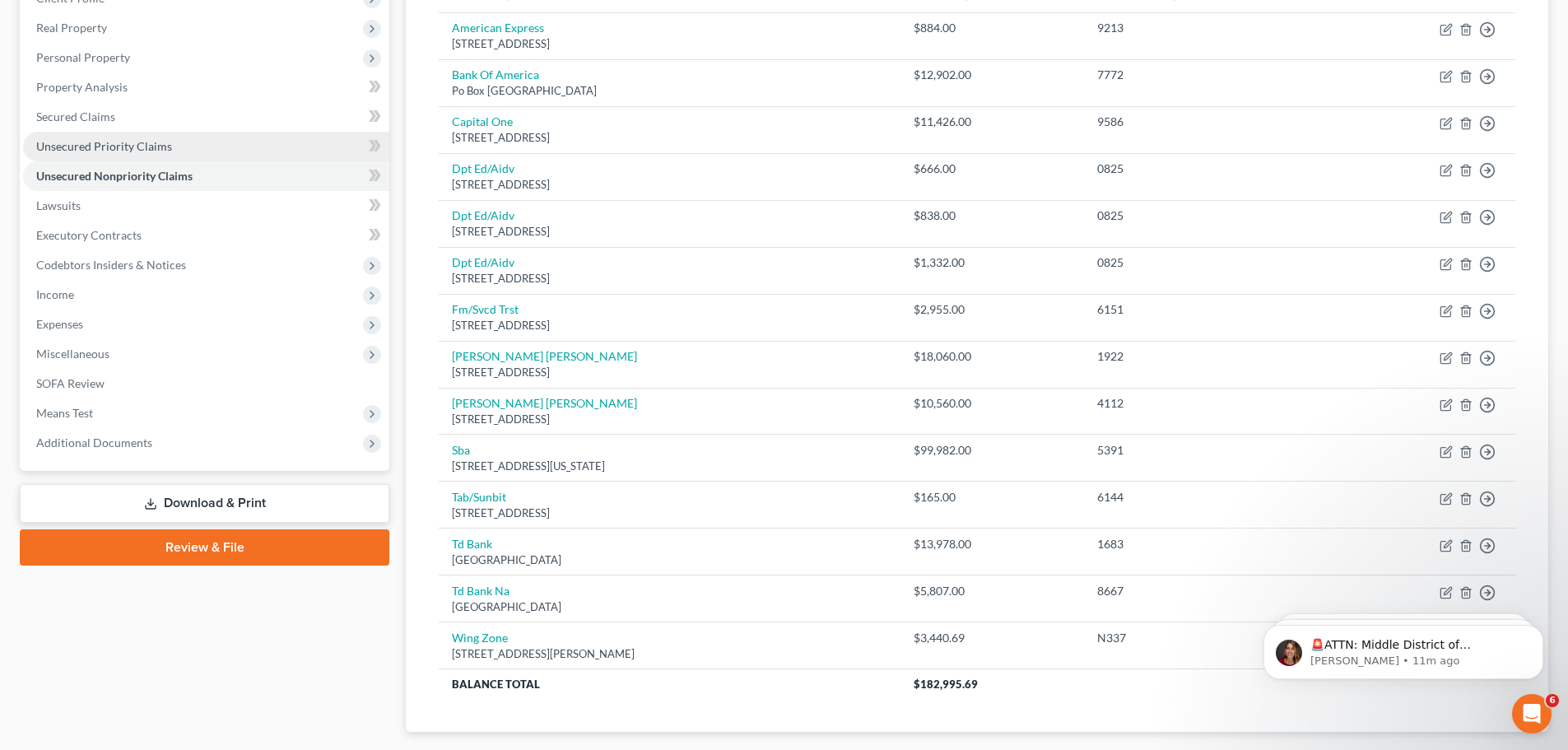
click at [205, 140] on link "Unsecured Priority Claims" at bounding box center [205, 146] width 366 height 29
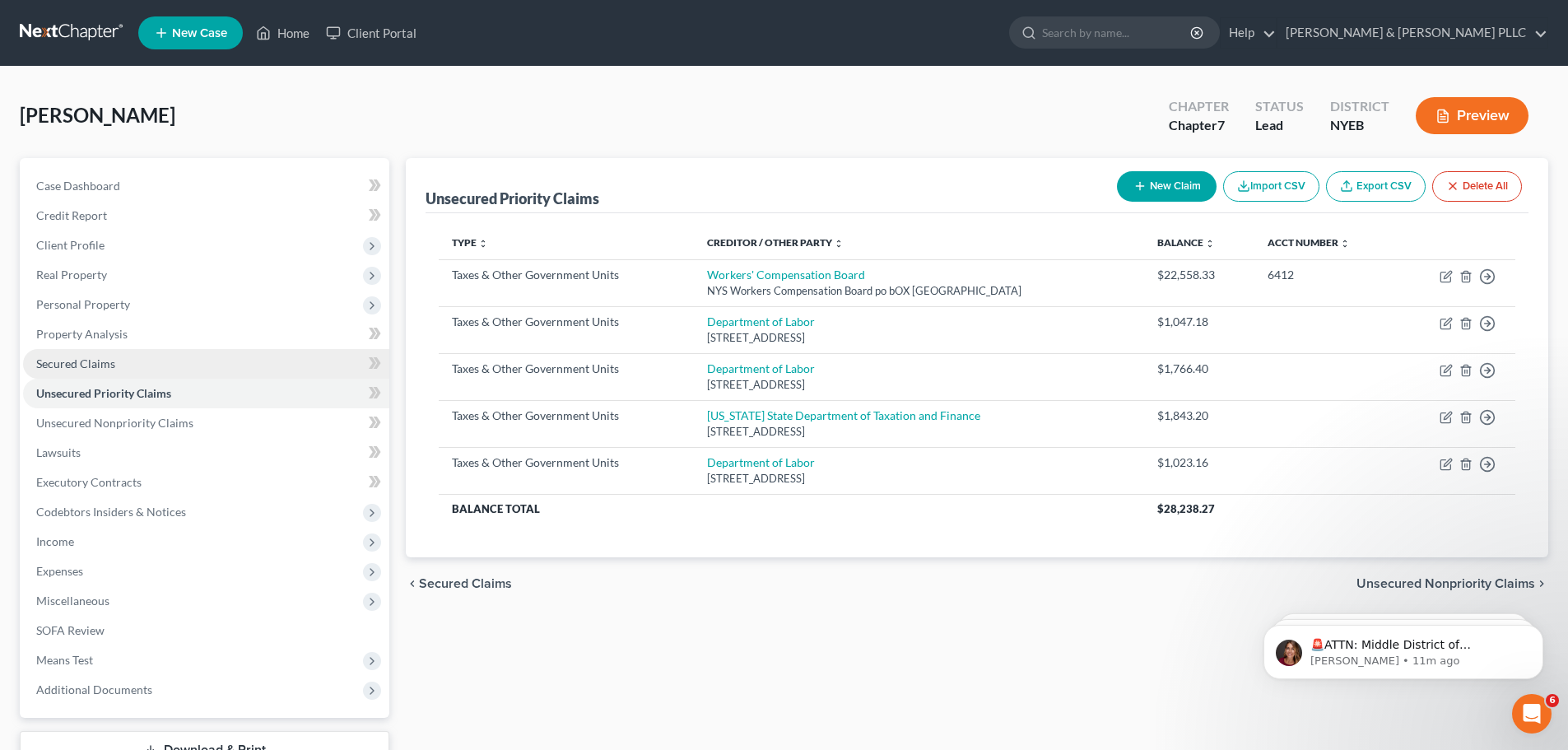
click at [136, 364] on link "Secured Claims" at bounding box center [205, 364] width 366 height 29
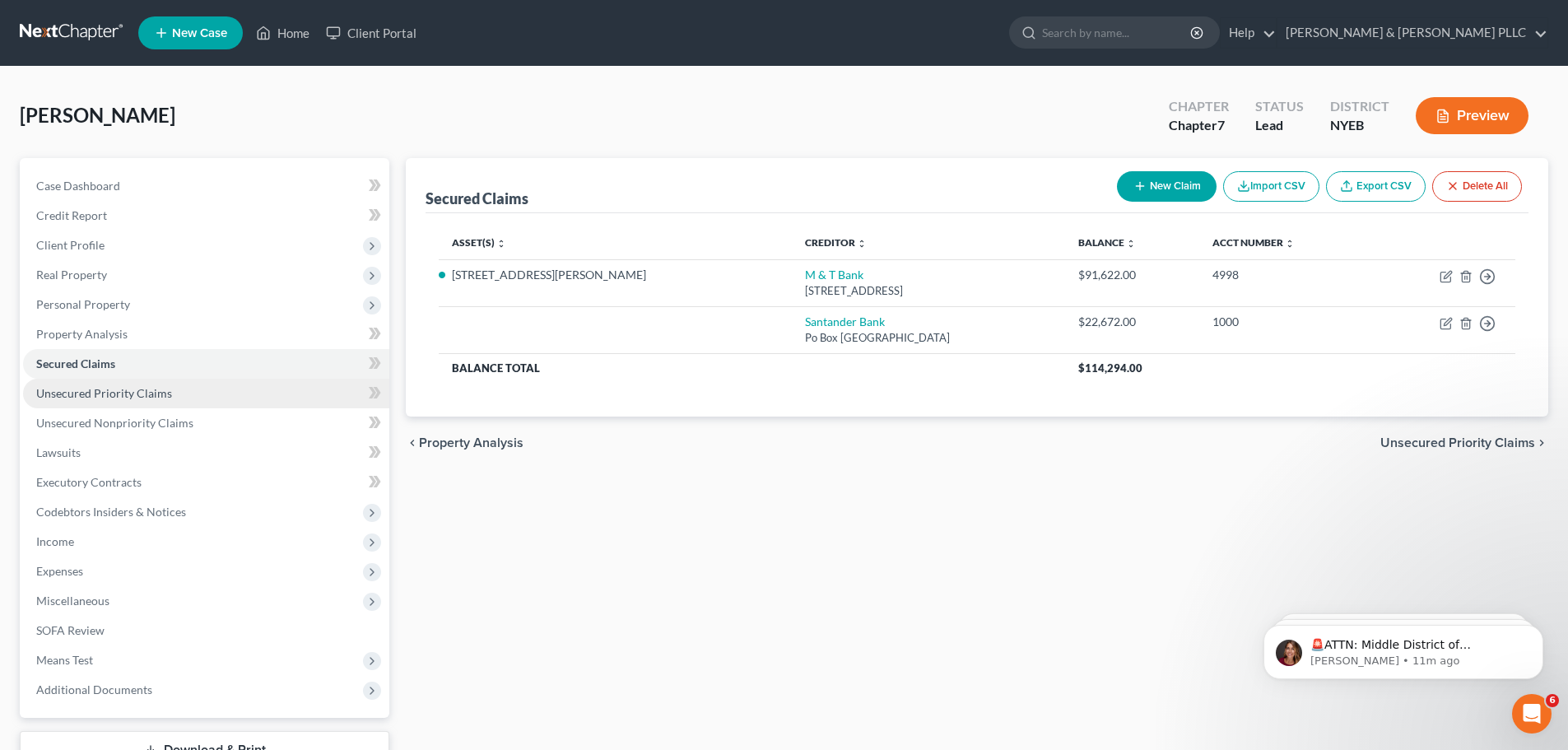
click at [116, 398] on span "Unsecured Priority Claims" at bounding box center [104, 393] width 136 height 14
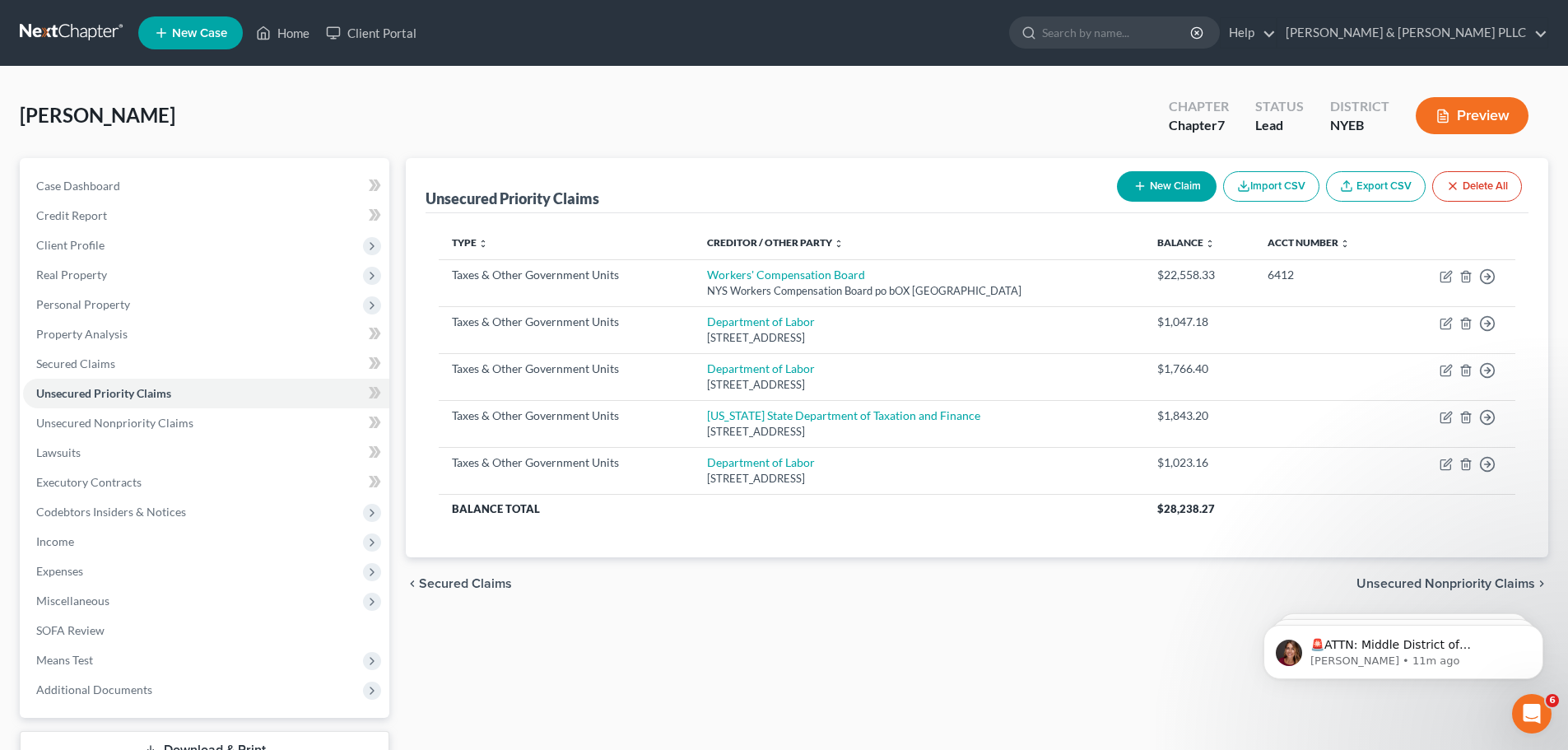
click at [1182, 195] on button "New Claim" at bounding box center [1166, 186] width 99 height 30
select select "0"
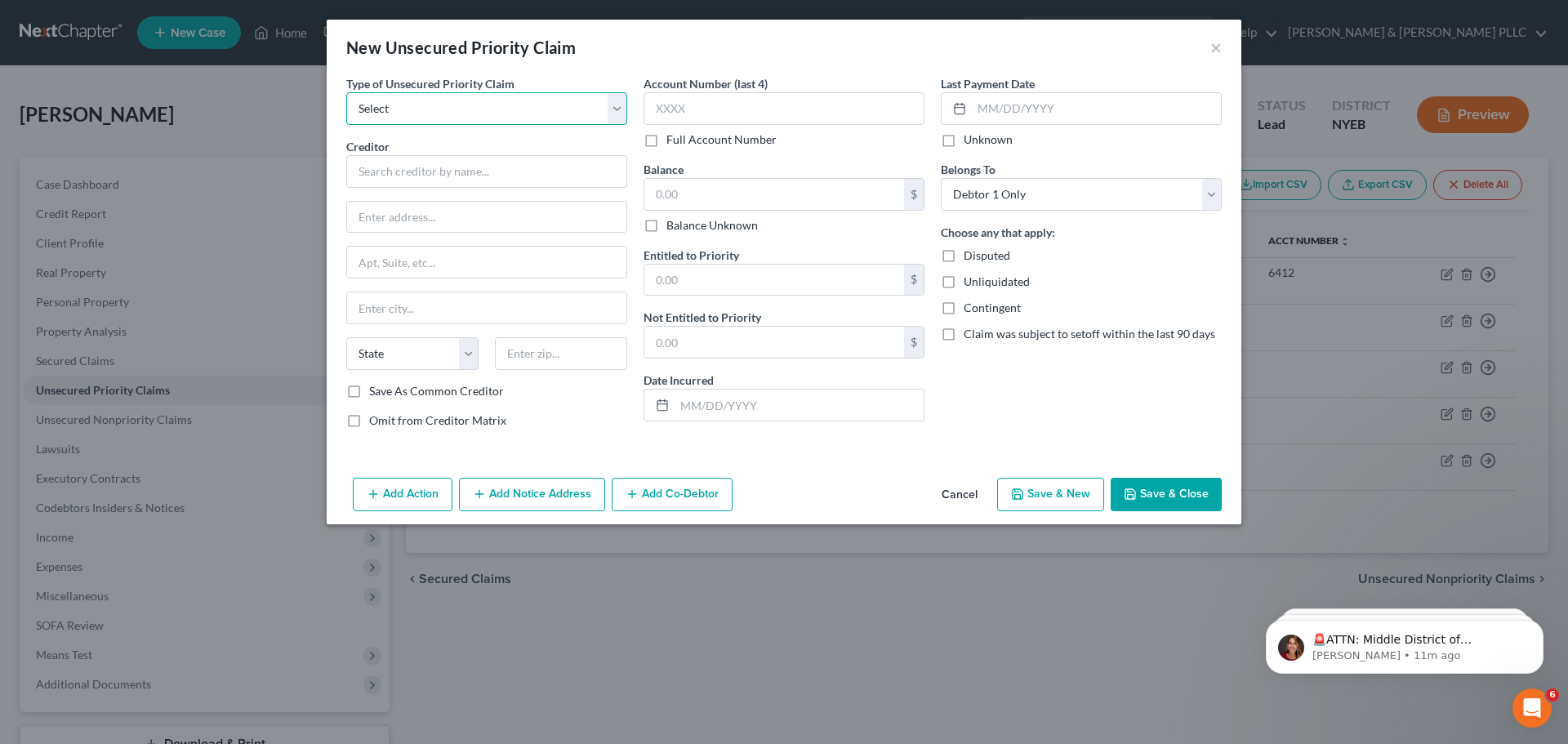
click at [528, 109] on select "Select Taxes & Other Government Units Domestic Support Obligations Extensions o…" at bounding box center [487, 109] width 281 height 33
click at [346, 93] on select "Select Taxes & Other Government Units Domestic Support Obligations Extensions o…" at bounding box center [487, 109] width 281 height 33
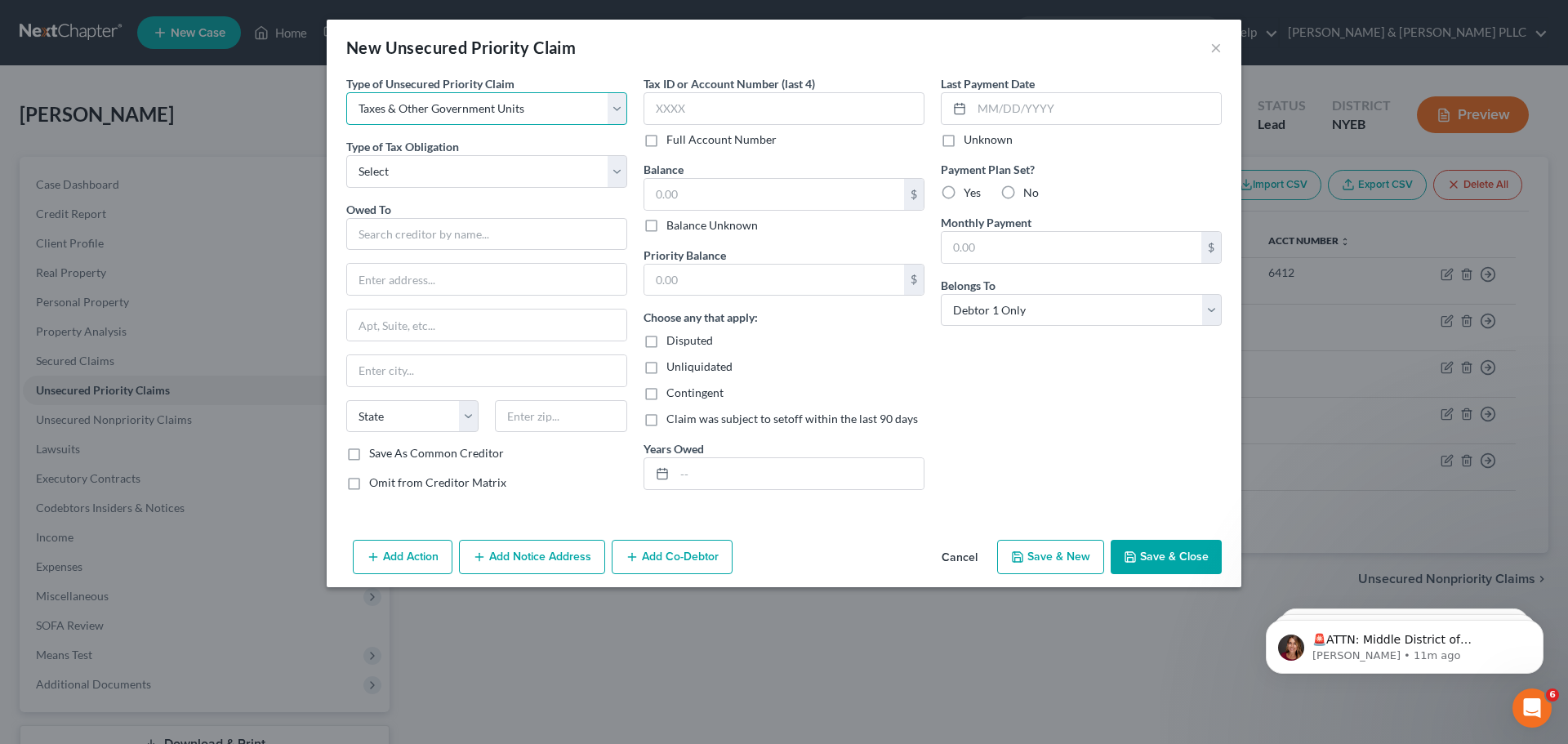
click at [529, 108] on select "Select Taxes & Other Government Units Domestic Support Obligations Extensions o…" at bounding box center [487, 109] width 281 height 33
select select "9"
click at [346, 93] on select "Select Taxes & Other Government Units Domestic Support Obligations Extensions o…" at bounding box center [487, 109] width 281 height 33
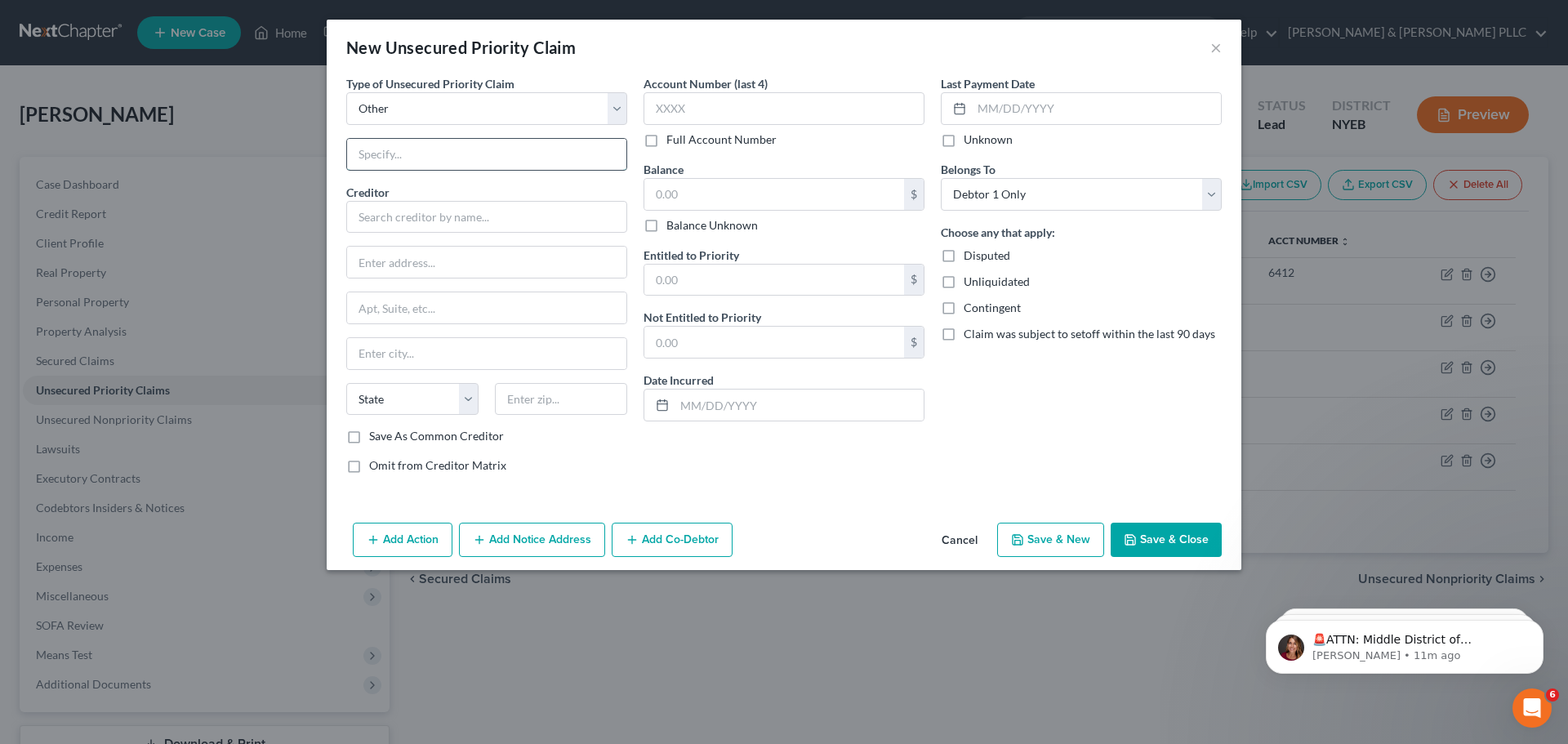
click at [556, 158] on input "text" at bounding box center [487, 154] width 279 height 31
drag, startPoint x: 529, startPoint y: 153, endPoint x: 251, endPoint y: 132, distance: 278.8
click at [251, 132] on div "New Unsecured Priority Claim × Type of Unsecured Priority Claim * Select Taxes …" at bounding box center [784, 372] width 1568 height 744
type input "Small Business Administration"
click at [451, 219] on input "text" at bounding box center [487, 217] width 281 height 33
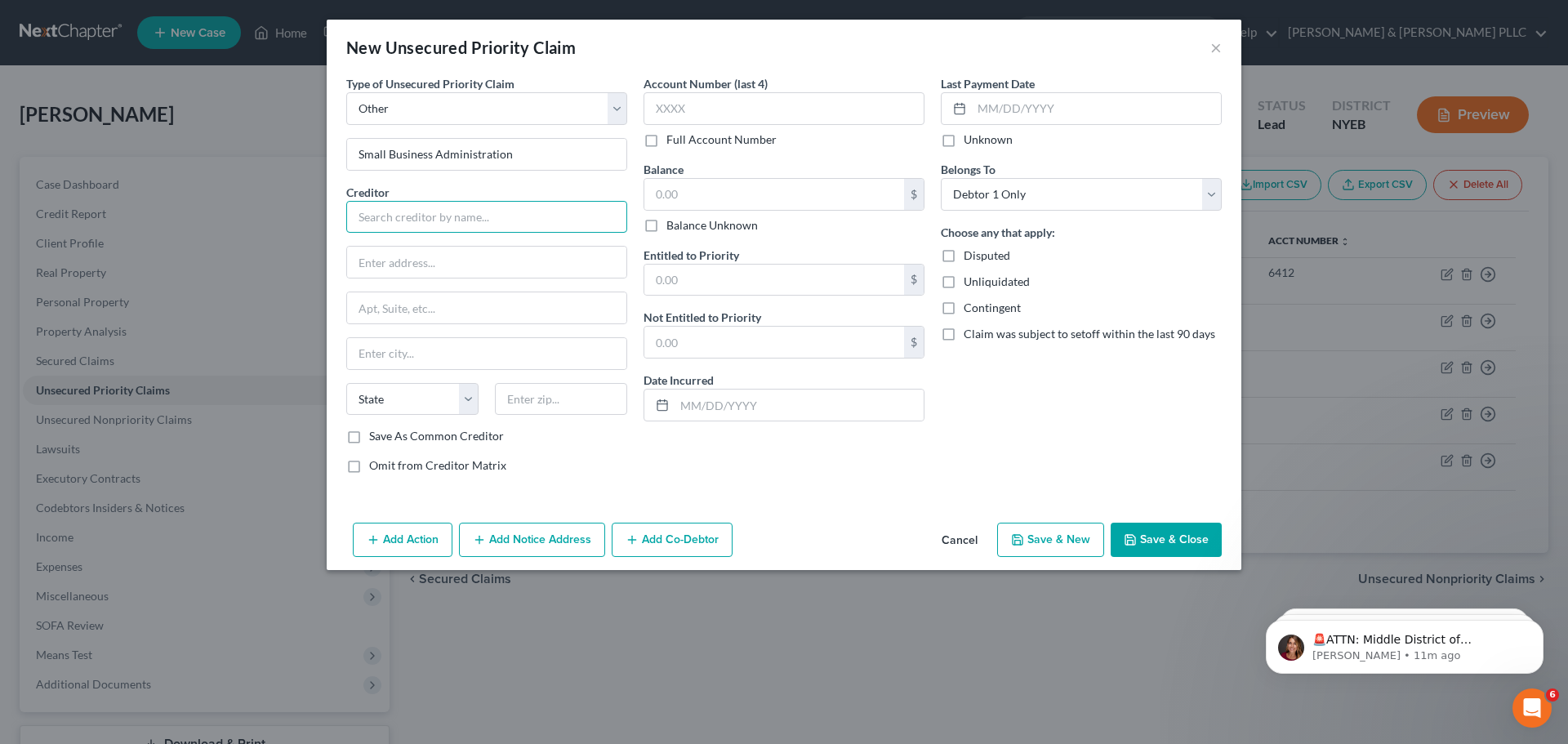
paste input "Small Business Administration"
click at [526, 258] on input "text" at bounding box center [487, 262] width 279 height 31
drag, startPoint x: 533, startPoint y: 223, endPoint x: 309, endPoint y: 214, distance: 224.2
click at [309, 214] on div "New Unsecured Priority Claim × Type of Unsecured Priority Claim * Select Taxes …" at bounding box center [784, 372] width 1568 height 744
type input "U"
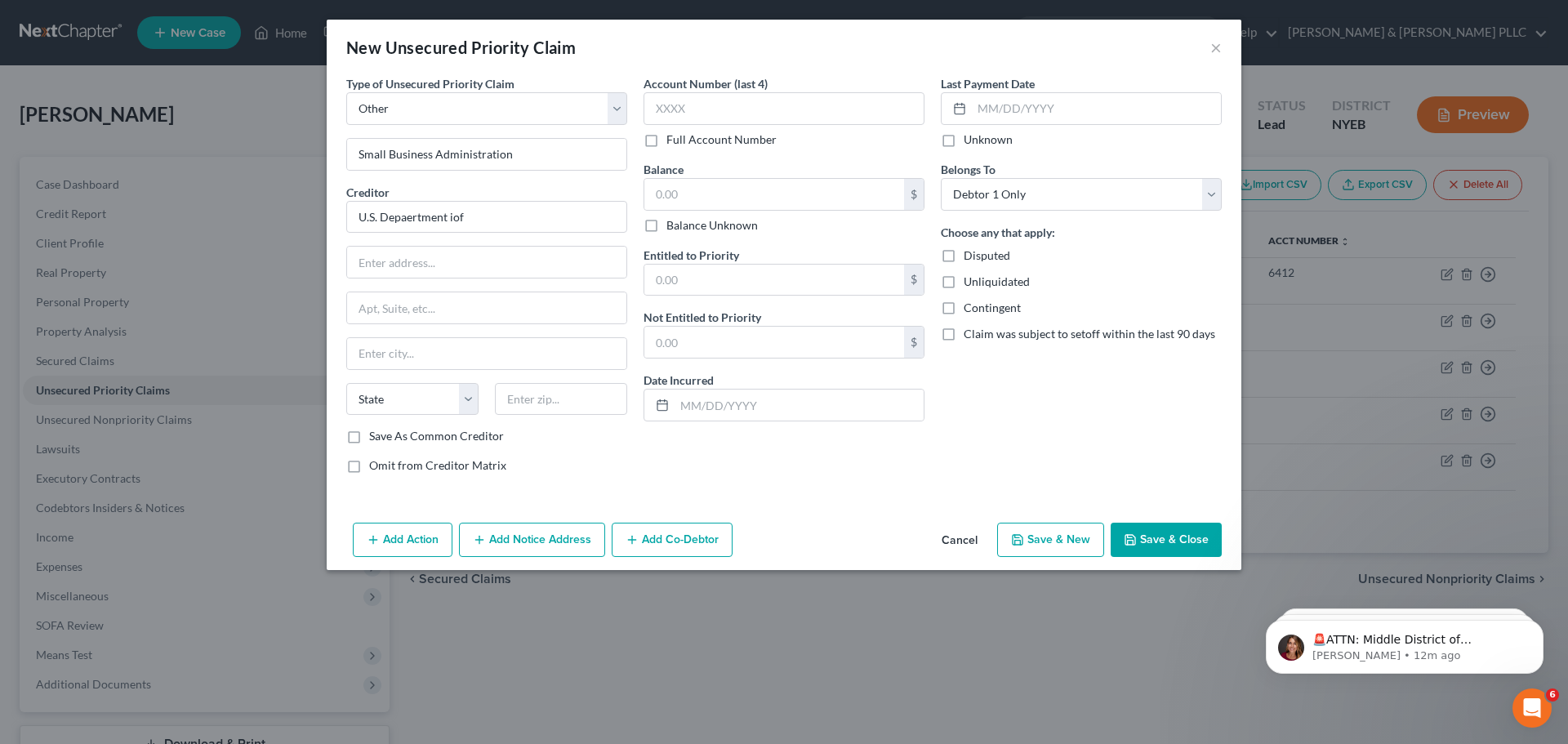
type input "U.S. Depaertment iof"
click at [455, 112] on select "Select Taxes & Other Government Units Domestic Support Obligations Extensions o…" at bounding box center [487, 109] width 281 height 33
select select "0"
click at [346, 93] on select "Select Taxes & Other Government Units Domestic Support Obligations Extensions o…" at bounding box center [487, 109] width 281 height 33
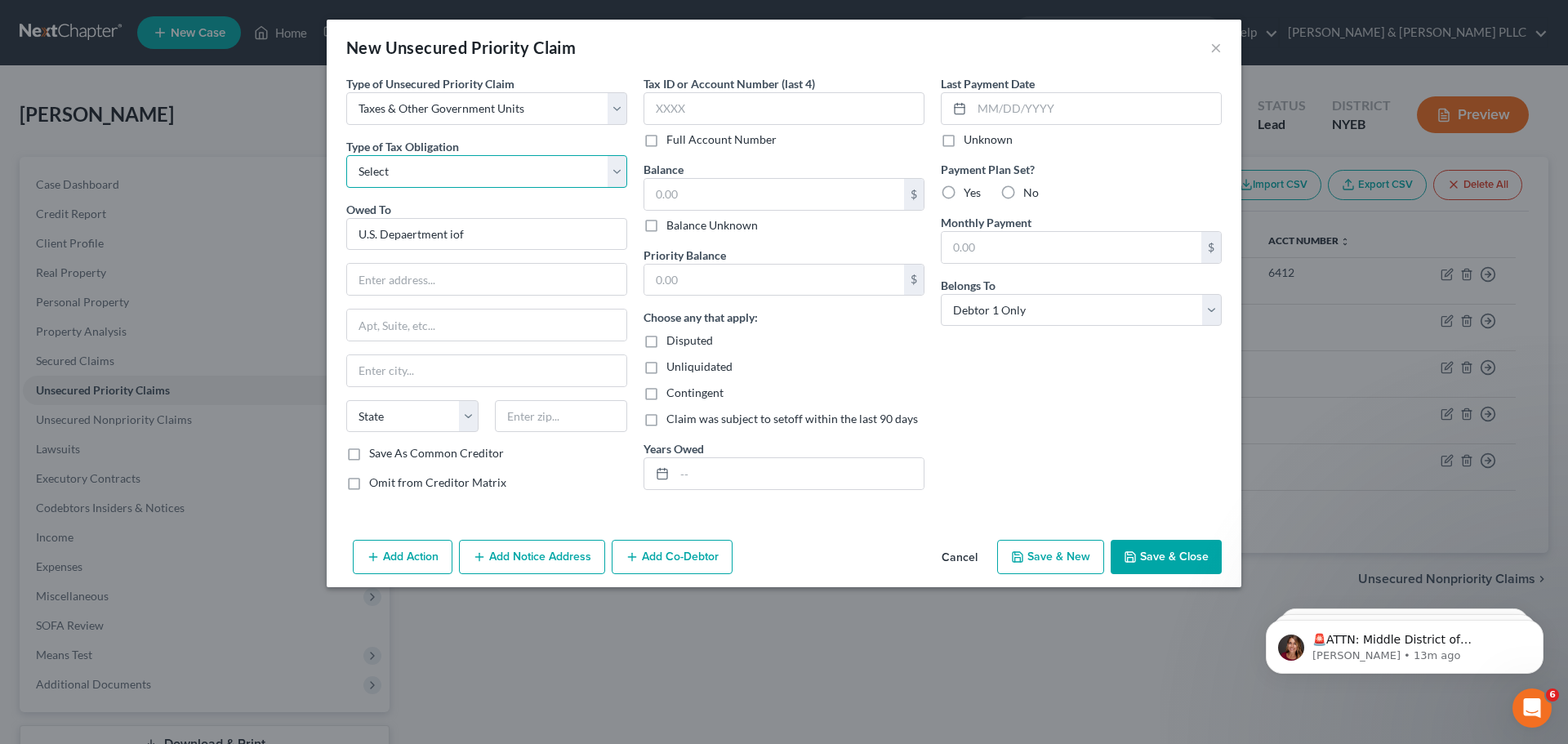
click at [478, 168] on select "Select Federal City State Franchise Tax Board Other" at bounding box center [487, 172] width 281 height 33
click at [935, 560] on button "Cancel" at bounding box center [960, 558] width 62 height 33
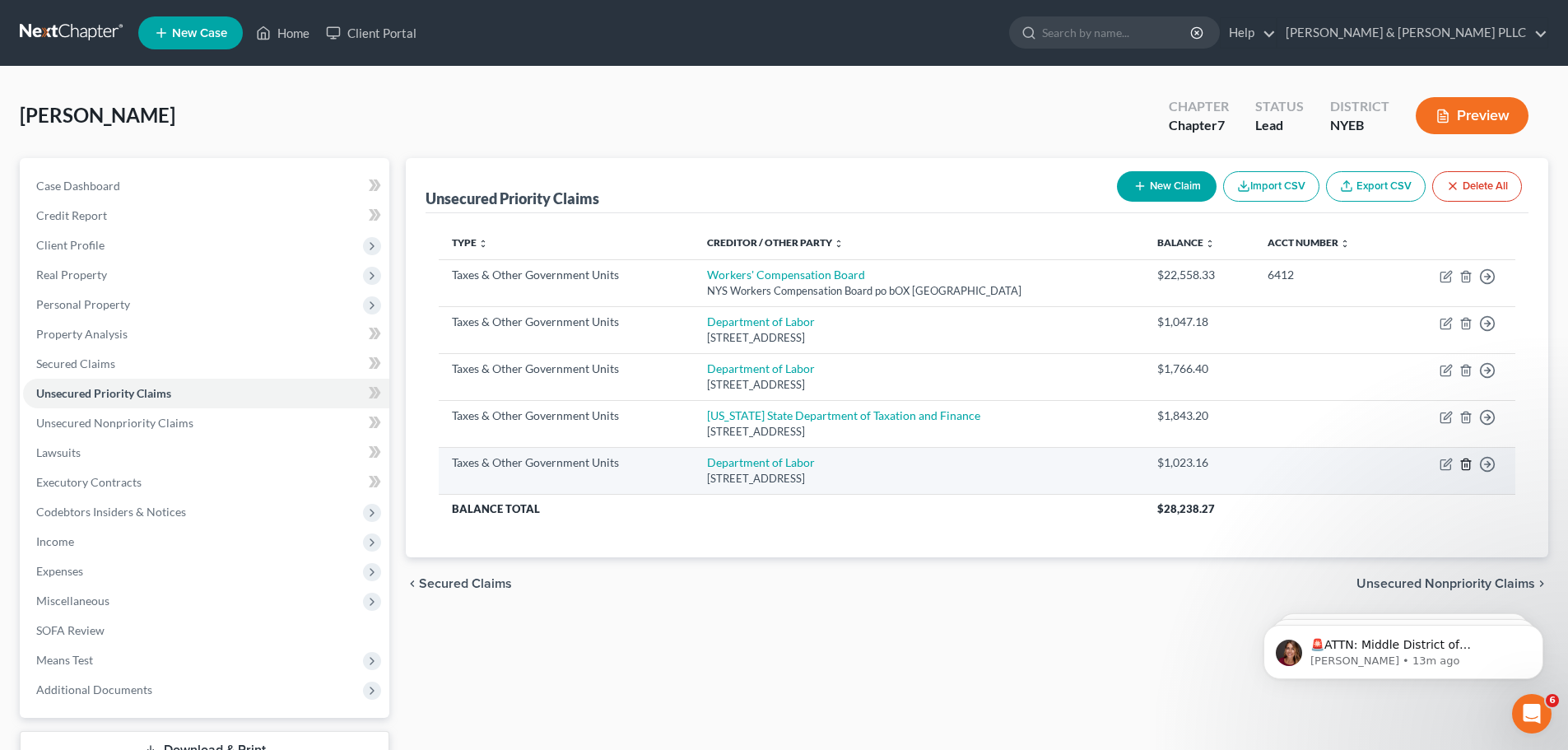
click at [1471, 464] on icon "button" at bounding box center [1465, 464] width 13 height 13
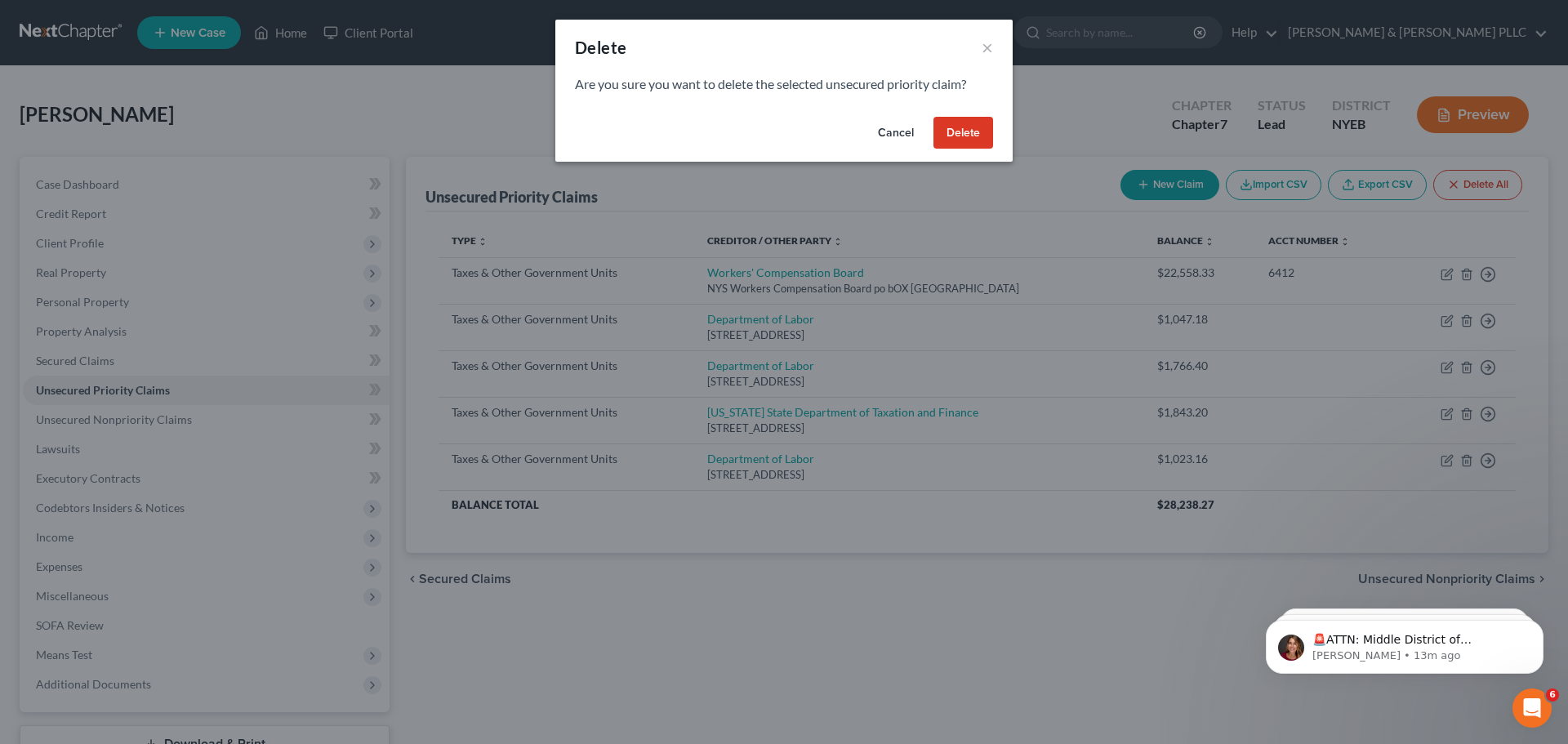
click at [957, 137] on button "Delete" at bounding box center [962, 134] width 59 height 33
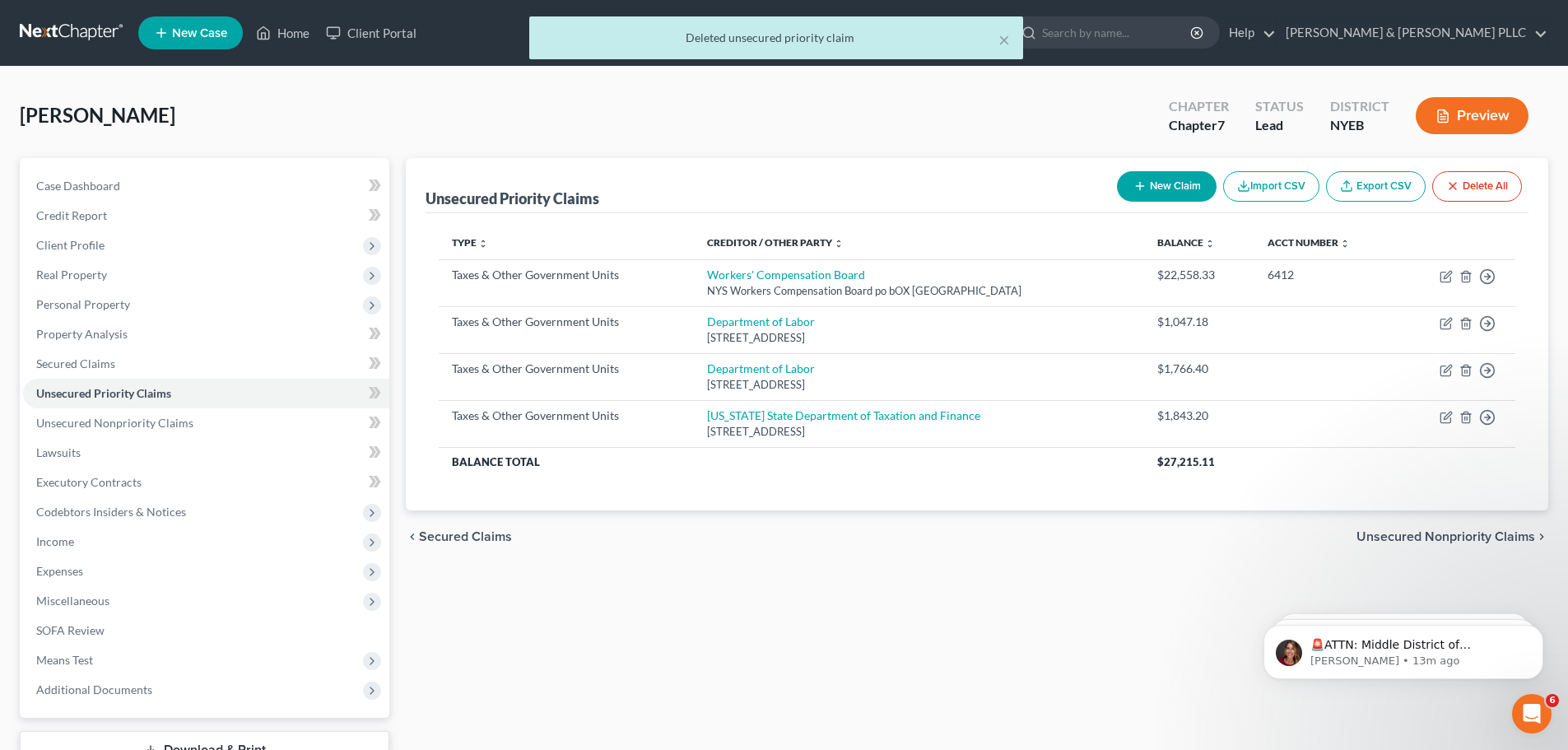
click at [1185, 181] on button "New Claim" at bounding box center [1166, 186] width 99 height 30
select select "0"
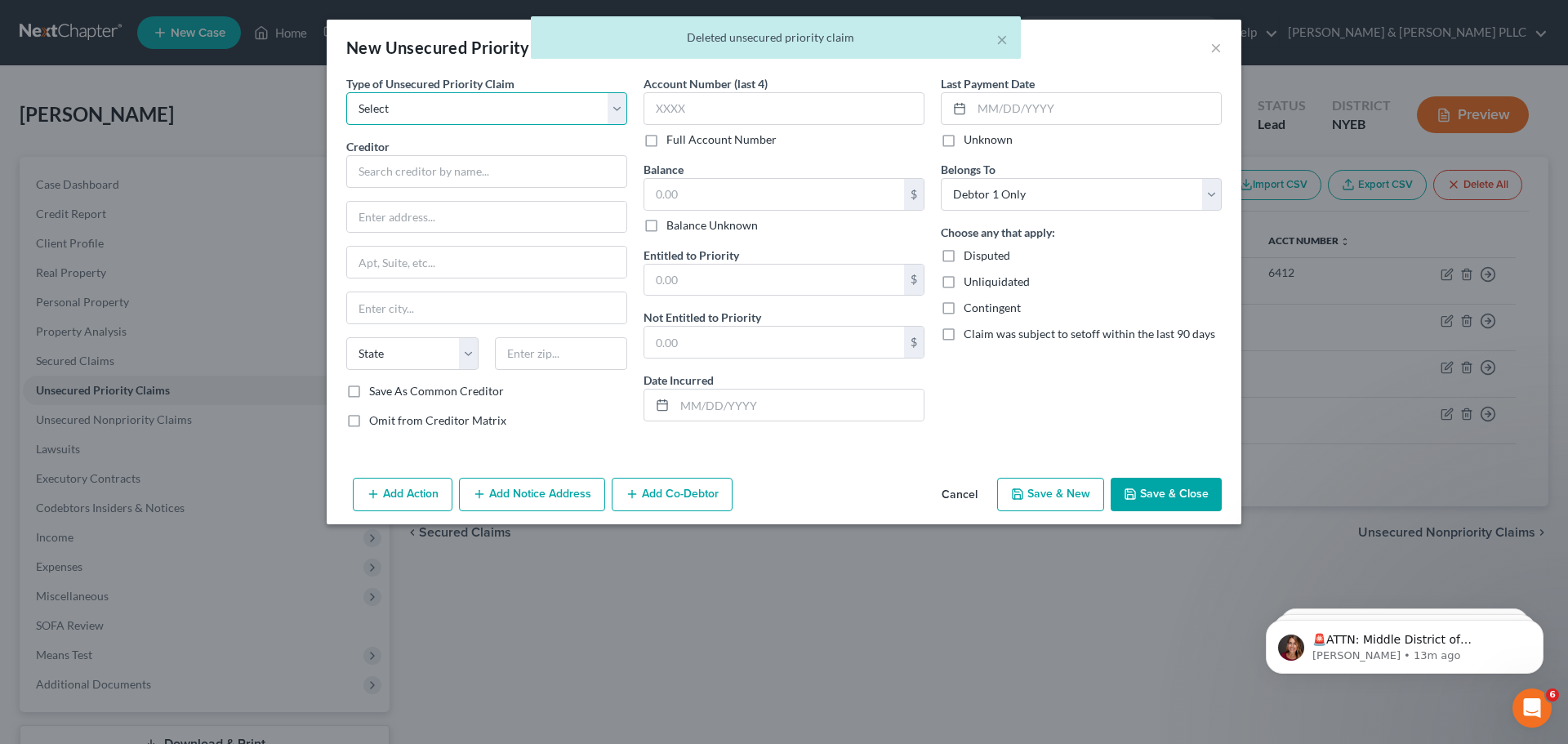
click at [405, 101] on select "Select Taxes & Other Government Units Domestic Support Obligations Extensions o…" at bounding box center [487, 109] width 281 height 33
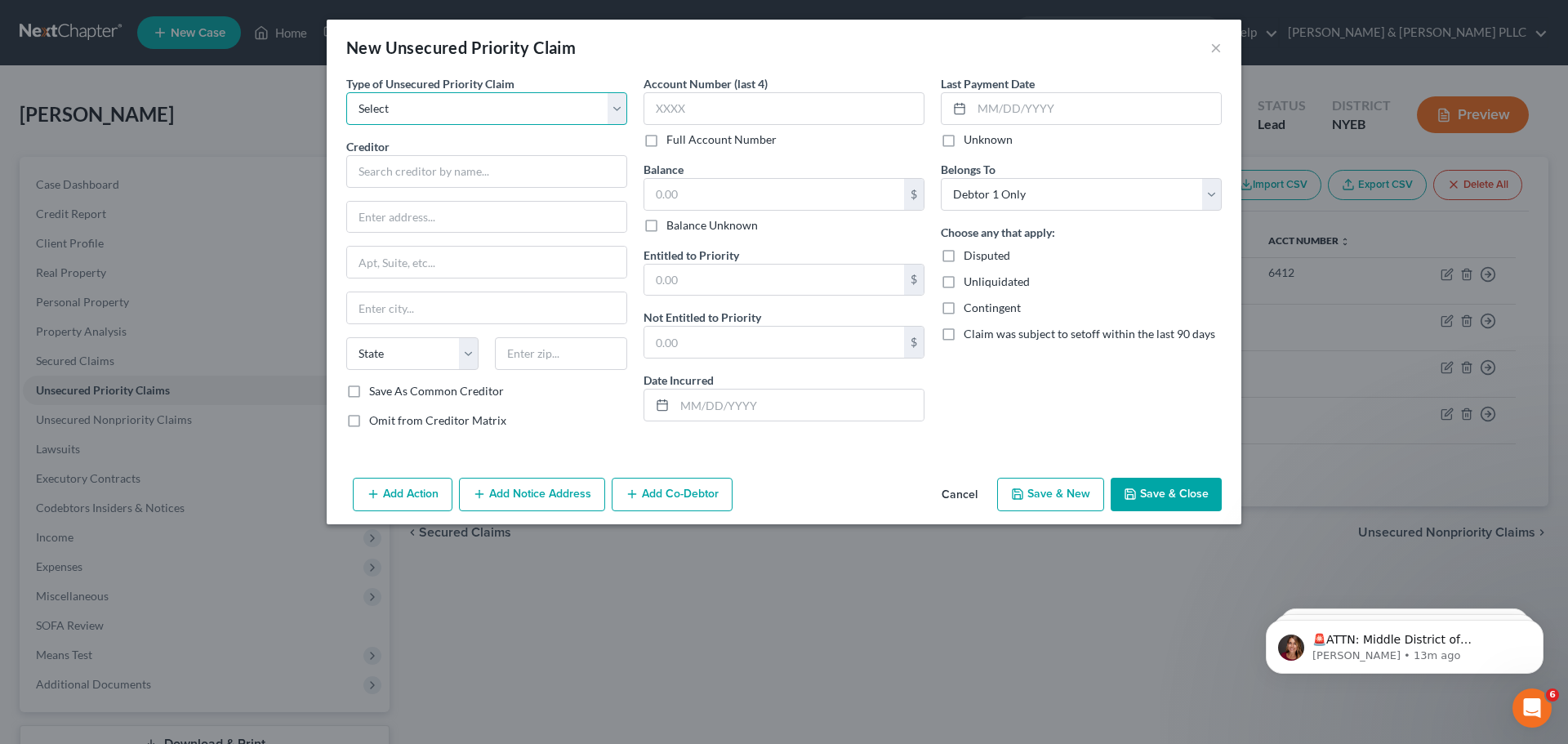
select select "0"
click at [346, 93] on select "Select Taxes & Other Government Units Domestic Support Obligations Extensions o…" at bounding box center [487, 109] width 281 height 33
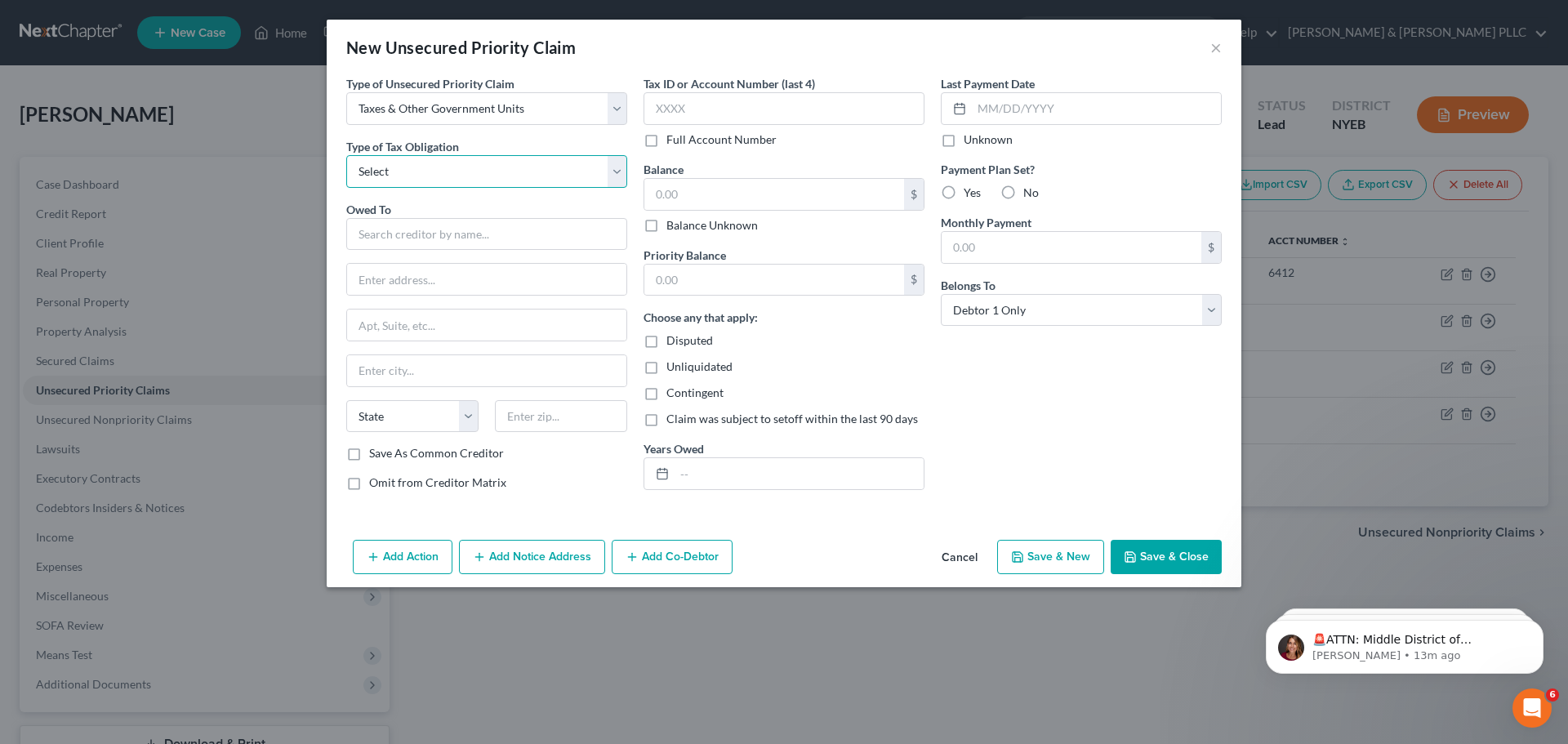
click at [525, 178] on select "Select Federal City State Franchise Tax Board Other" at bounding box center [487, 172] width 281 height 33
select select "0"
click at [346, 155] on select "Select Federal City State Franchise Tax Board Other" at bounding box center [487, 172] width 281 height 33
click at [491, 233] on input "text" at bounding box center [487, 235] width 281 height 33
click at [433, 292] on input "text" at bounding box center [487, 280] width 279 height 31
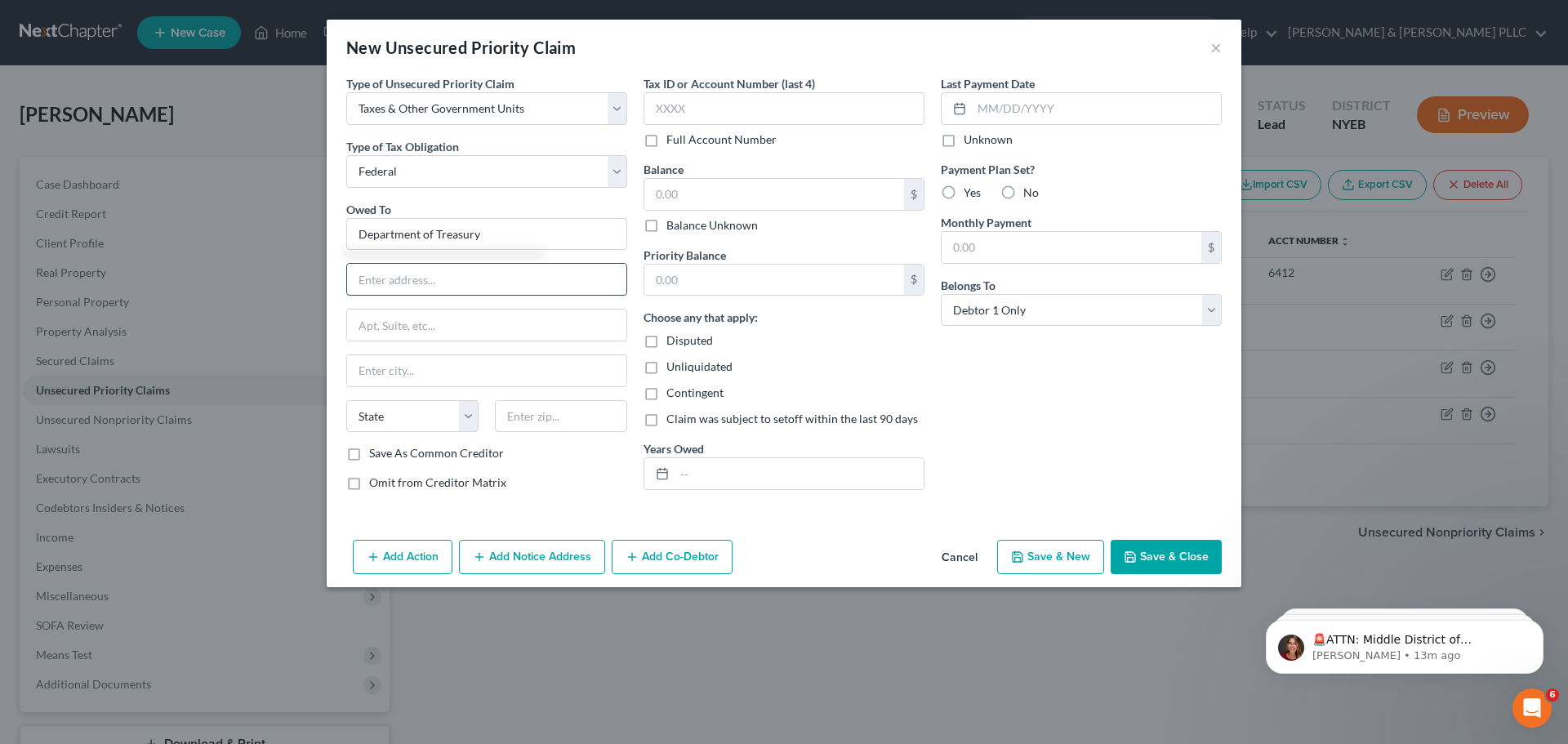
type input "Department of Treasury"
click at [375, 316] on input "text" at bounding box center [487, 325] width 279 height 31
click at [388, 314] on input "text" at bounding box center [487, 325] width 279 height 31
click at [403, 290] on input "text" at bounding box center [487, 280] width 279 height 31
type input "z"
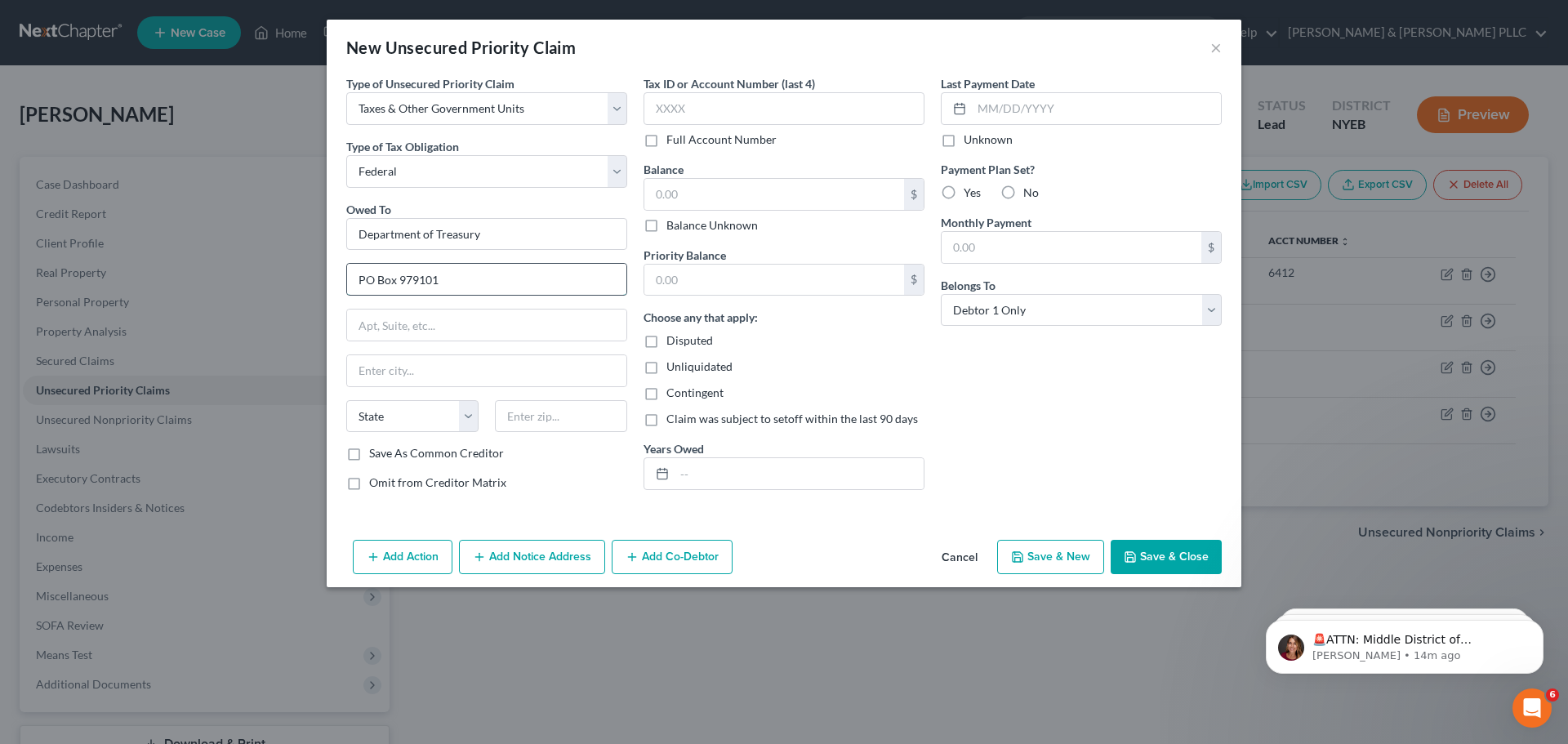
type input "PO Box 979101"
type input "[GEOGRAPHIC_DATA]"
select select "26"
type input "63197"
type input "Saint Louis"
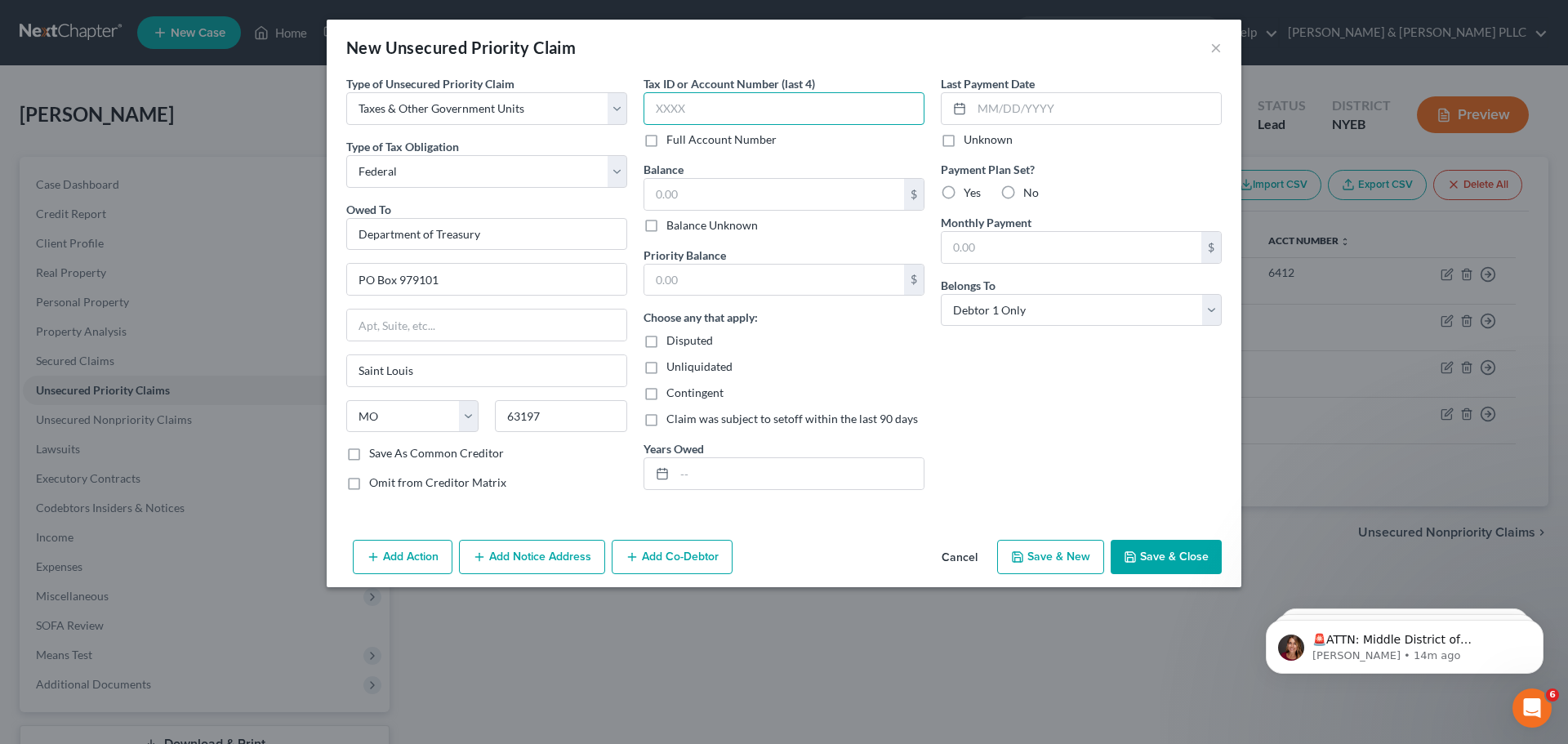
click at [830, 123] on input "text" at bounding box center [784, 109] width 281 height 33
type input "0136"
click at [787, 210] on div "$" at bounding box center [784, 195] width 281 height 33
click at [789, 203] on input "text" at bounding box center [774, 194] width 259 height 31
type input "132,593.77"
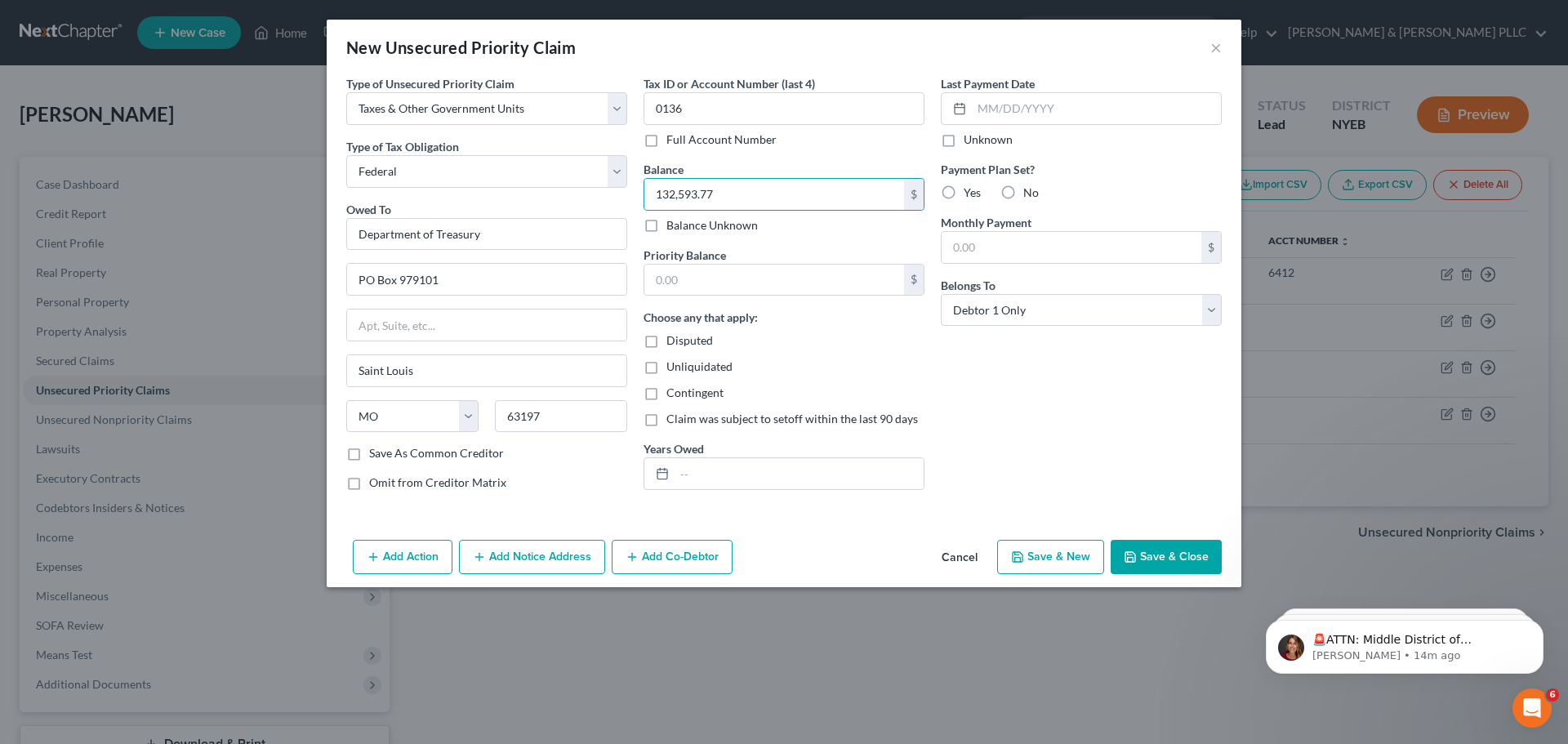
click at [1156, 552] on button "Save & Close" at bounding box center [1166, 557] width 111 height 34
